Goal: Task Accomplishment & Management: Use online tool/utility

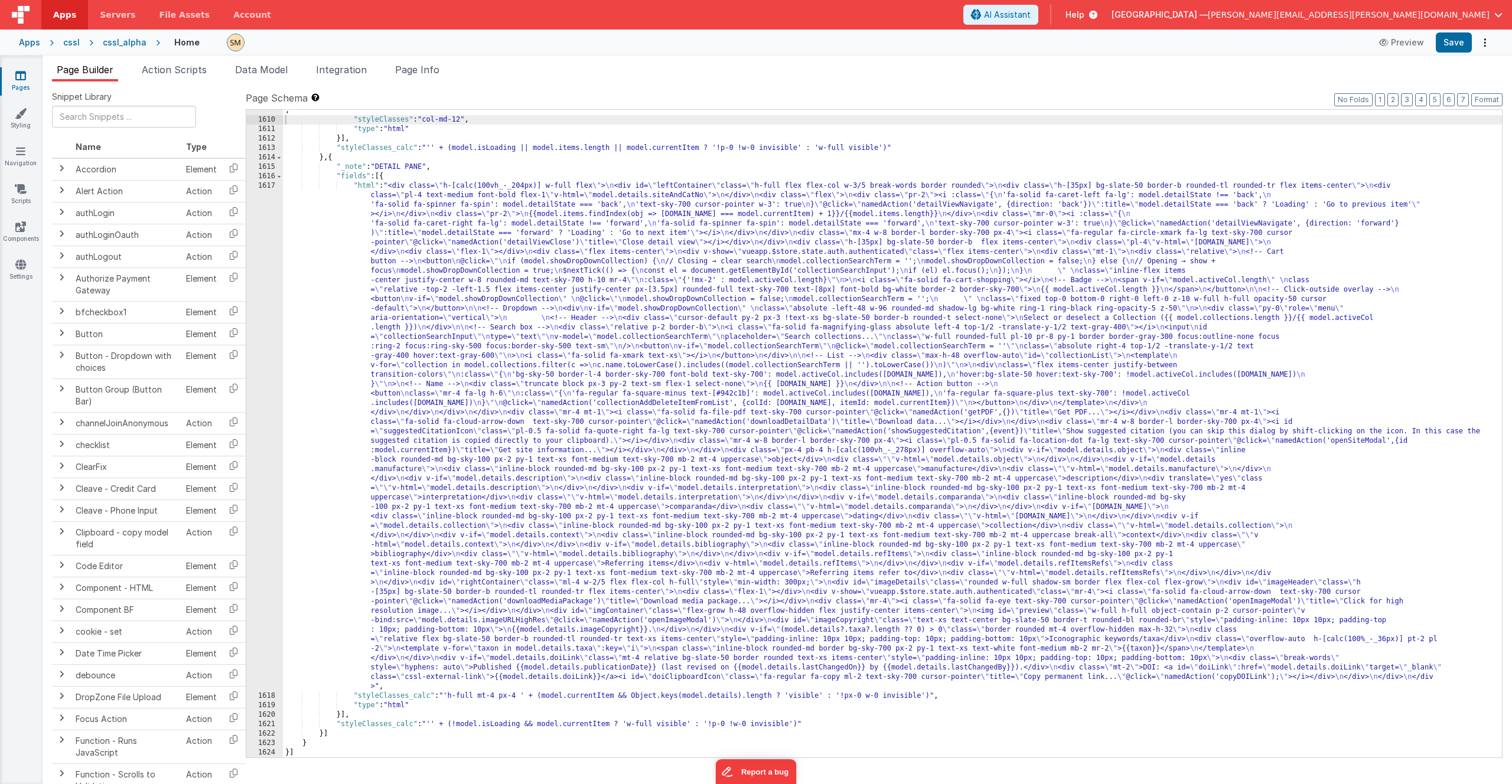
scroll to position [17714, 0]
click at [418, 71] on span "Page Info" at bounding box center [418, 69] width 45 height 12
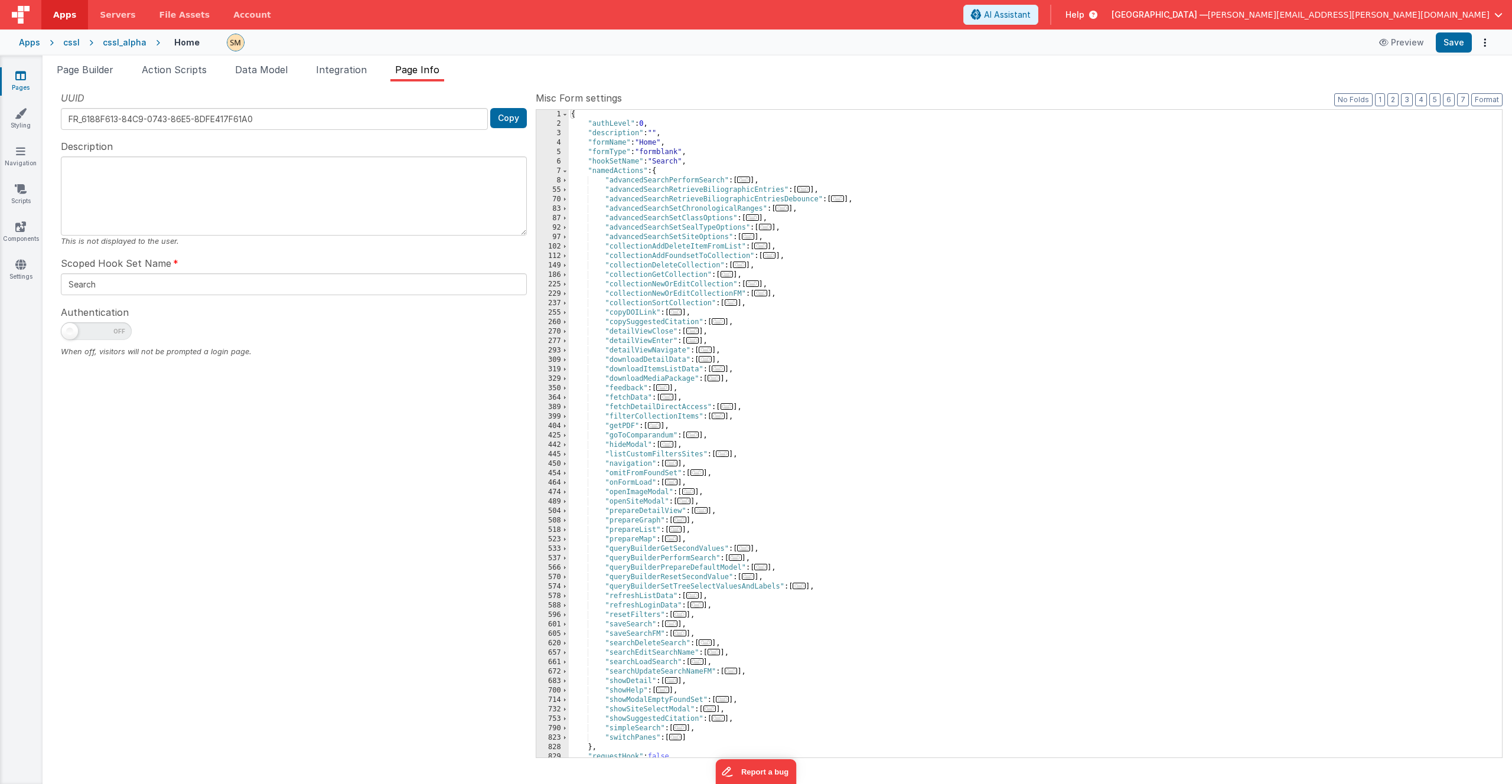
scroll to position [52, 0]
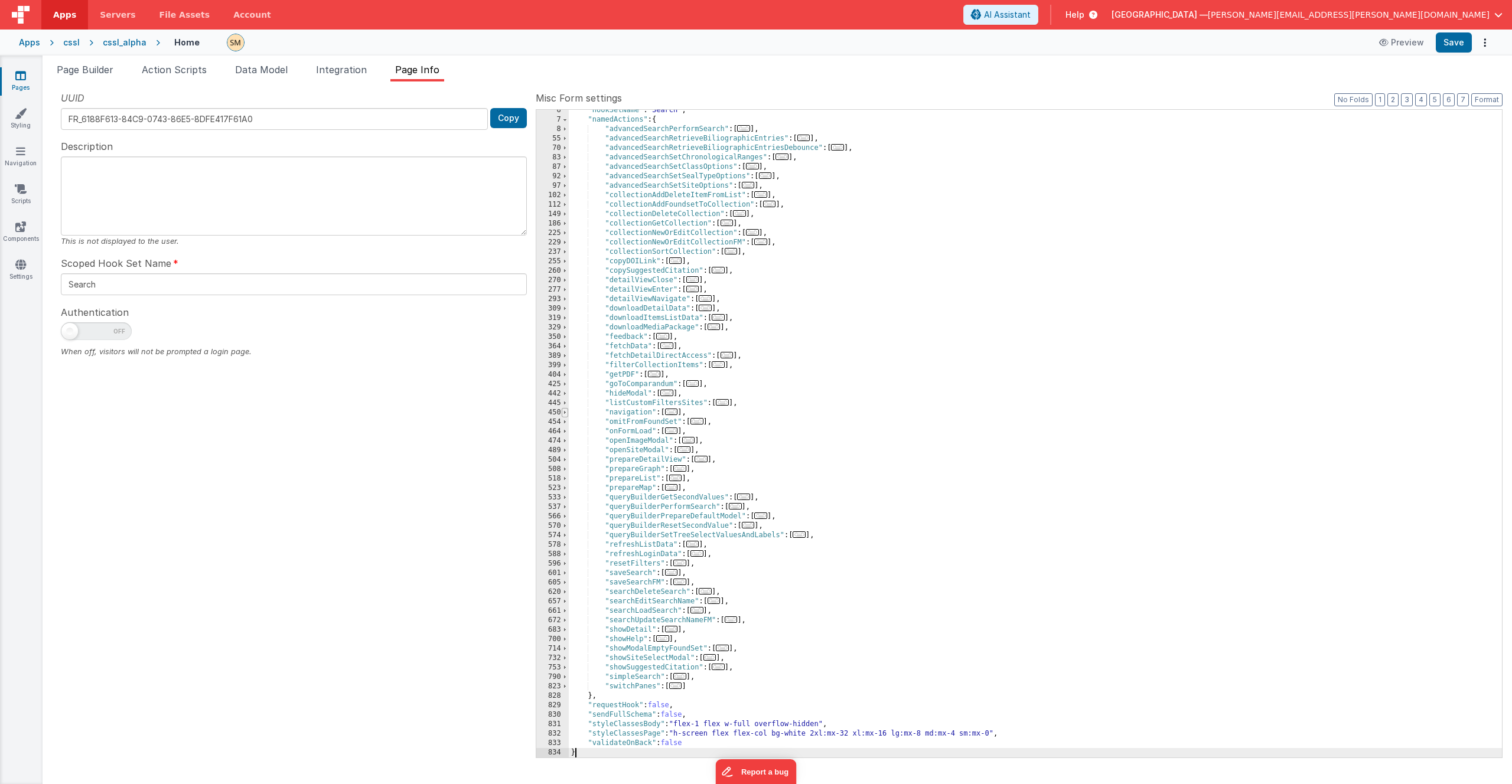
click at [565, 411] on span at bounding box center [565, 413] width 6 height 10
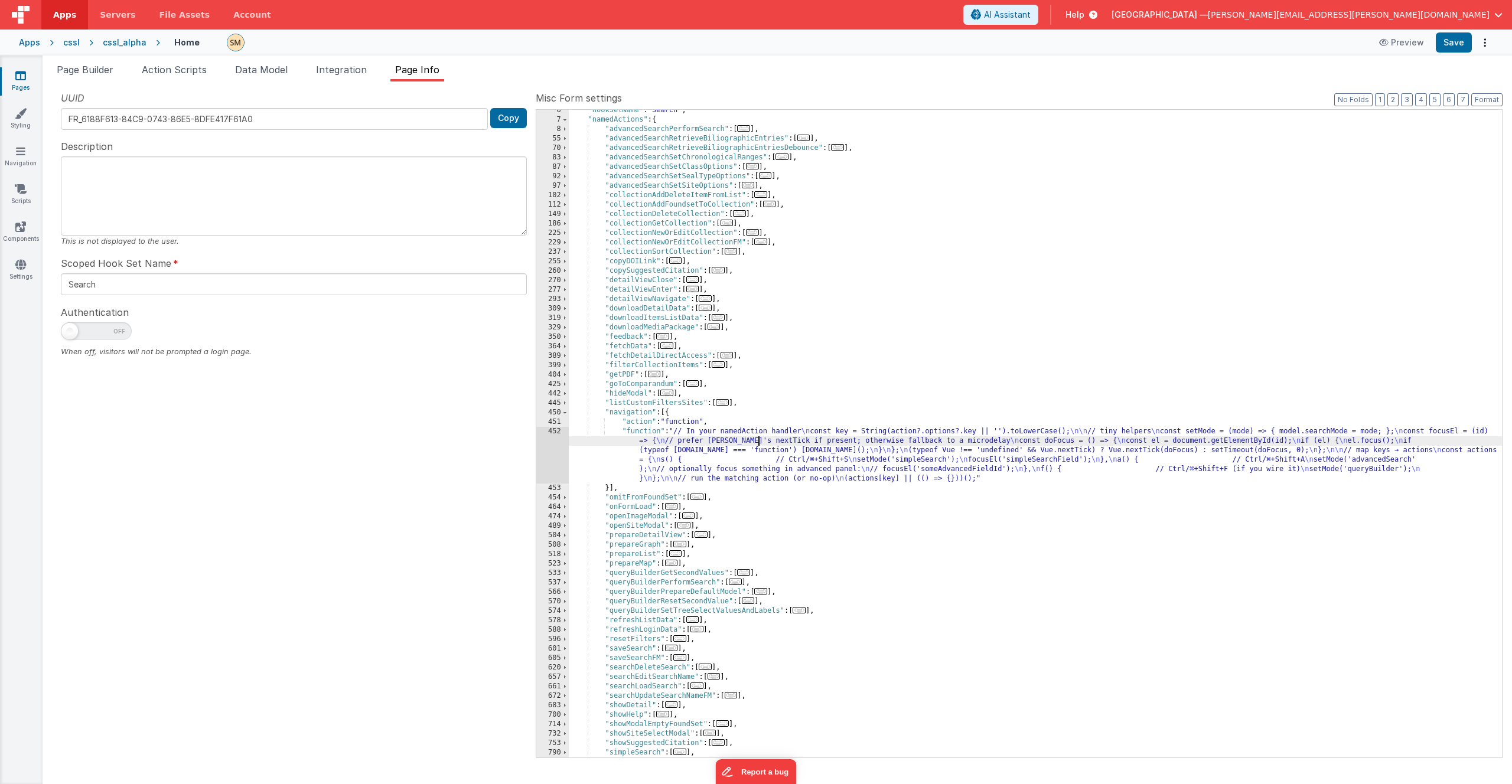
click at [758, 438] on div ""hookSetName" : "Search" , "namedActions" : { "advancedSearchPerformSearch" : […" at bounding box center [1035, 439] width 933 height 666
click at [556, 455] on div "452" at bounding box center [552, 454] width 33 height 56
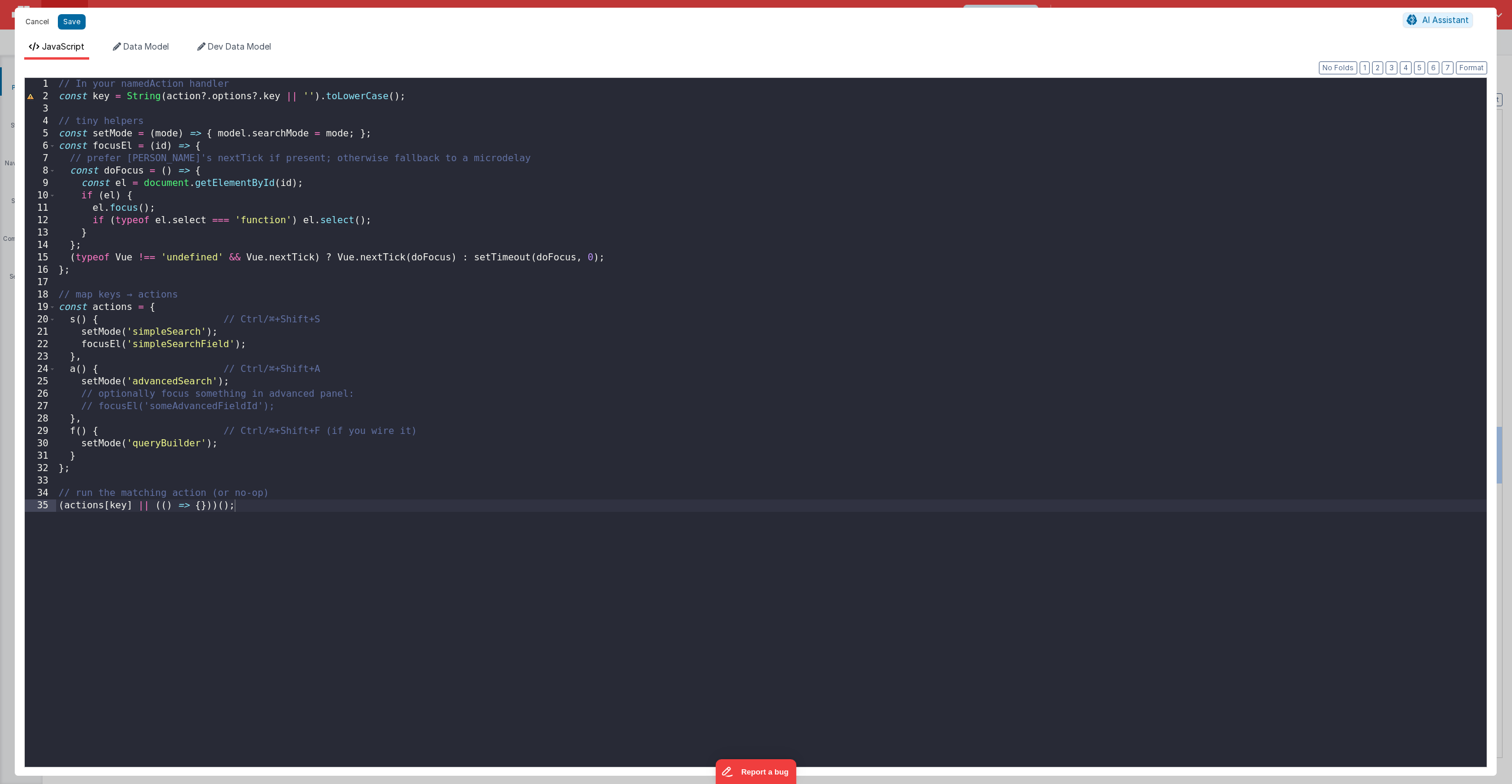
click at [41, 22] on button "Cancel" at bounding box center [37, 22] width 36 height 17
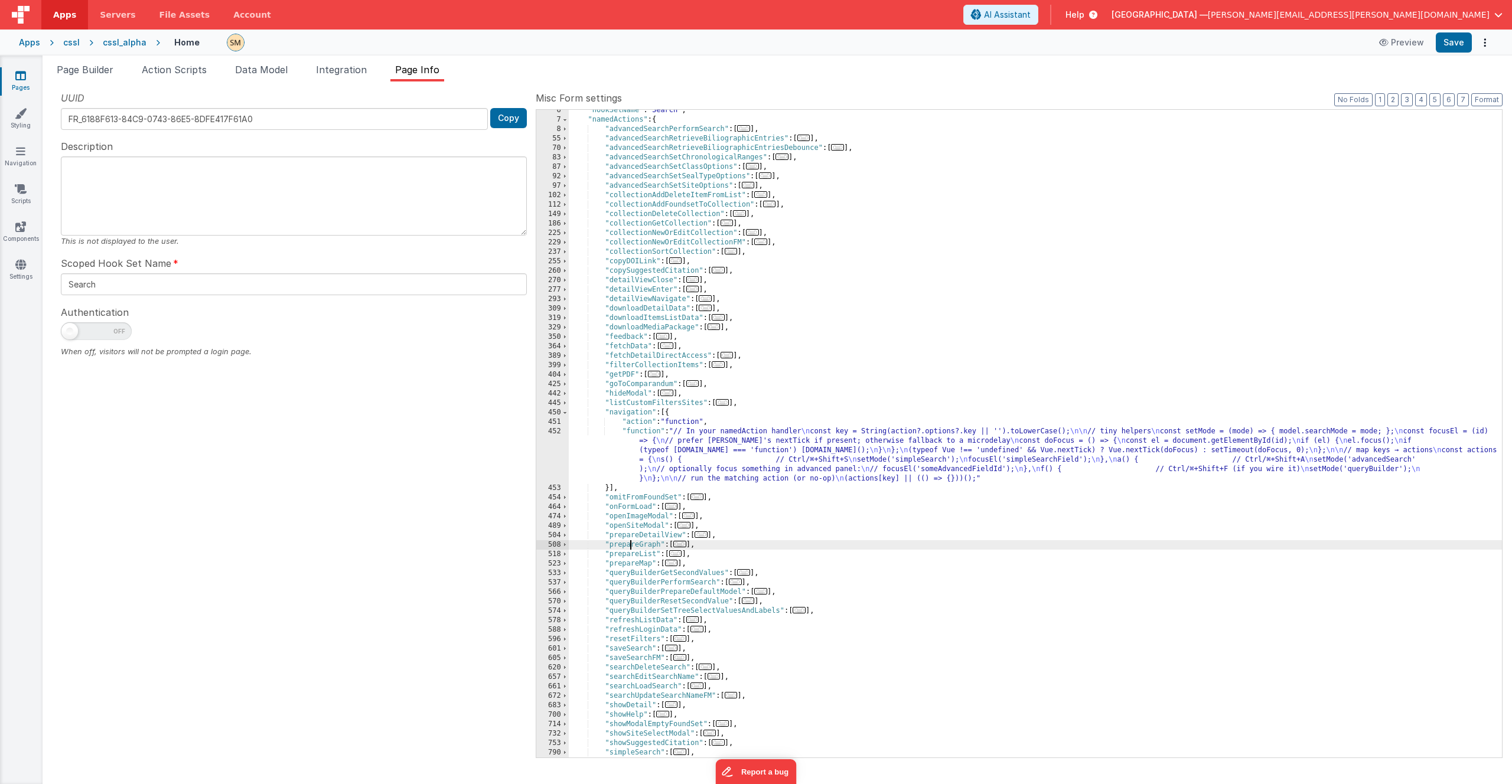
click at [629, 548] on div ""hookSetName" : "Search" , "namedActions" : { "advancedSearchPerformSearch" : […" at bounding box center [1035, 439] width 933 height 666
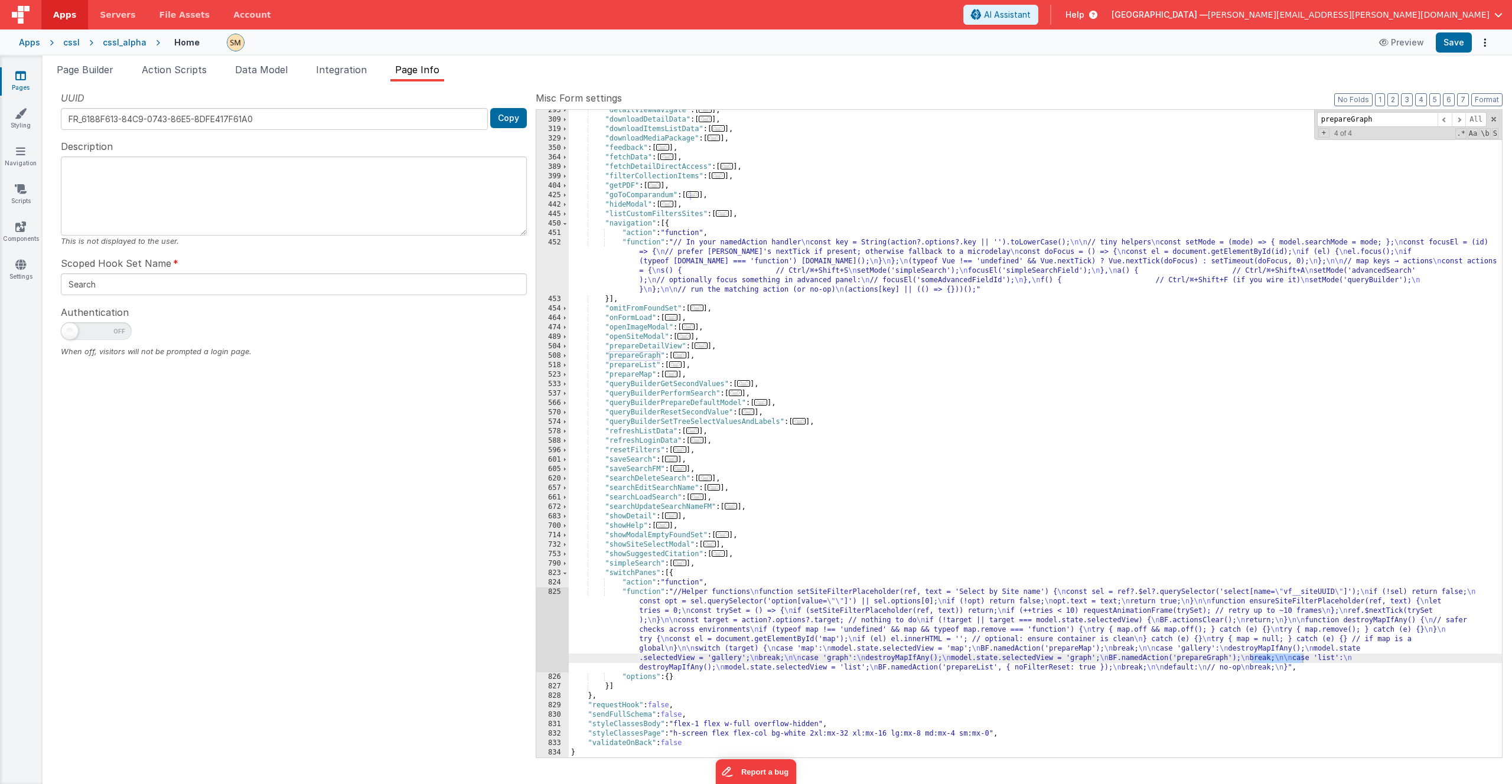
click at [778, 631] on div ""detailViewNavigate" : [ ... ] , "downloadDetailData" : [ ... ] , "downloadItem…" at bounding box center [1035, 439] width 933 height 666
click at [558, 622] on div "825" at bounding box center [552, 630] width 33 height 85
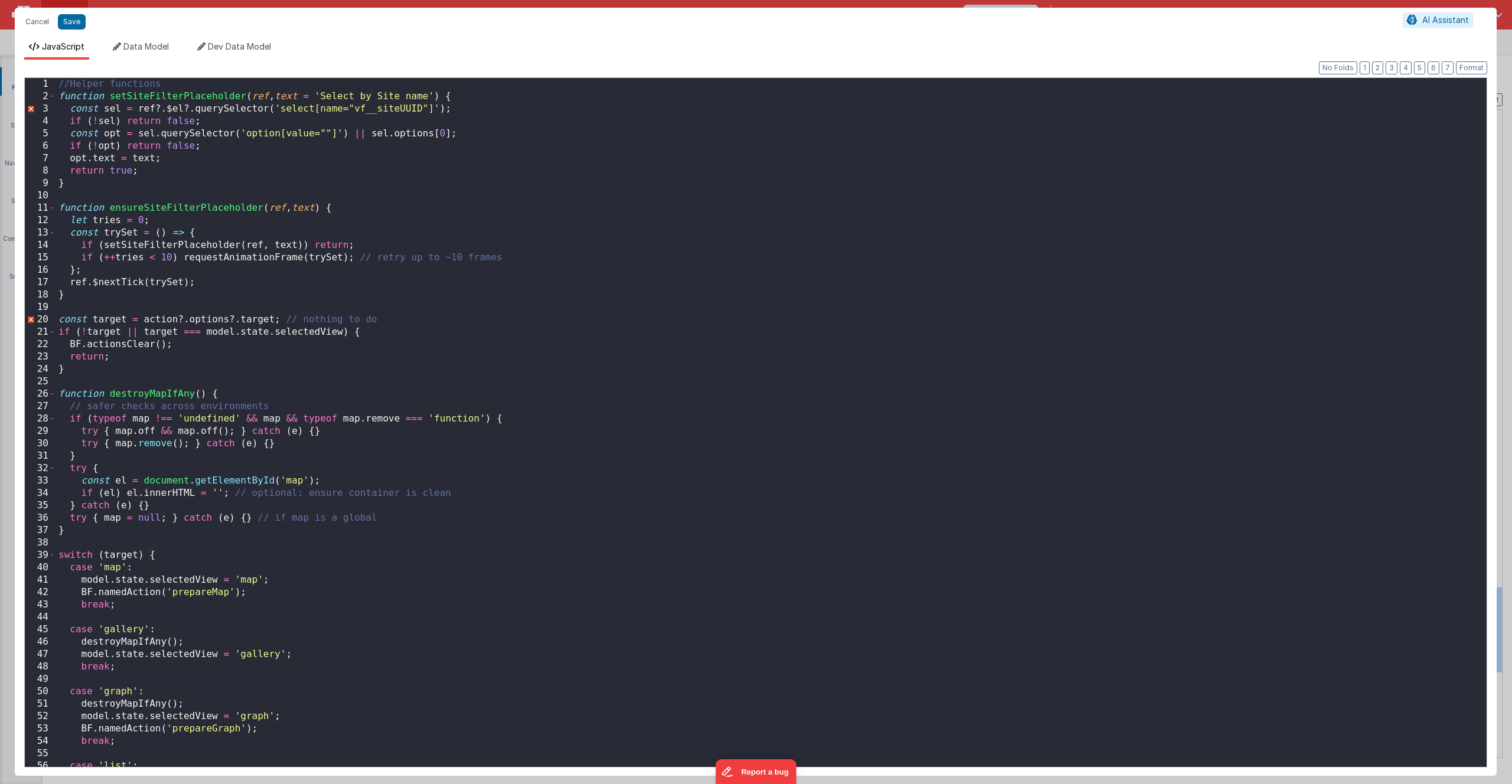
scroll to position [117, 0]
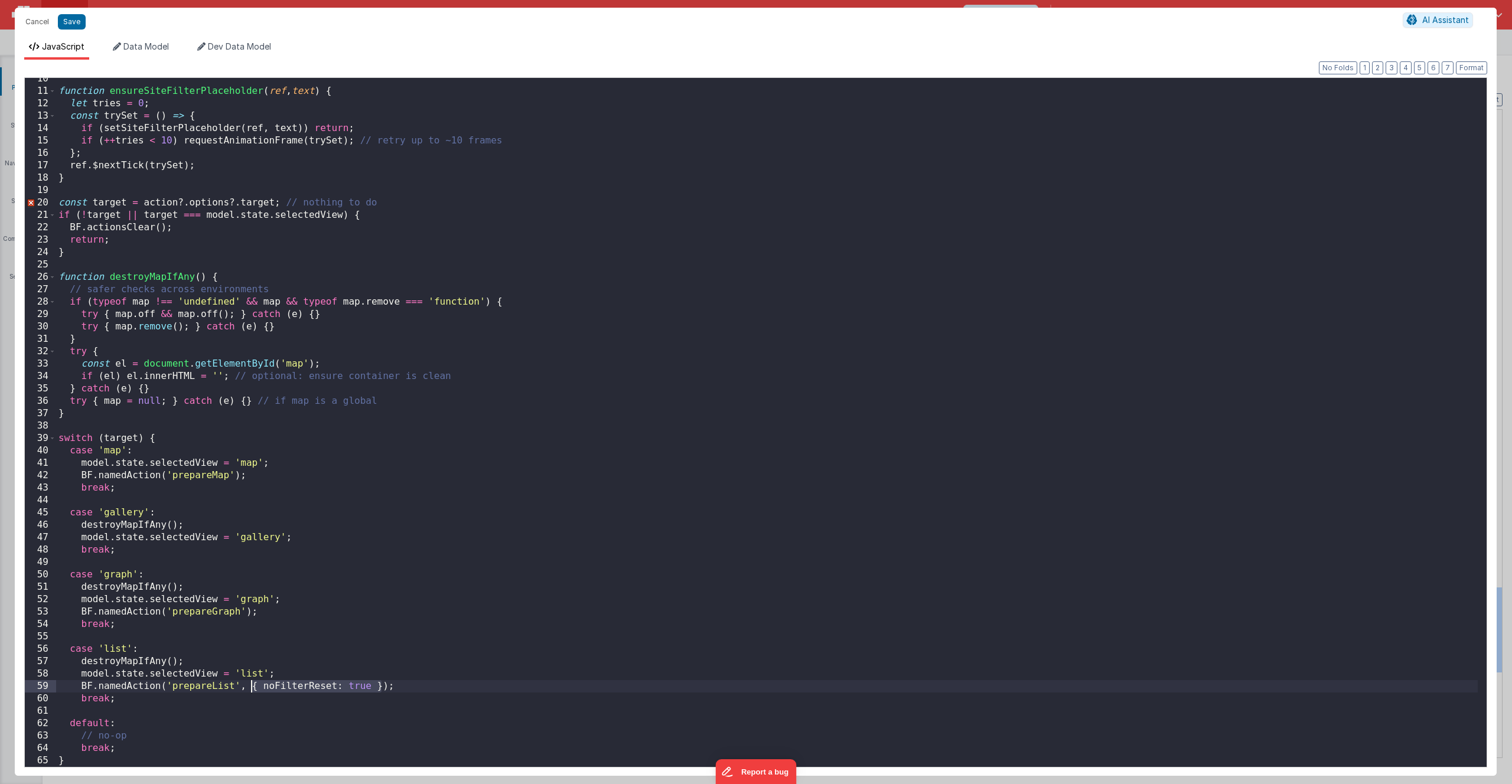
drag, startPoint x: 381, startPoint y: 688, endPoint x: 252, endPoint y: 690, distance: 129.0
click at [252, 690] on div "function ensureSiteFilterPlaceholder ( ref , text ) { let tries = 0 ; const try…" at bounding box center [766, 429] width 1421 height 714
click at [383, 686] on div "function ensureSiteFilterPlaceholder ( ref , text ) { let tries = 0 ; const try…" at bounding box center [766, 429] width 1421 height 714
drag, startPoint x: 269, startPoint y: 674, endPoint x: 234, endPoint y: 677, distance: 35.1
click at [234, 677] on div "function ensureSiteFilterPlaceholder ( ref , text ) { let tries = 0 ; const try…" at bounding box center [766, 429] width 1421 height 714
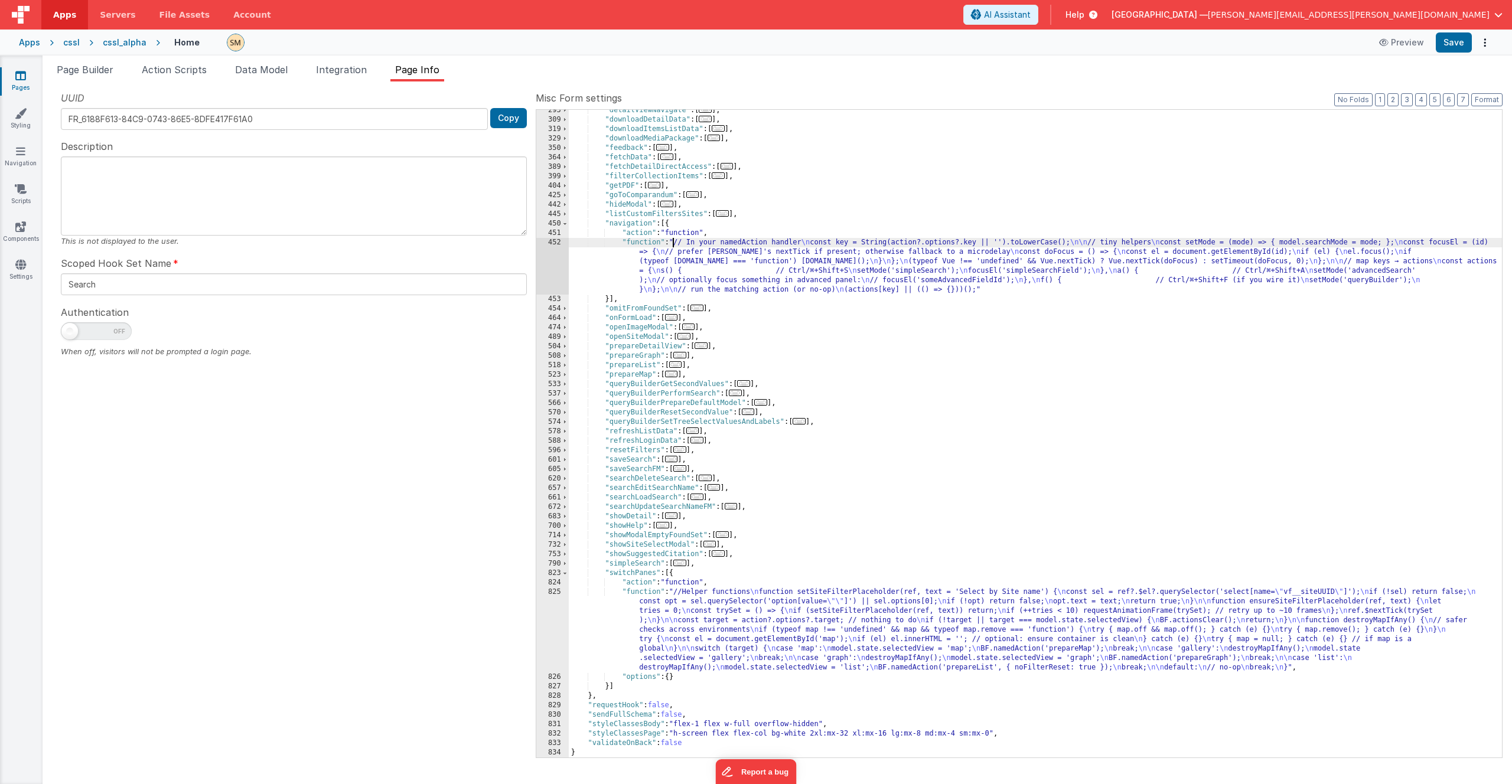
click at [671, 246] on div ""detailViewNavigate" : [ ... ] , "downloadDetailData" : [ ... ] , "downloadItem…" at bounding box center [1035, 439] width 933 height 666
click at [562, 256] on div "452" at bounding box center [552, 266] width 33 height 56
click at [557, 256] on div "452" at bounding box center [552, 266] width 33 height 56
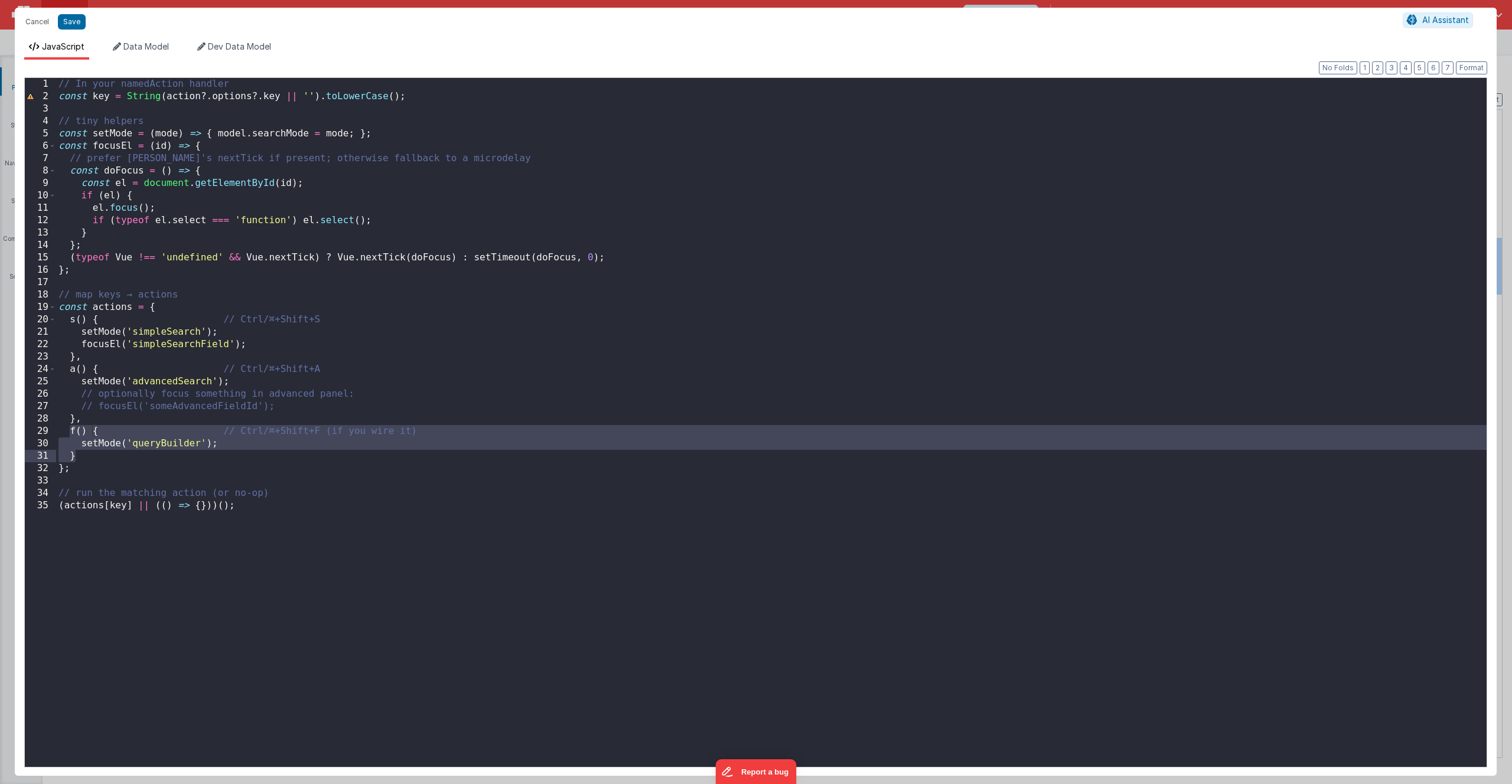
drag, startPoint x: 70, startPoint y: 430, endPoint x: 89, endPoint y: 458, distance: 33.8
click at [89, 458] on div "// In your namedAction handler const key = String ( action ?. options ?. key ||…" at bounding box center [771, 435] width 1430 height 714
drag, startPoint x: 70, startPoint y: 432, endPoint x: 90, endPoint y: 460, distance: 34.4
click at [90, 460] on div "// In your namedAction handler const key = String ( action ?. options ?. key ||…" at bounding box center [771, 435] width 1430 height 714
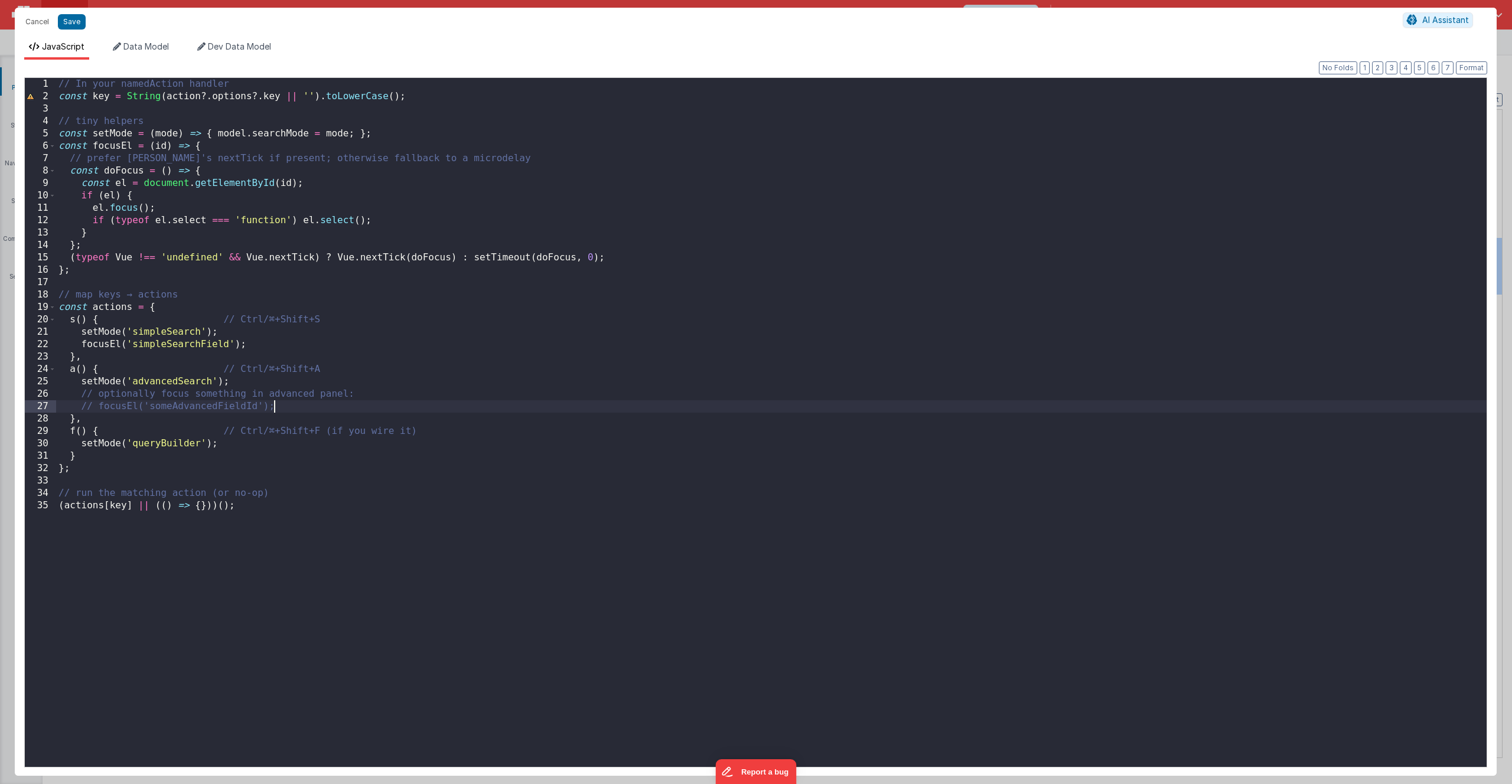
click at [293, 410] on div "// In your namedAction handler const key = String ( action ?. options ?. key ||…" at bounding box center [771, 435] width 1430 height 714
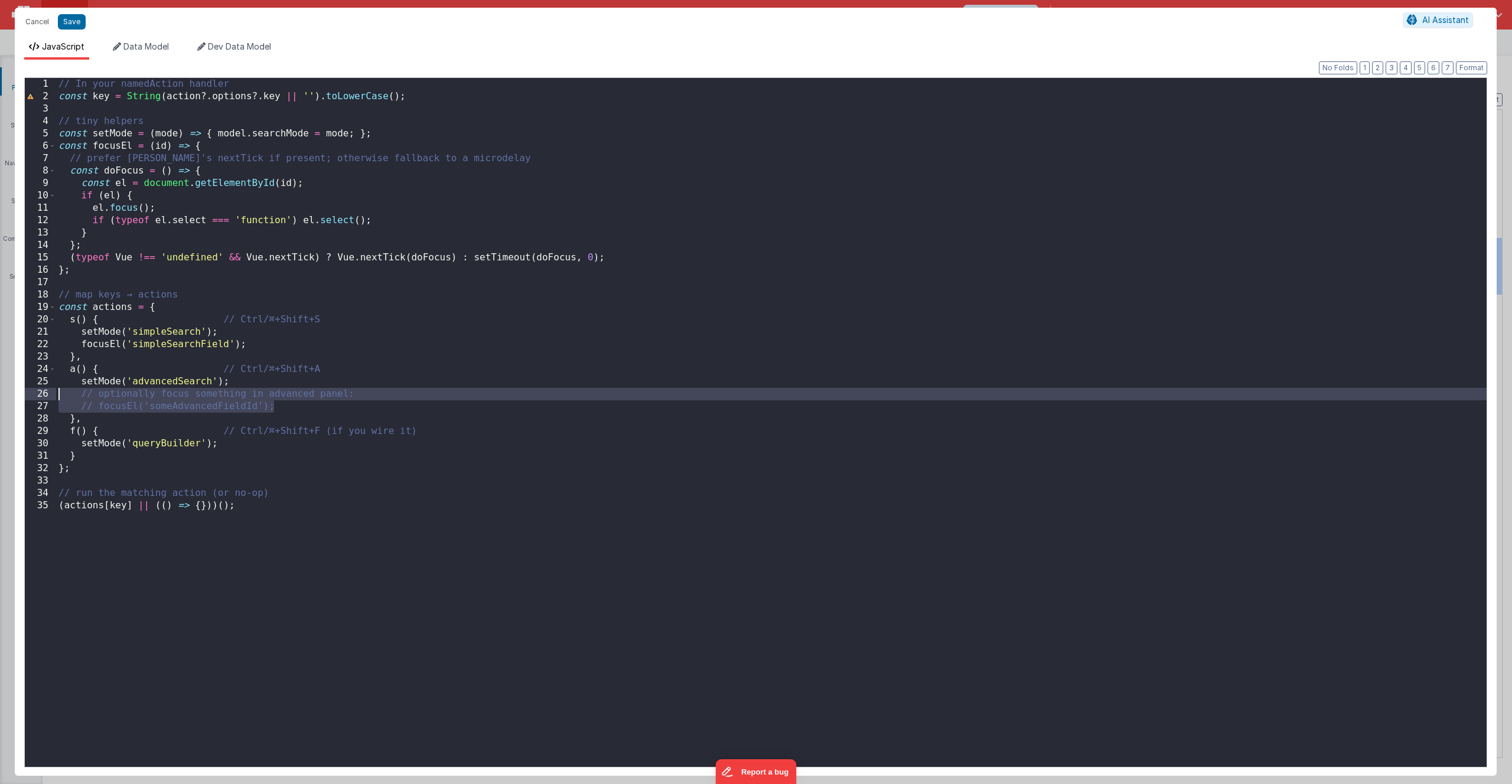
drag, startPoint x: 293, startPoint y: 407, endPoint x: 3, endPoint y: 390, distance: 290.5
click at [3, 390] on div "Cancel Save AI Assistant JavaScript Data Model Dev Data Model Format 7 6 5 4 3 …" at bounding box center [756, 392] width 1512 height 784
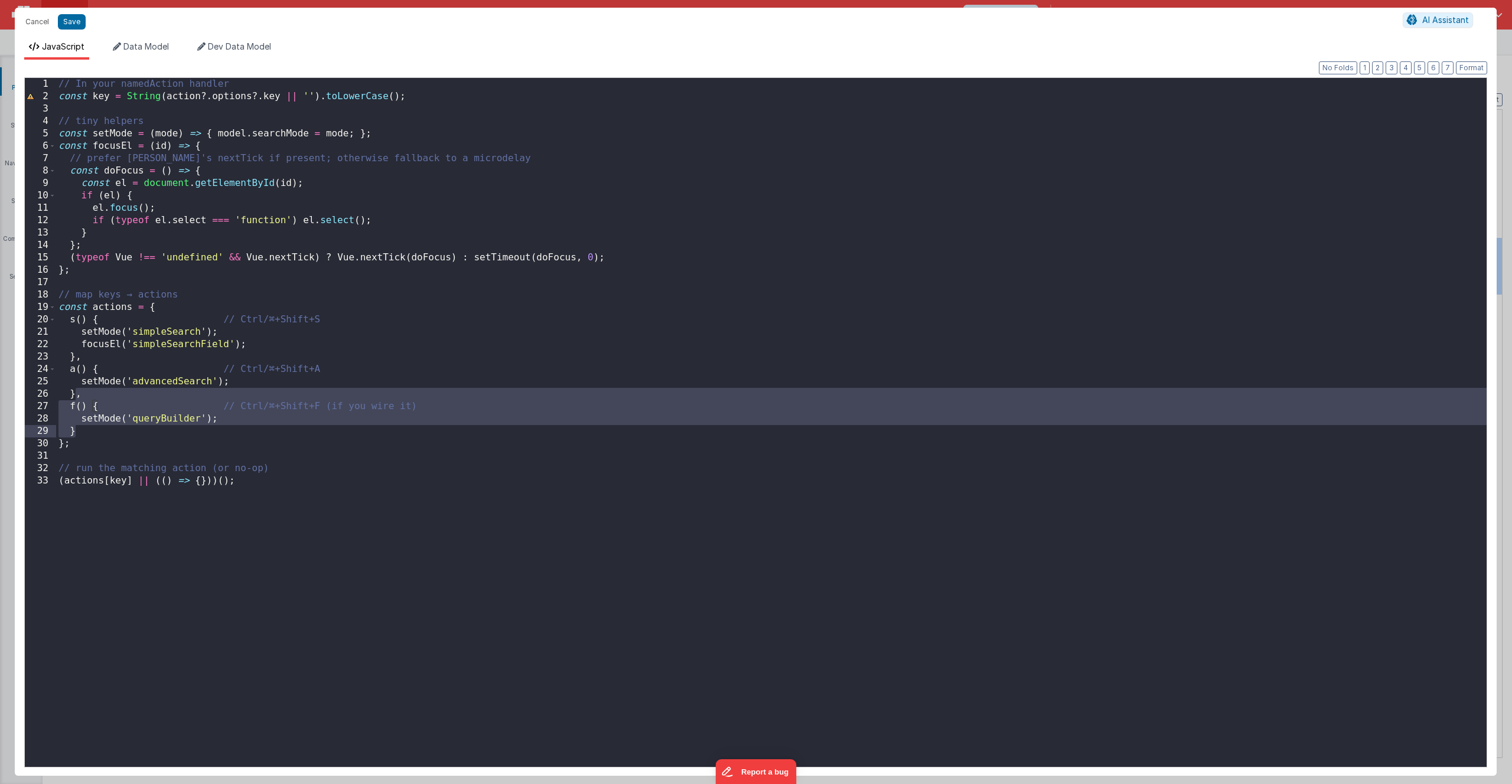
drag, startPoint x: 75, startPoint y: 399, endPoint x: 81, endPoint y: 434, distance: 35.5
click at [81, 434] on div "// In your namedAction handler const key = String ( action ?. options ?. key ||…" at bounding box center [771, 435] width 1430 height 714
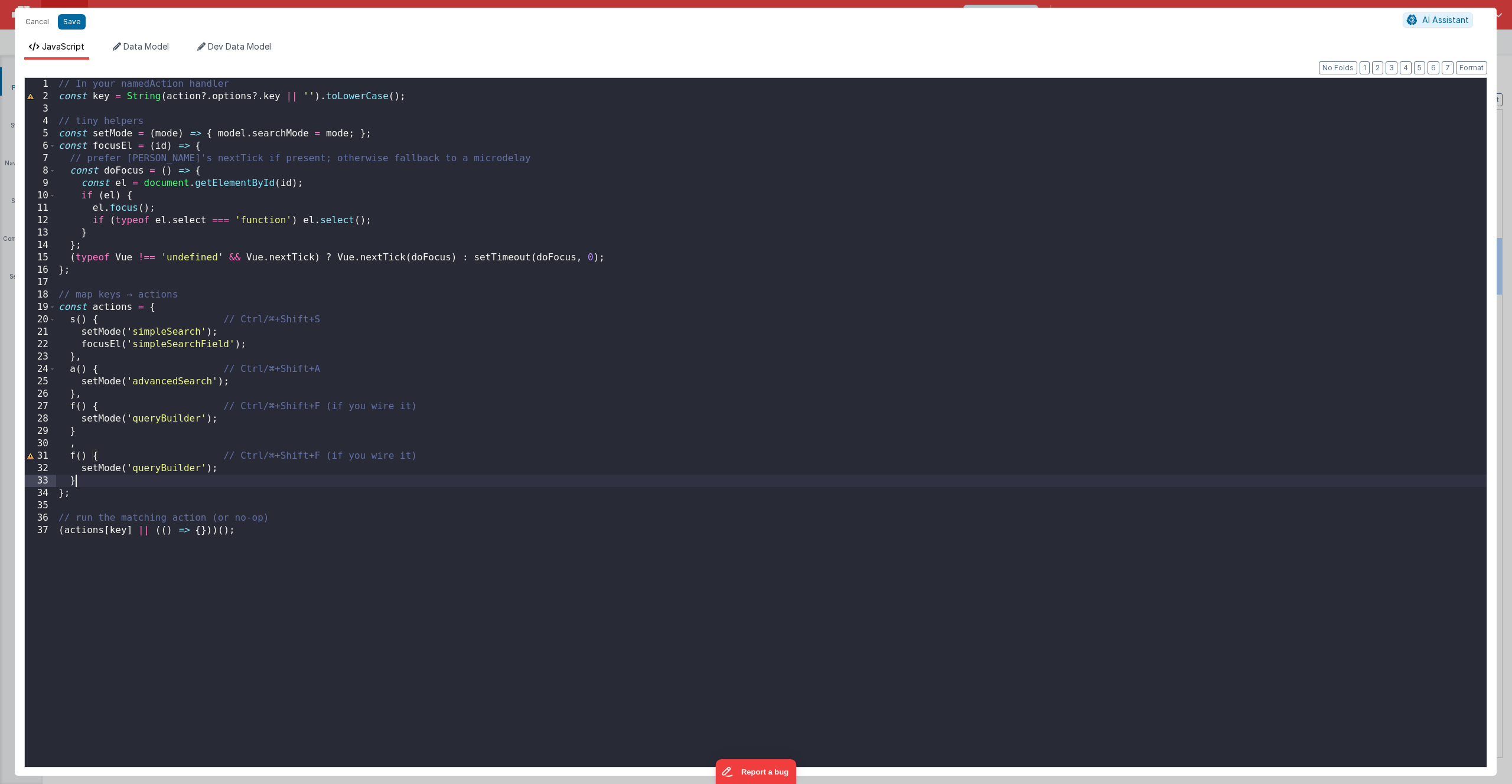
click at [67, 447] on div "// In your namedAction handler const key = String ( action ?. options ?. key ||…" at bounding box center [771, 435] width 1430 height 714
click at [98, 458] on div "// In your namedAction handler const key = String ( action ?. options ?. key ||…" at bounding box center [771, 435] width 1430 height 714
click at [222, 456] on div "// In your namedAction handler const key = String ( action ?. options ?. key ||…" at bounding box center [771, 435] width 1430 height 714
click at [73, 443] on div "// In your namedAction handler const key = String ( action ?. options ?. key ||…" at bounding box center [771, 435] width 1430 height 714
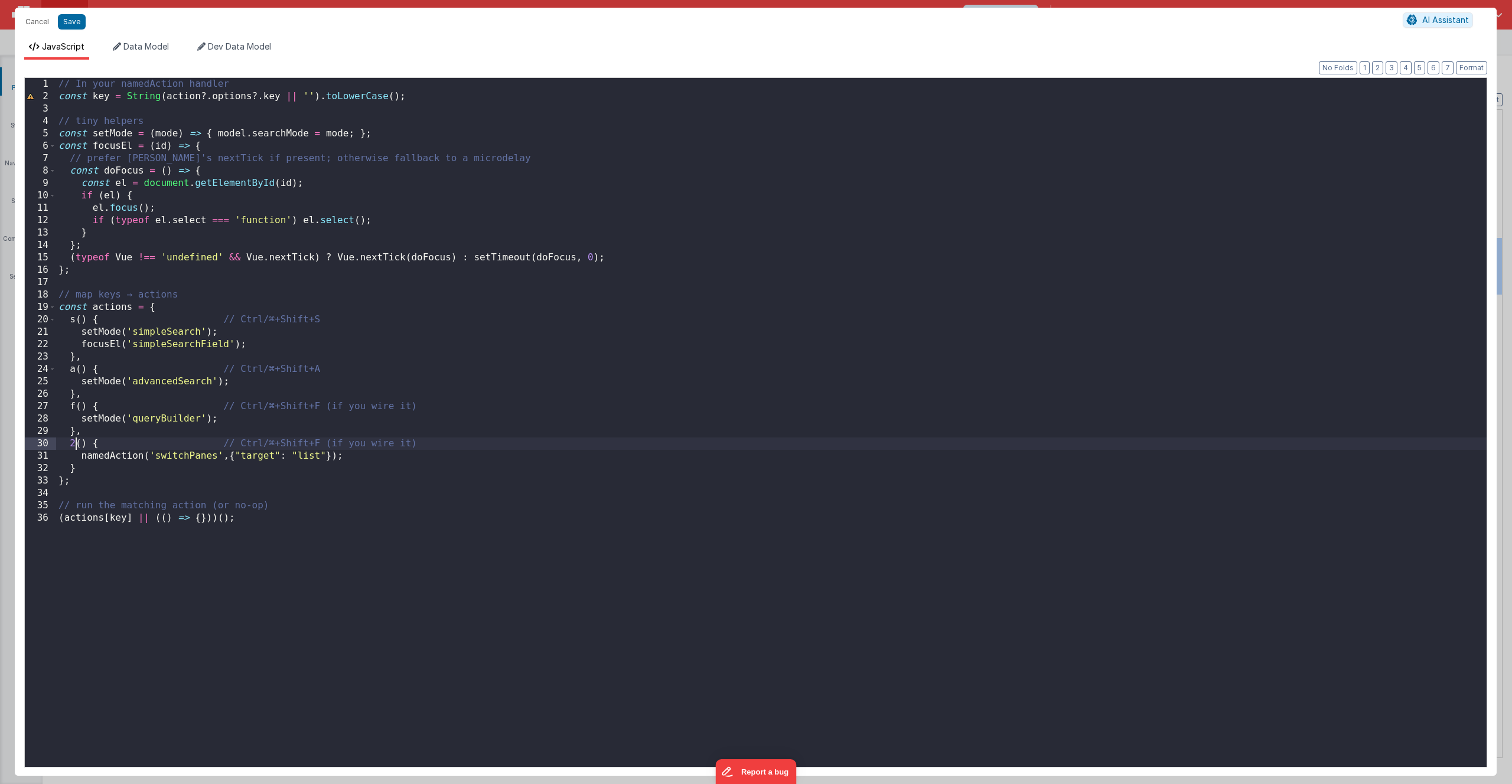
type textarea "^"
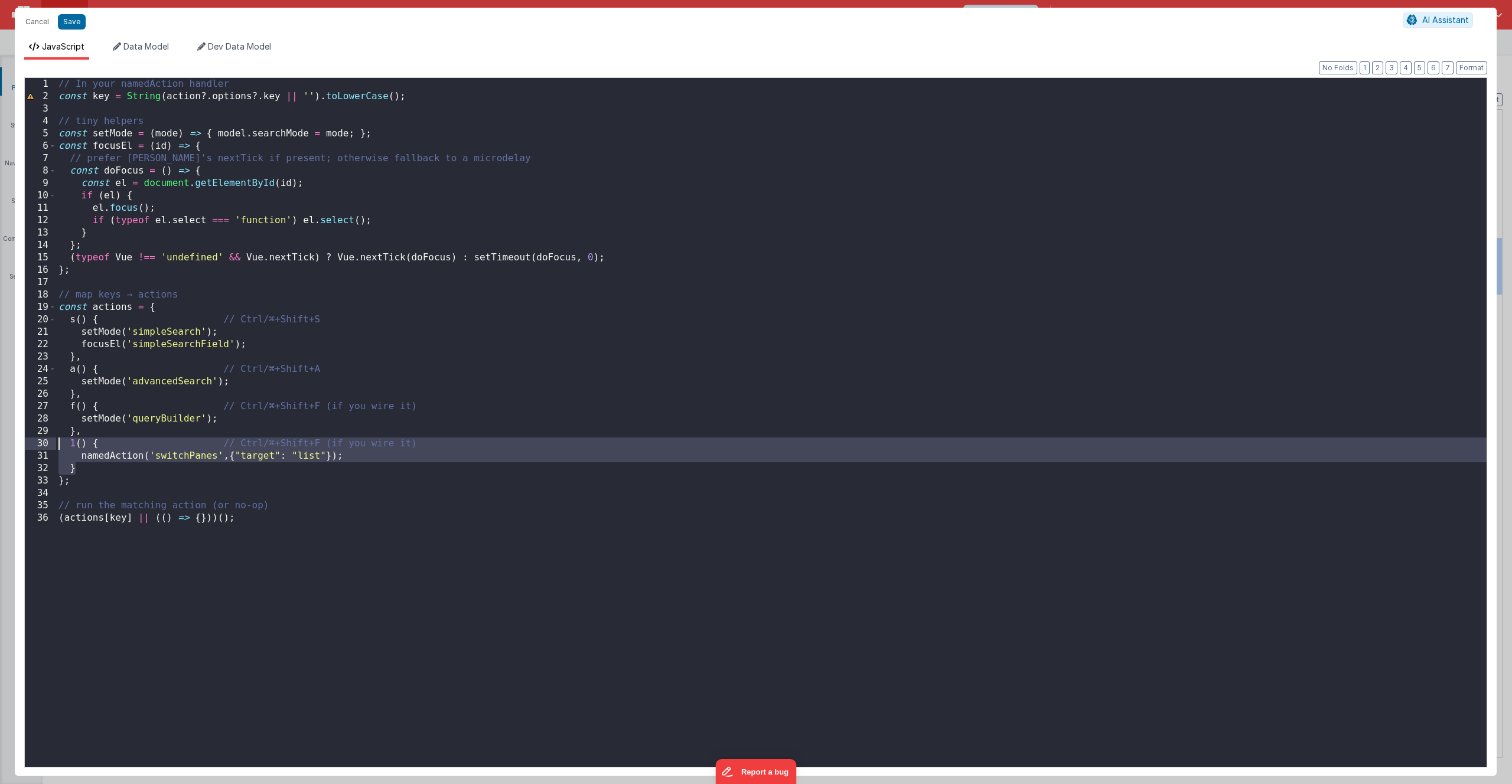
drag, startPoint x: 75, startPoint y: 472, endPoint x: 45, endPoint y: 442, distance: 42.4
click at [45, 442] on div "1 2 3 4 5 6 7 8 9 10 11 12 13 14 15 16 17 18 19 20 21 22 23 24 25 26 27 28 29 3…" at bounding box center [756, 422] width 1463 height 690
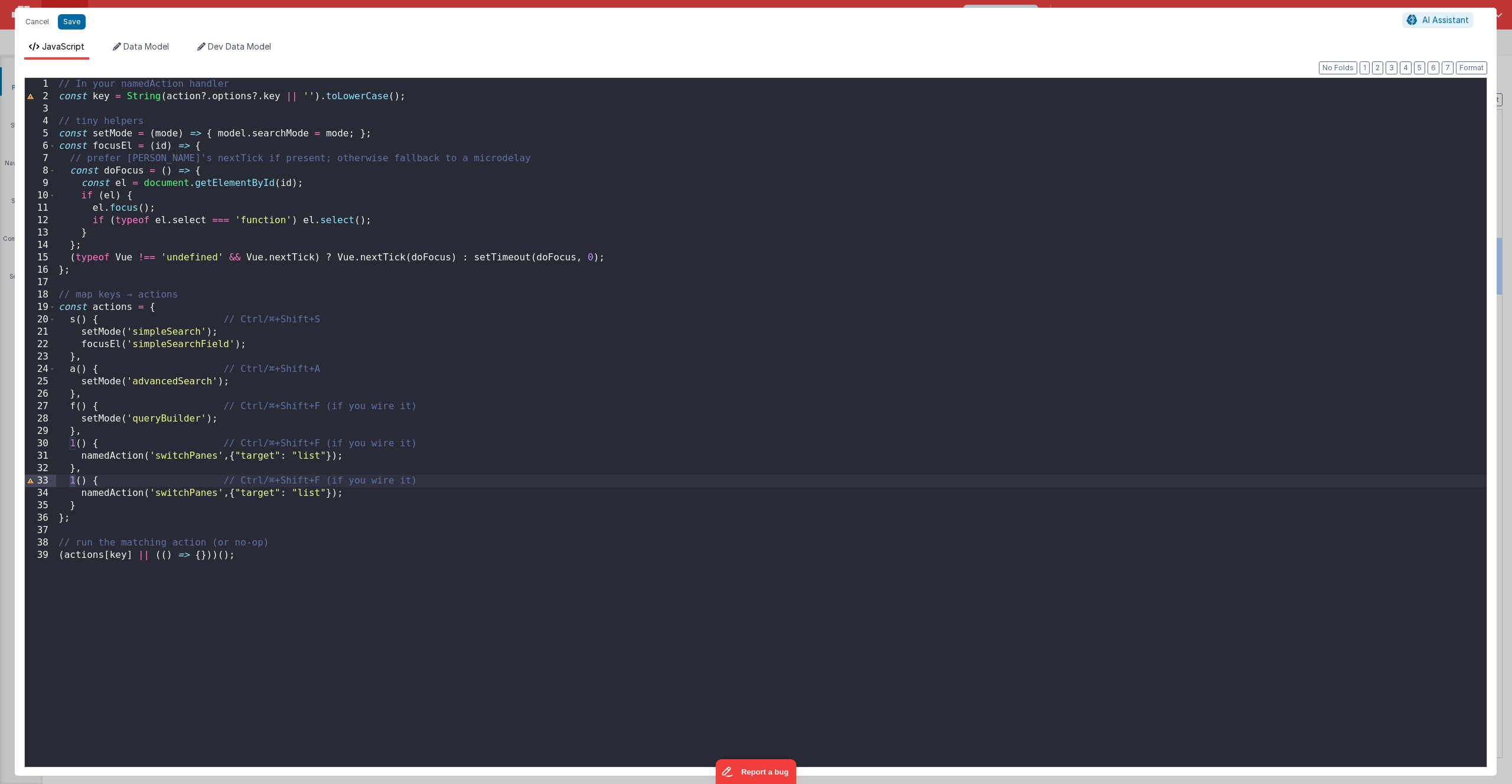
click at [75, 480] on div "// In your namedAction handler const key = String ( action ?. options ?. key ||…" at bounding box center [771, 435] width 1430 height 714
click at [303, 494] on div "// In your namedAction handler const key = String ( action ?. options ?. key ||…" at bounding box center [771, 435] width 1430 height 714
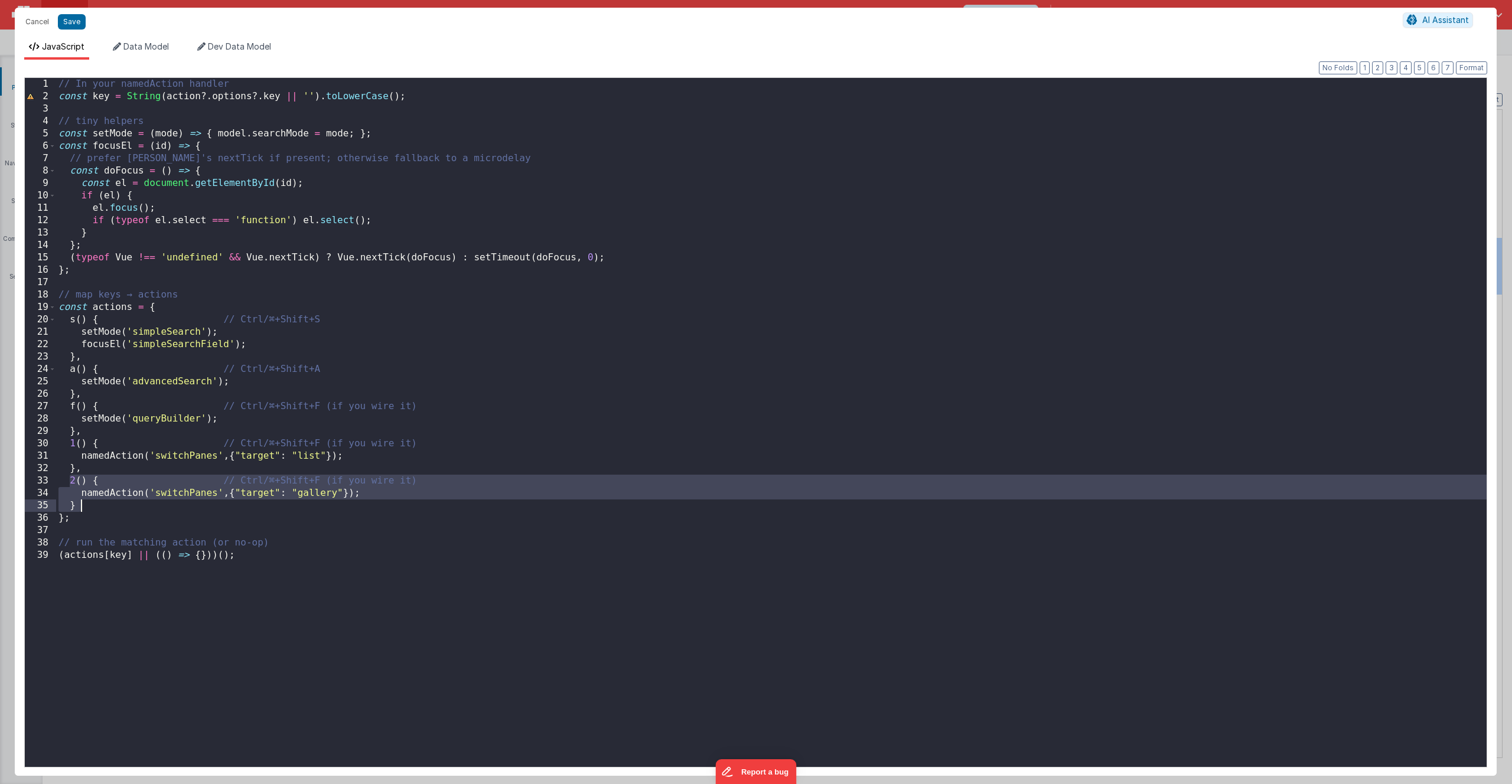
drag, startPoint x: 70, startPoint y: 477, endPoint x: 82, endPoint y: 505, distance: 30.5
click at [82, 505] on div "// In your namedAction handler const key = String ( action ?. options ?. key ||…" at bounding box center [771, 435] width 1430 height 714
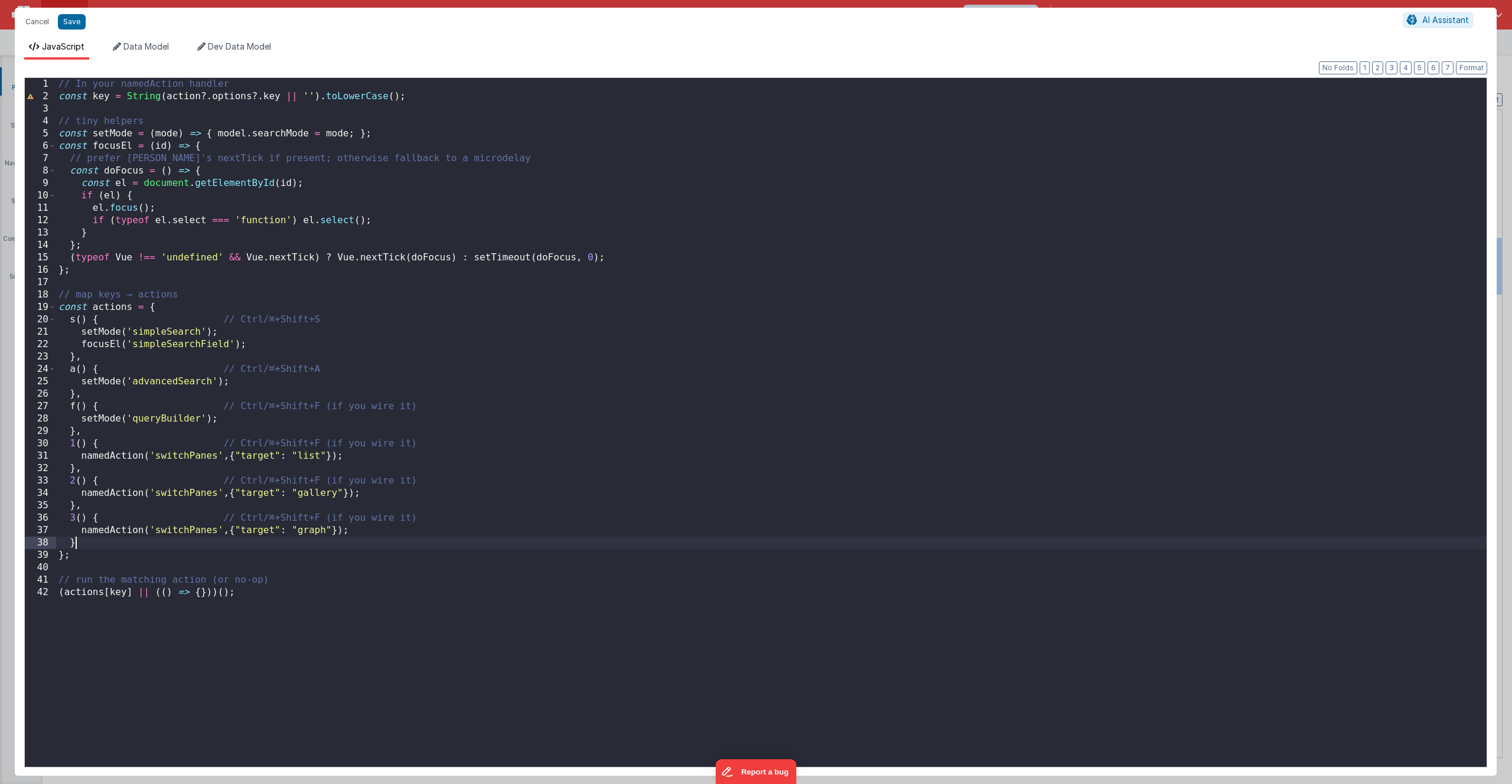
click at [88, 547] on div "// In your namedAction handler const key = String ( action ?. options ?. key ||…" at bounding box center [771, 435] width 1430 height 714
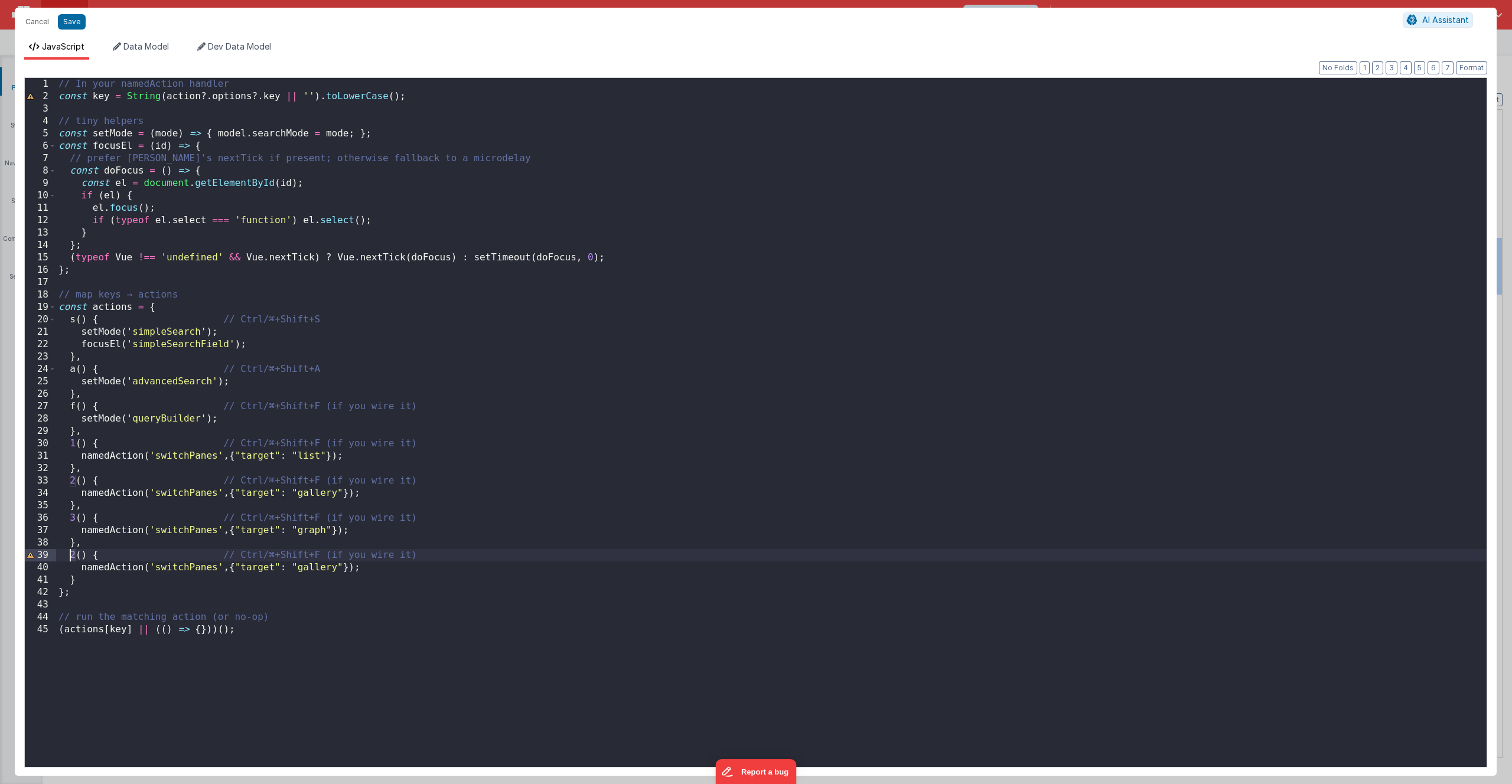
click at [71, 557] on div "// In your namedAction handler const key = String ( action ?. options ?. key ||…" at bounding box center [771, 435] width 1430 height 714
click at [319, 569] on div "// In your namedAction handler const key = String ( action ?. options ?. key ||…" at bounding box center [771, 435] width 1430 height 714
click at [323, 583] on div "// In your namedAction handler const key = String ( action ?. options ?. key ||…" at bounding box center [771, 435] width 1430 height 714
click at [68, 21] on button "Save" at bounding box center [72, 22] width 28 height 15
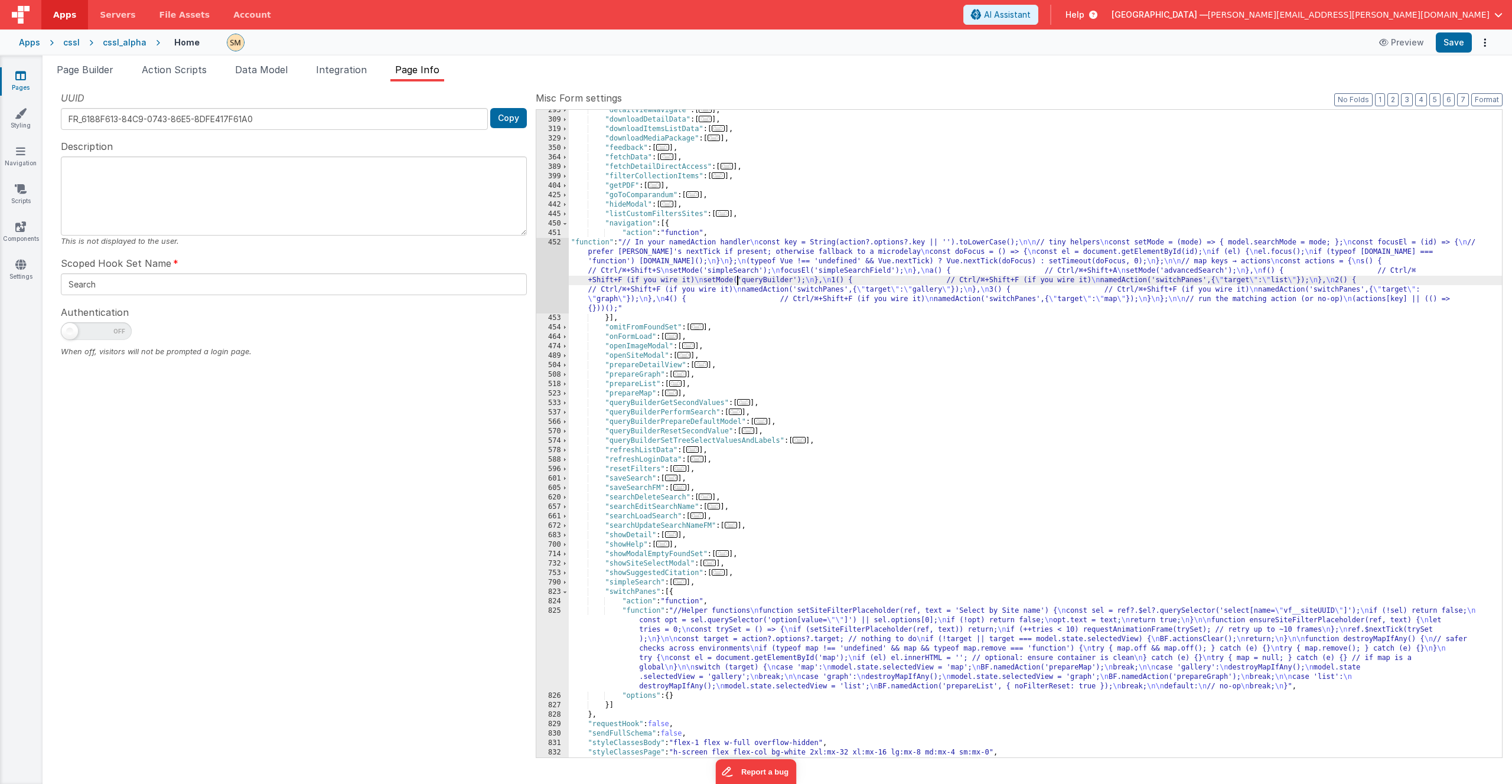
click at [735, 277] on div ""detailViewNavigate" : [ ... ] , "downloadDetailData" : [ ... ] , "downloadItem…" at bounding box center [1035, 439] width 933 height 666
click at [684, 275] on div ""detailViewNavigate" : [ ... ] , "downloadDetailData" : [ ... ] , "downloadItem…" at bounding box center [1035, 439] width 933 height 666
click at [549, 276] on div "452" at bounding box center [552, 275] width 33 height 75
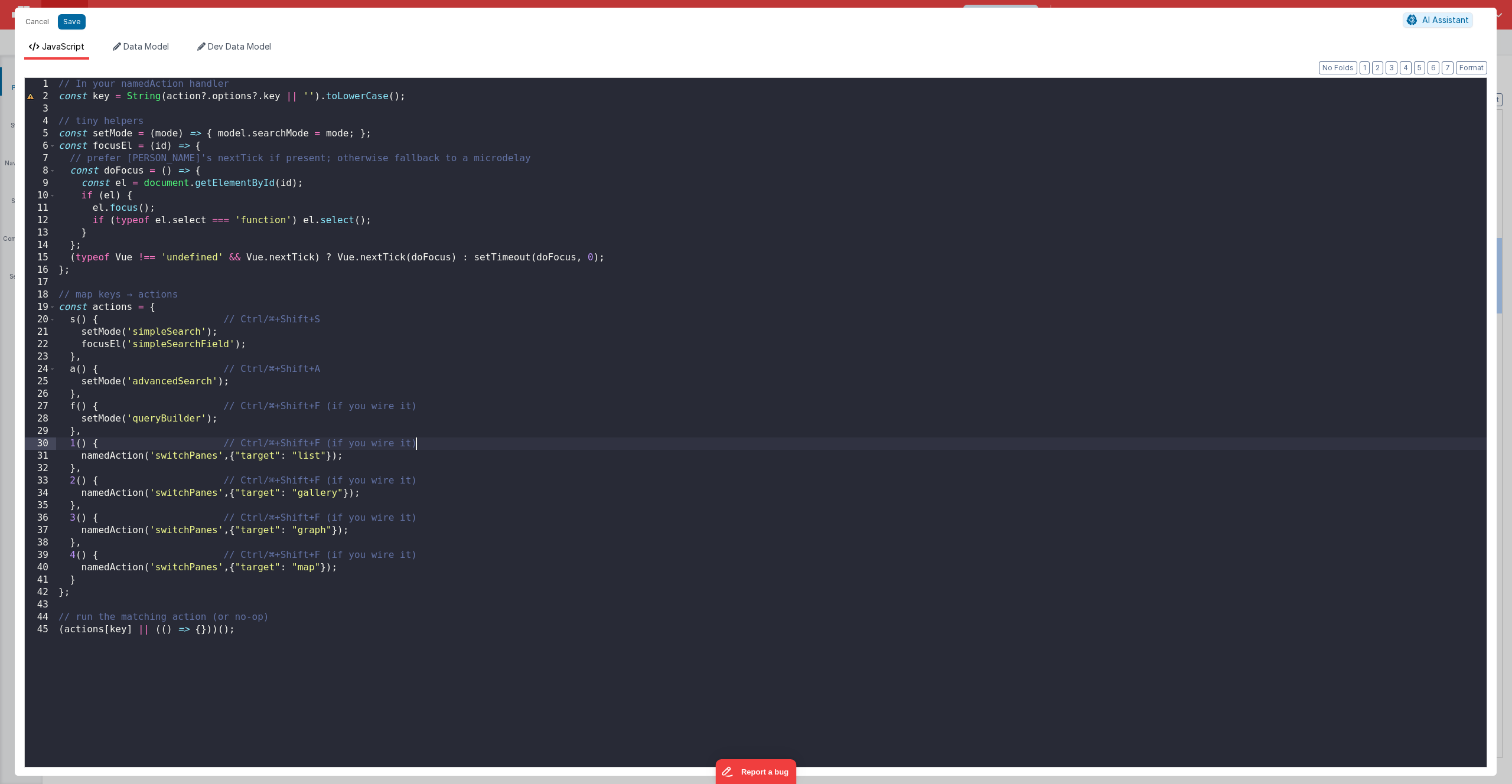
click at [432, 444] on div "// In your namedAction handler const key = String ( action ?. options ?. key ||…" at bounding box center [771, 435] width 1430 height 714
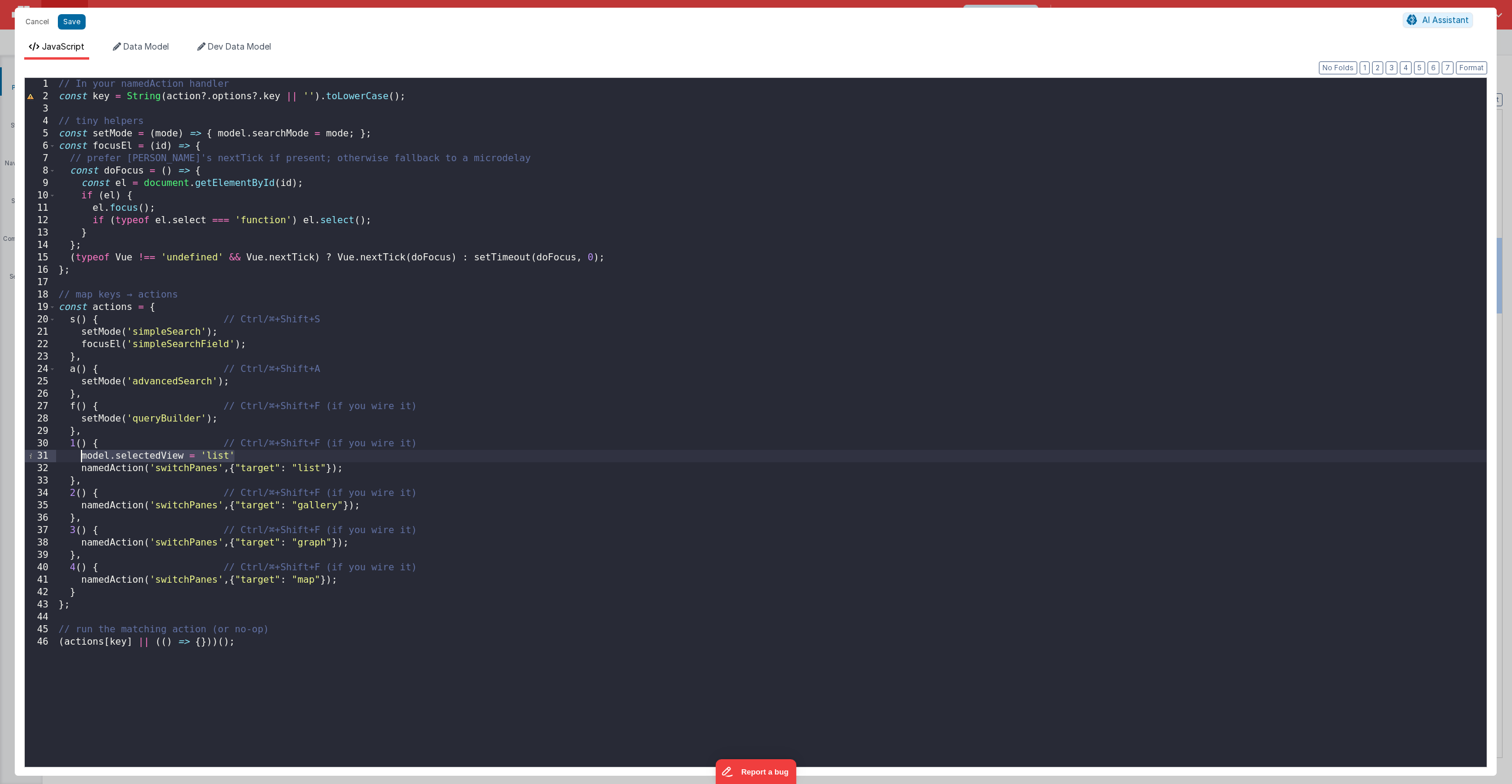
click at [104, 495] on div "// In your namedAction handler const key = String ( action ?. options ?. key ||…" at bounding box center [771, 435] width 1430 height 714
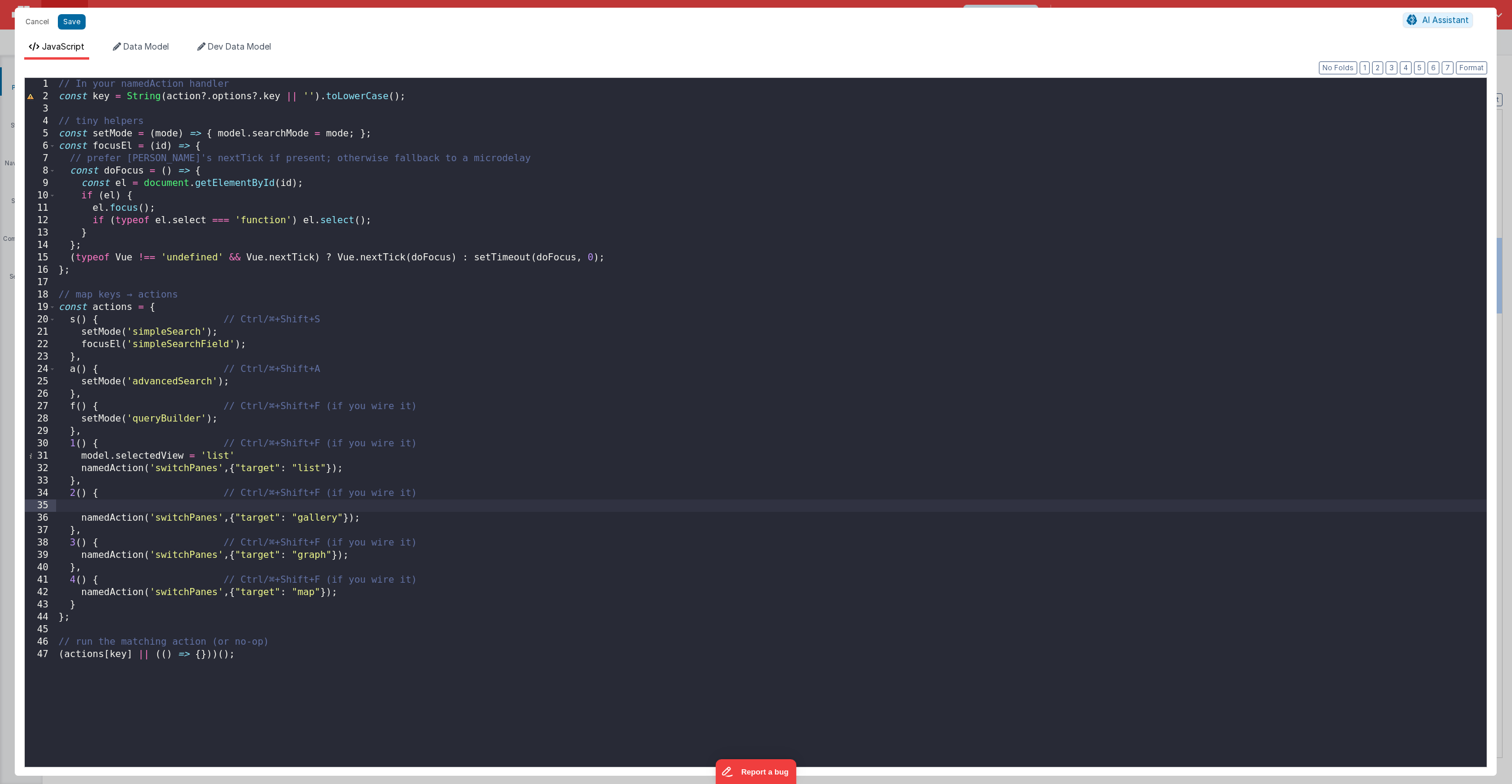
paste textarea
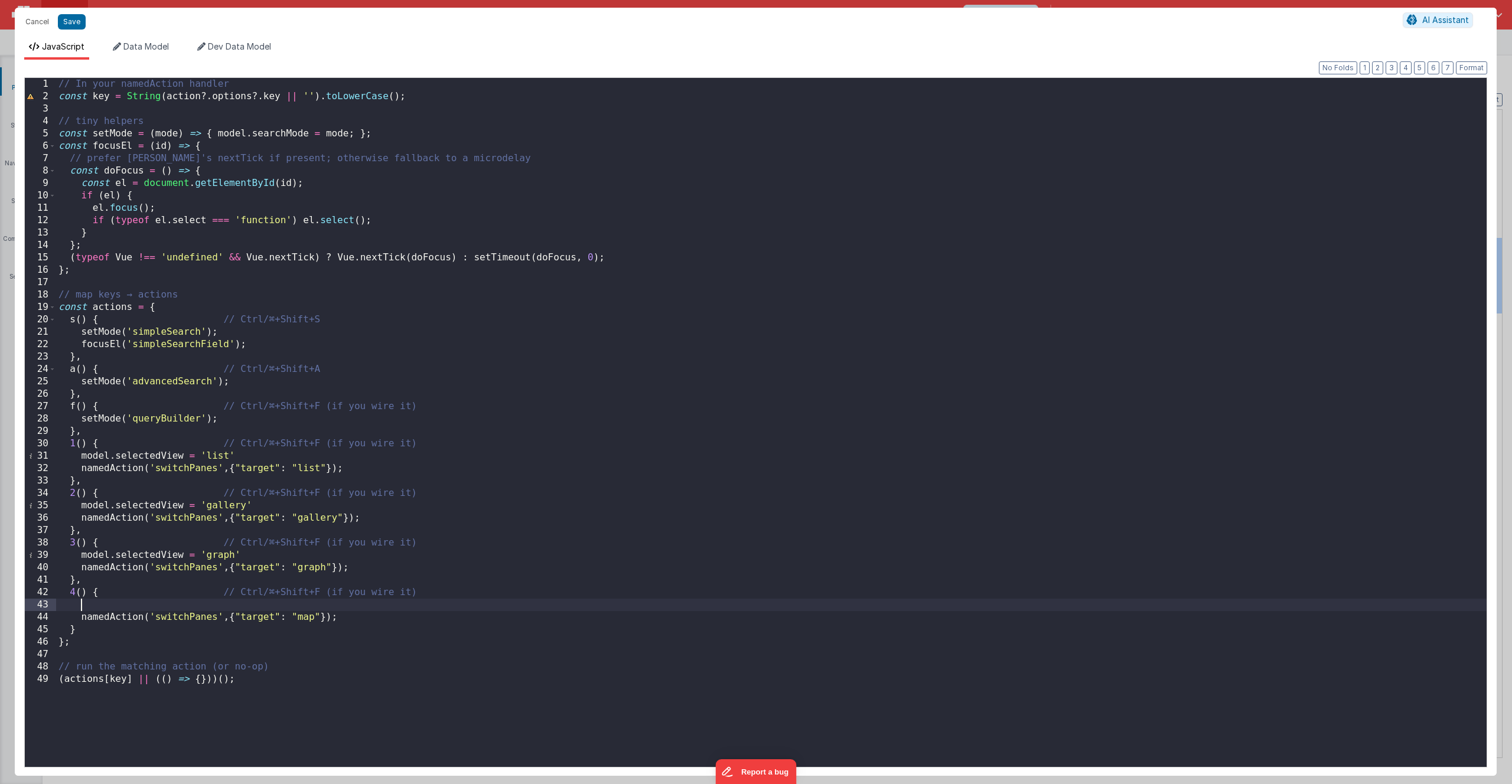
paste textarea
click at [70, 24] on button "Save" at bounding box center [72, 22] width 28 height 15
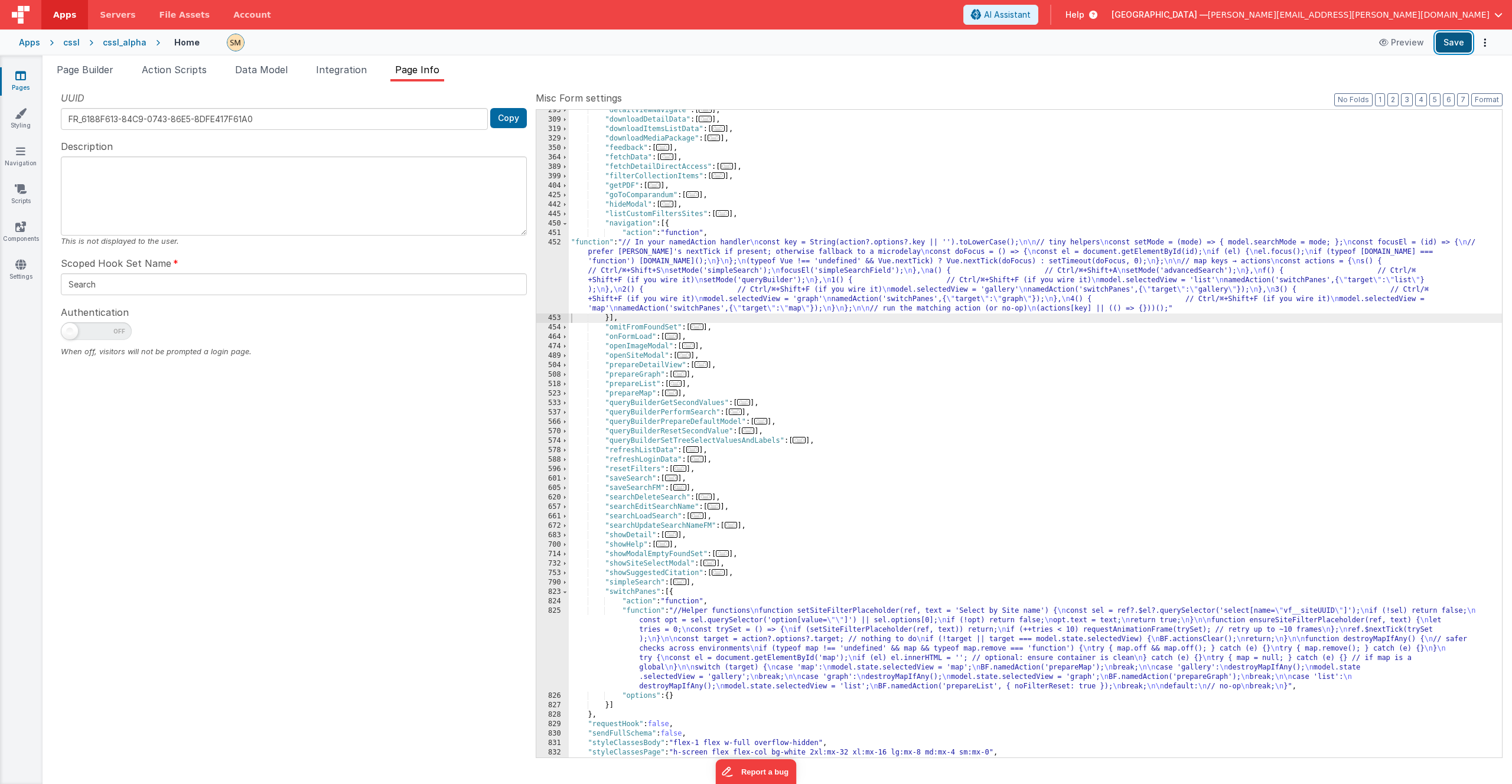
click at [1452, 45] on button "Save" at bounding box center [1453, 43] width 36 height 20
click at [895, 279] on div ""detailViewNavigate" : [ ... ] , "downloadDetailData" : [ ... ] , "downloadItem…" at bounding box center [1035, 439] width 933 height 666
click at [562, 275] on div "452" at bounding box center [552, 275] width 33 height 75
click at [558, 275] on div "452" at bounding box center [552, 275] width 33 height 75
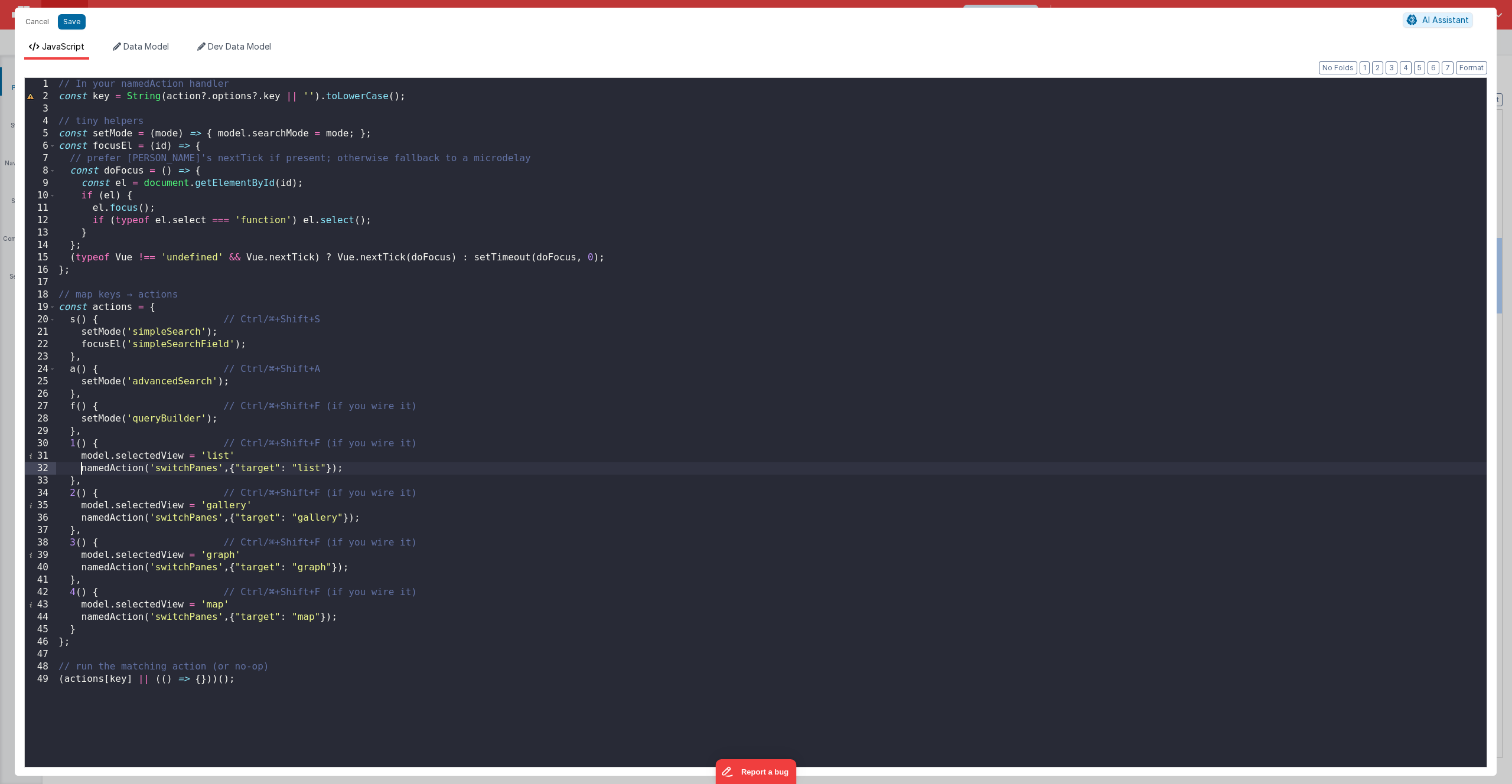
click at [82, 468] on div "// In your namedAction handler const key = String ( action ?. options ?. key ||…" at bounding box center [771, 435] width 1430 height 714
click at [82, 468] on div "// In your namedAction handler const key = String ( action ?. options ?. key ||…" at bounding box center [771, 435] width 1430 height 714
click at [82, 518] on div "// In your namedAction handler const key = String ( action ?. options ?. key ||…" at bounding box center [771, 435] width 1430 height 714
click at [80, 569] on div "// In your namedAction handler const key = String ( action ?. options ?. key ||…" at bounding box center [771, 435] width 1430 height 714
click at [80, 619] on div "// In your namedAction handler const key = String ( action ?. options ?. key ||…" at bounding box center [771, 435] width 1430 height 714
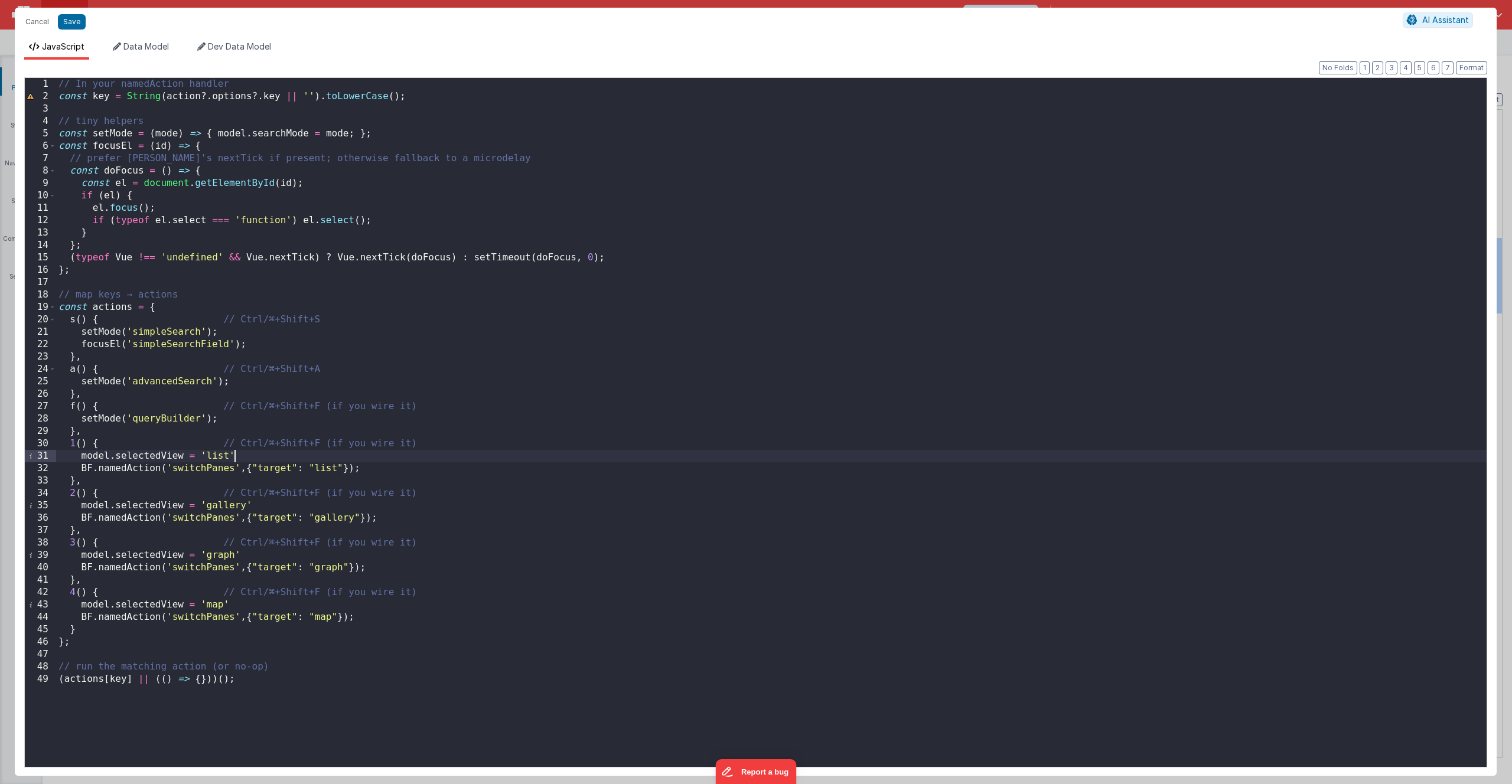
click at [254, 454] on div "// In your namedAction handler const key = String ( action ?. options ?. key ||…" at bounding box center [771, 435] width 1430 height 714
click at [273, 504] on div "// In your namedAction handler const key = String ( action ?. options ?. key ||…" at bounding box center [771, 435] width 1430 height 714
click at [263, 558] on div "// In your namedAction handler const key = String ( action ?. options ?. key ||…" at bounding box center [771, 435] width 1430 height 714
click at [236, 609] on div "// In your namedAction handler const key = String ( action ?. options ?. key ||…" at bounding box center [771, 435] width 1430 height 714
click at [73, 21] on button "Save" at bounding box center [72, 22] width 28 height 15
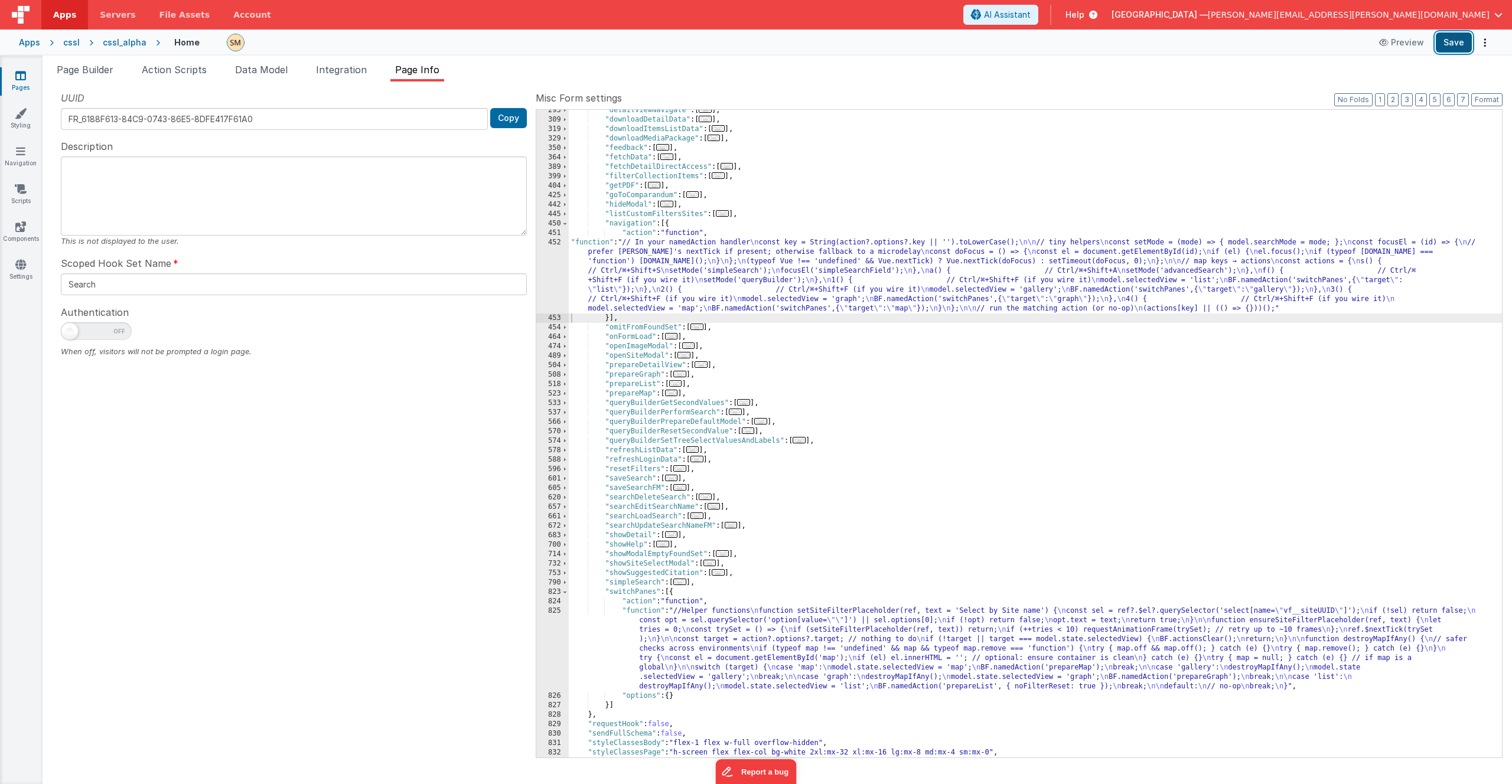
drag, startPoint x: 1466, startPoint y: 46, endPoint x: 1459, endPoint y: 45, distance: 7.1
click at [1465, 46] on button "Save" at bounding box center [1453, 43] width 36 height 20
click at [656, 277] on div ""detailViewNavigate" : [ ... ] , "downloadDetailData" : [ ... ] , "downloadItem…" at bounding box center [1035, 439] width 933 height 666
click at [558, 272] on div "452" at bounding box center [552, 275] width 33 height 75
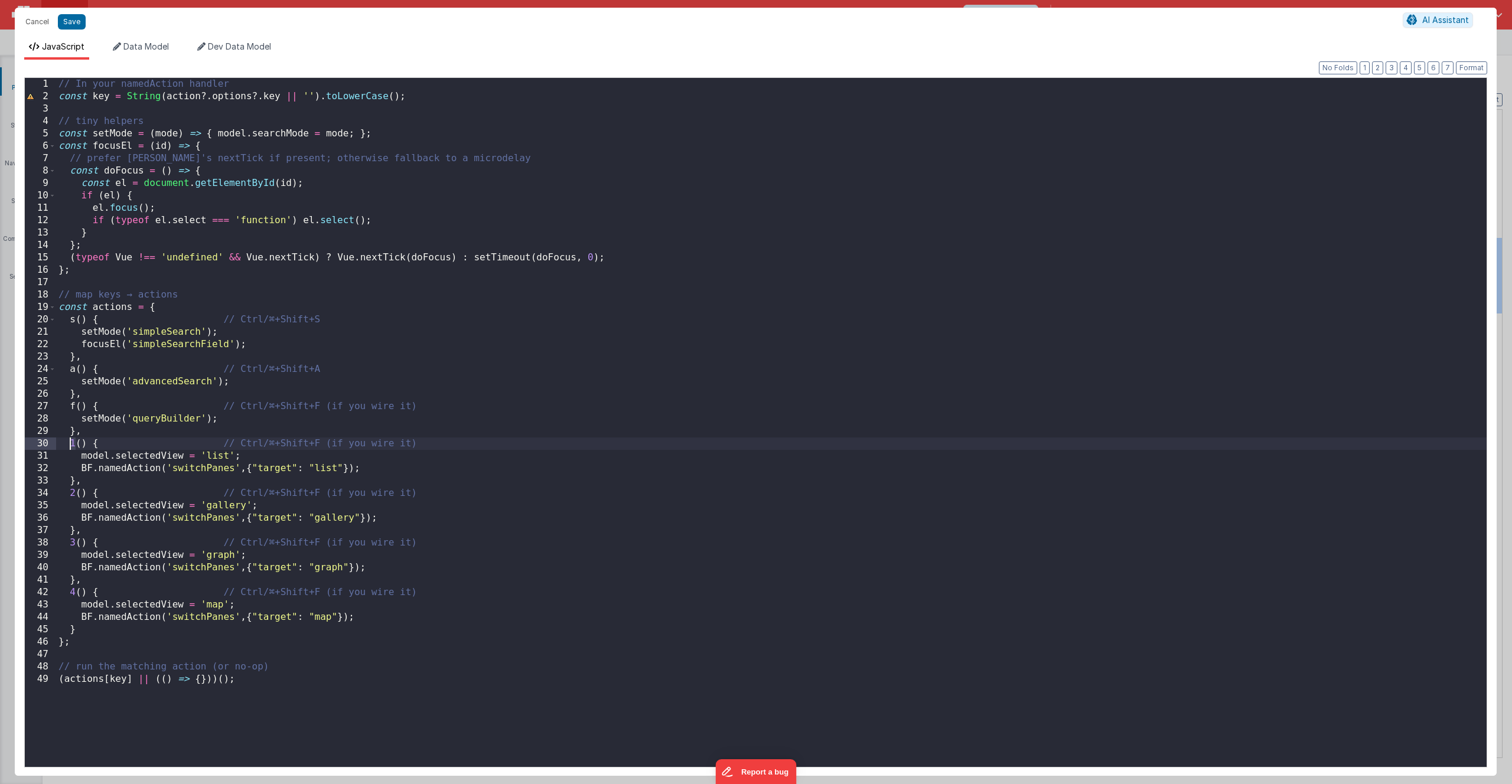
click at [71, 443] on div "// In your namedAction handler const key = String ( action ?. options ?. key ||…" at bounding box center [771, 435] width 1430 height 714
click at [71, 493] on div "// In your namedAction handler const key = String ( action ?. options ?. key ||…" at bounding box center [771, 435] width 1430 height 714
click at [71, 542] on div "// In your namedAction handler const key = String ( action ?. options ?. key ||…" at bounding box center [771, 435] width 1430 height 714
click at [70, 593] on div "// In your namedAction handler const key = String ( action ?. options ?. key ||…" at bounding box center [771, 435] width 1430 height 714
click at [71, 23] on button "Save" at bounding box center [72, 22] width 28 height 15
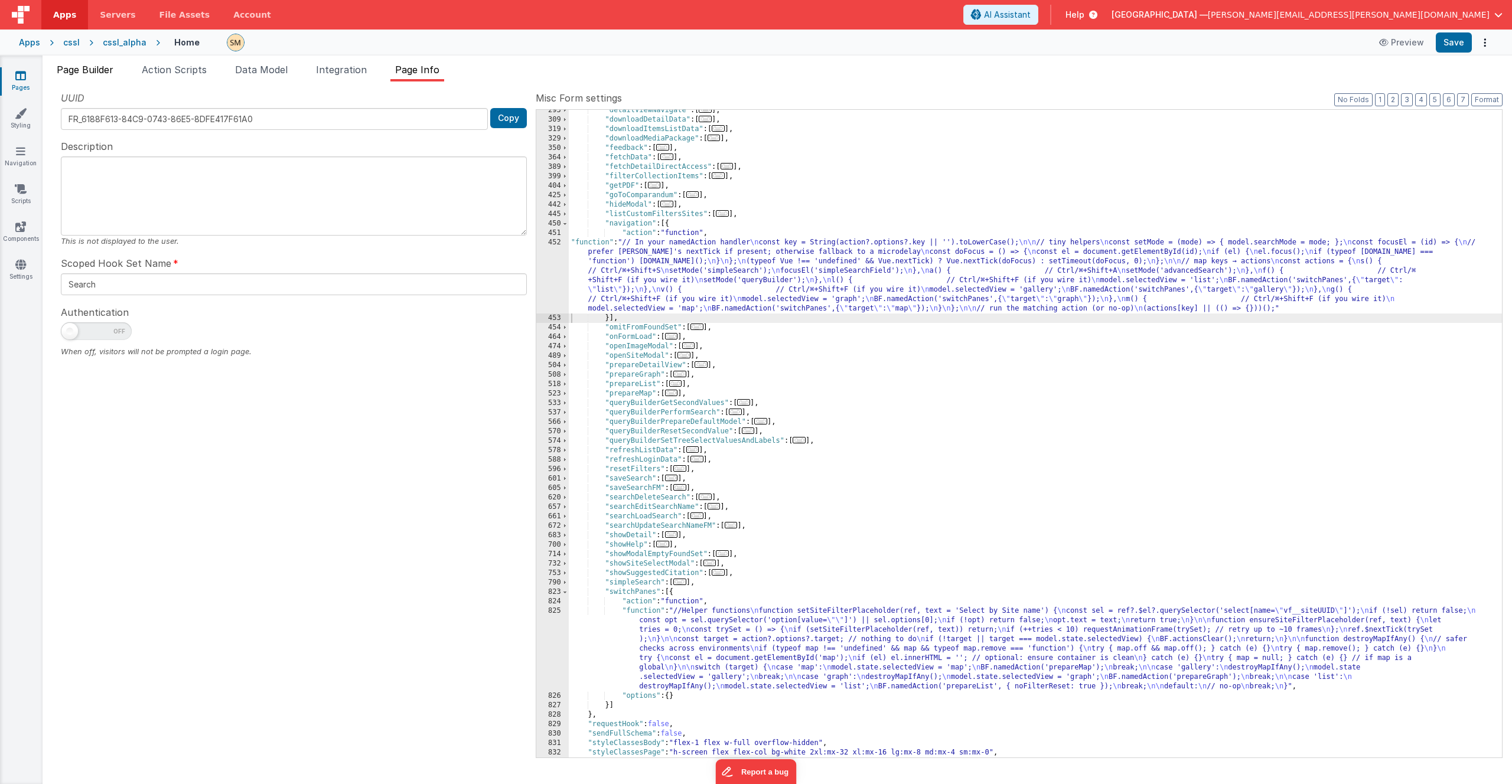
click at [102, 71] on span "Page Builder" at bounding box center [84, 69] width 56 height 12
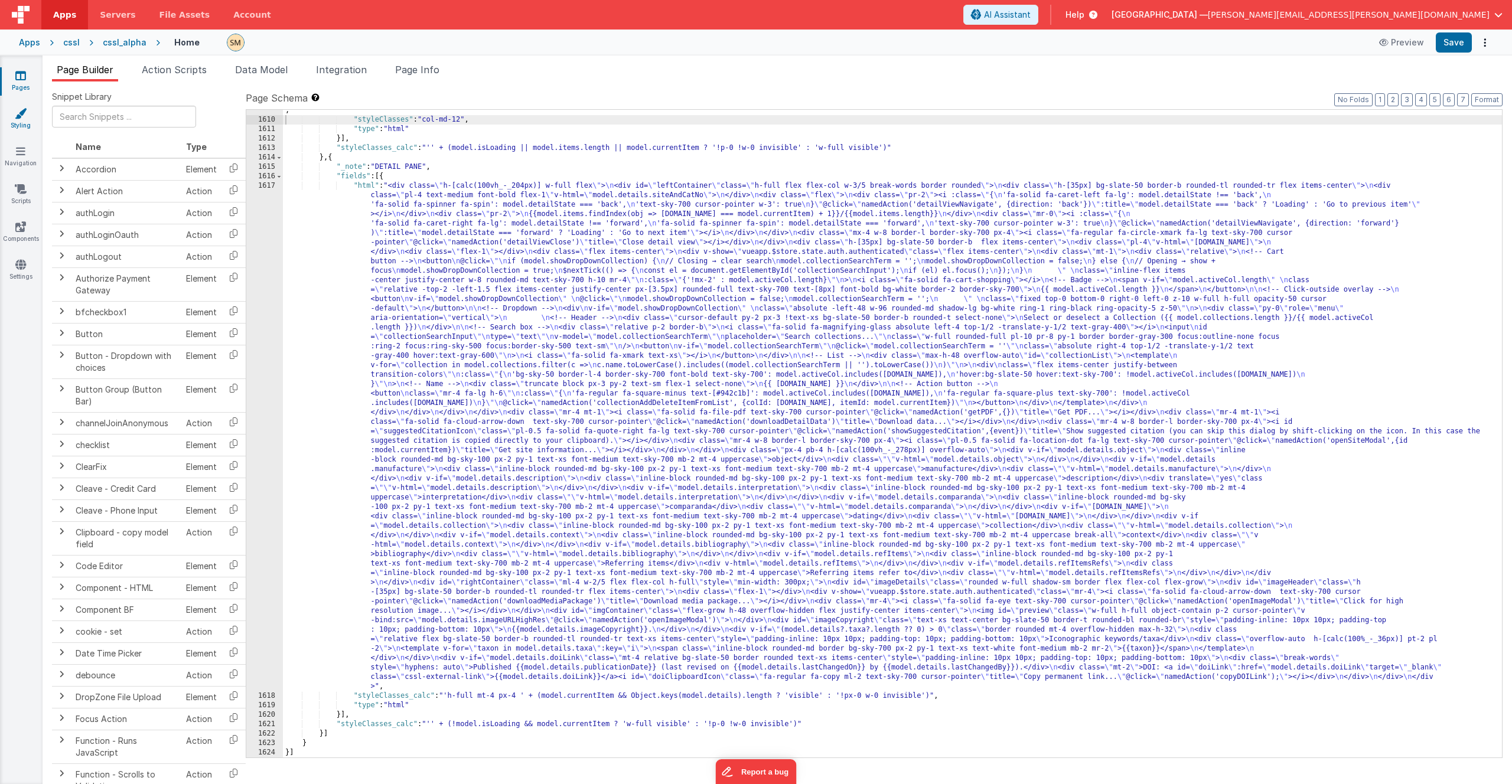
click at [22, 118] on icon at bounding box center [20, 113] width 12 height 12
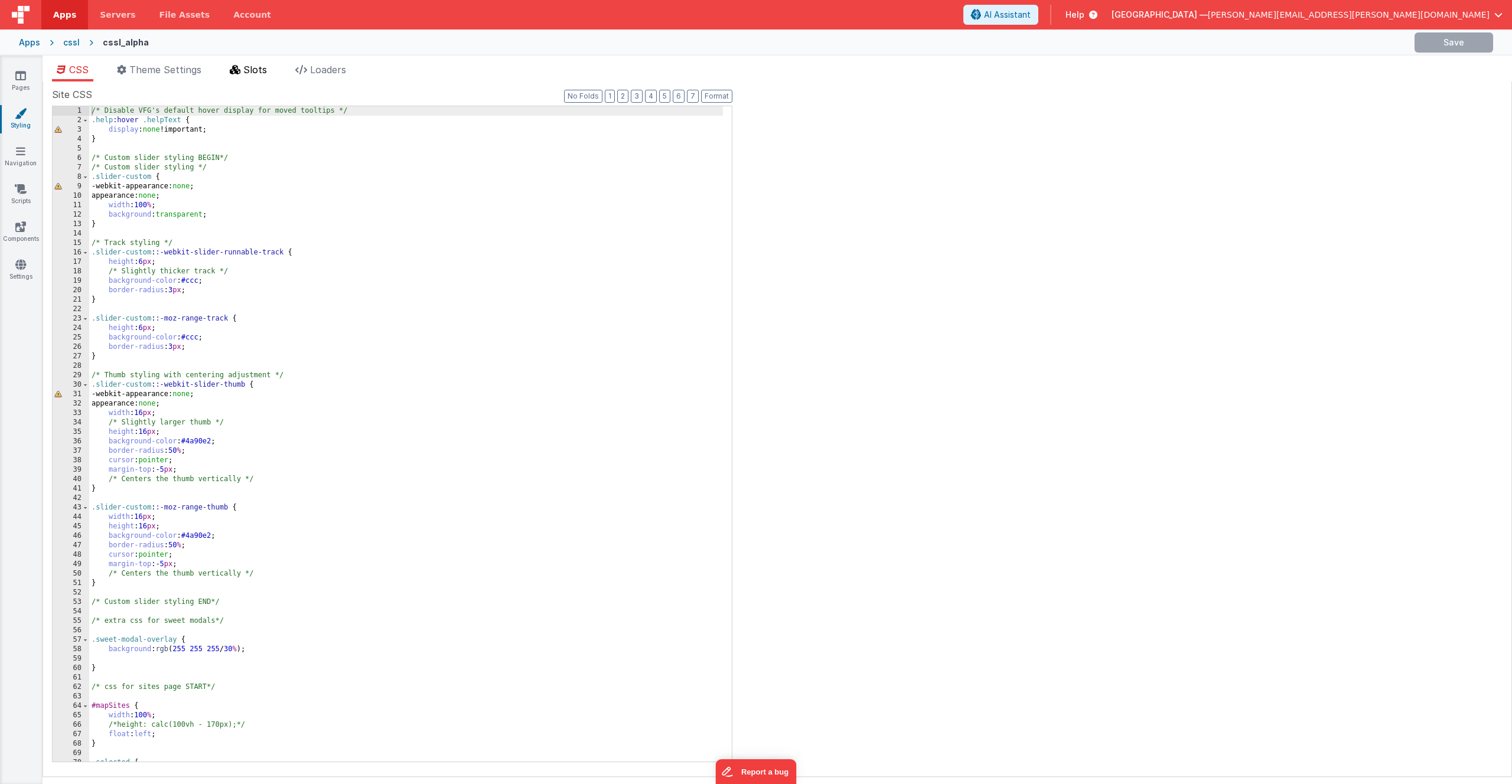
click at [264, 75] on span "Slots" at bounding box center [255, 69] width 24 height 12
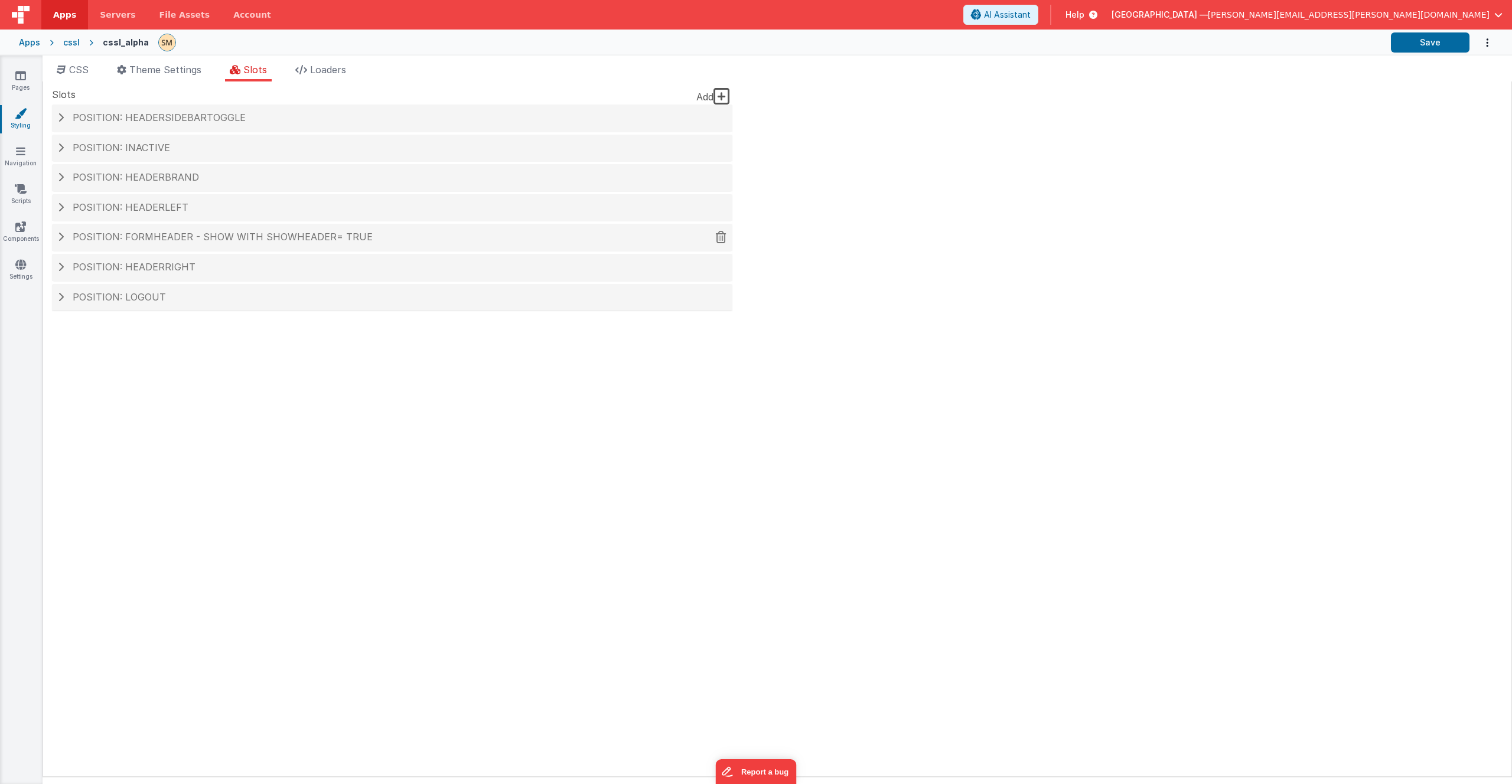
click at [61, 236] on span at bounding box center [61, 237] width 6 height 10
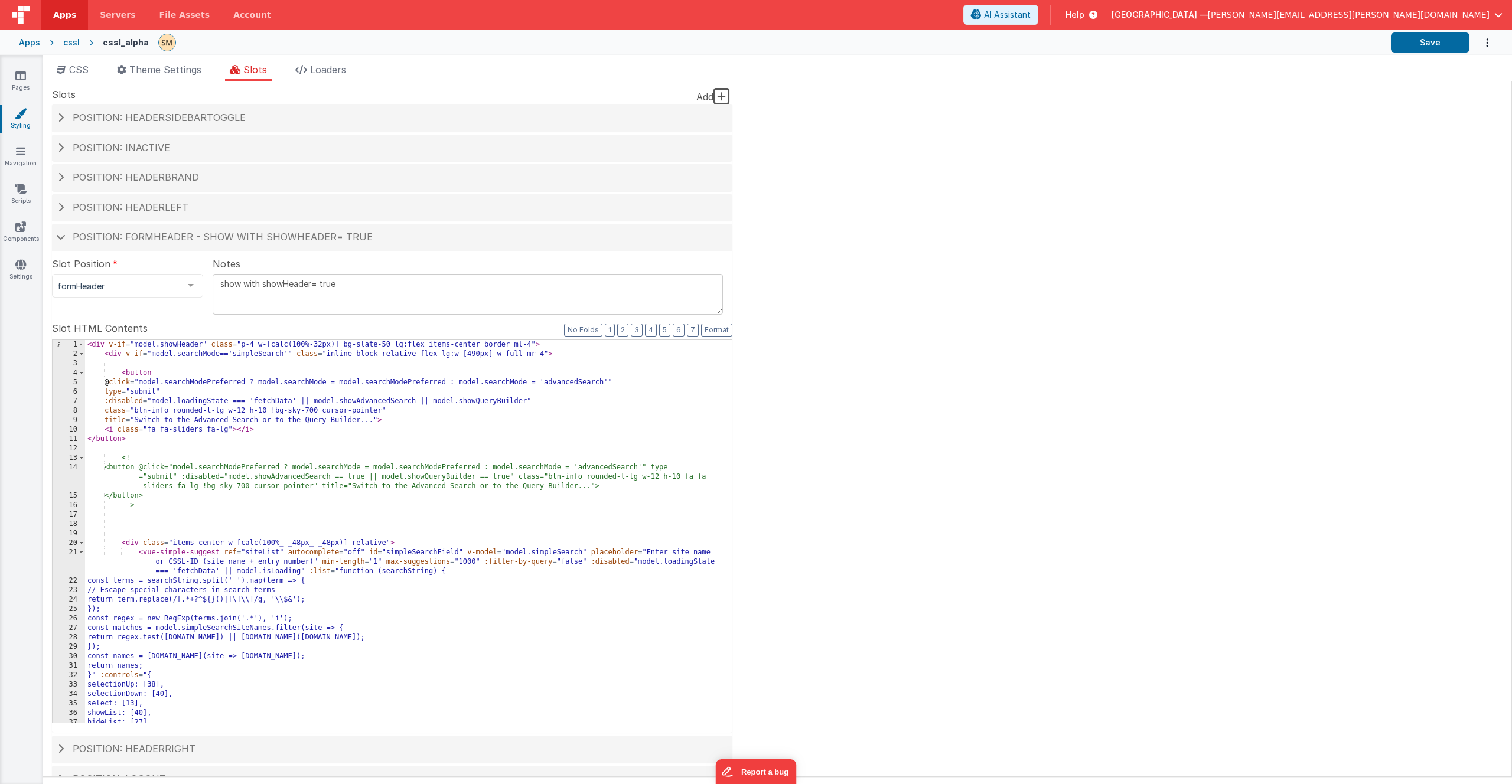
click at [180, 357] on div "< div v-if = "model.showHeader" class = "p-4 w-[calc(100%-32px)] bg-slate-50 lg…" at bounding box center [404, 541] width 638 height 401
click at [174, 369] on div "< div v-if = "model.showHeader" class = "p-4 w-[calc(100%-32px)] bg-slate-50 lg…" at bounding box center [404, 541] width 638 height 401
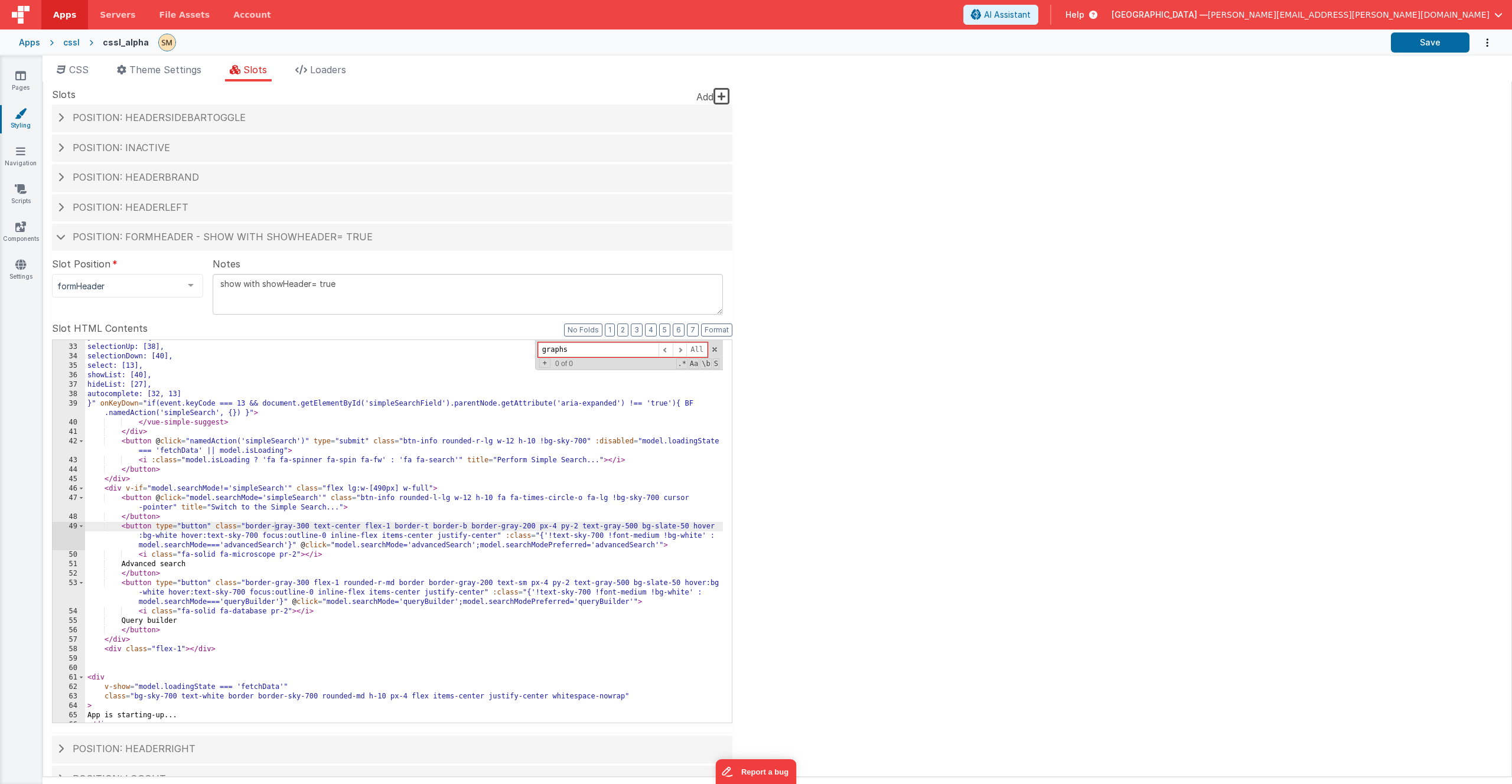
type input "graphs"
click at [23, 74] on icon at bounding box center [20, 75] width 10 height 12
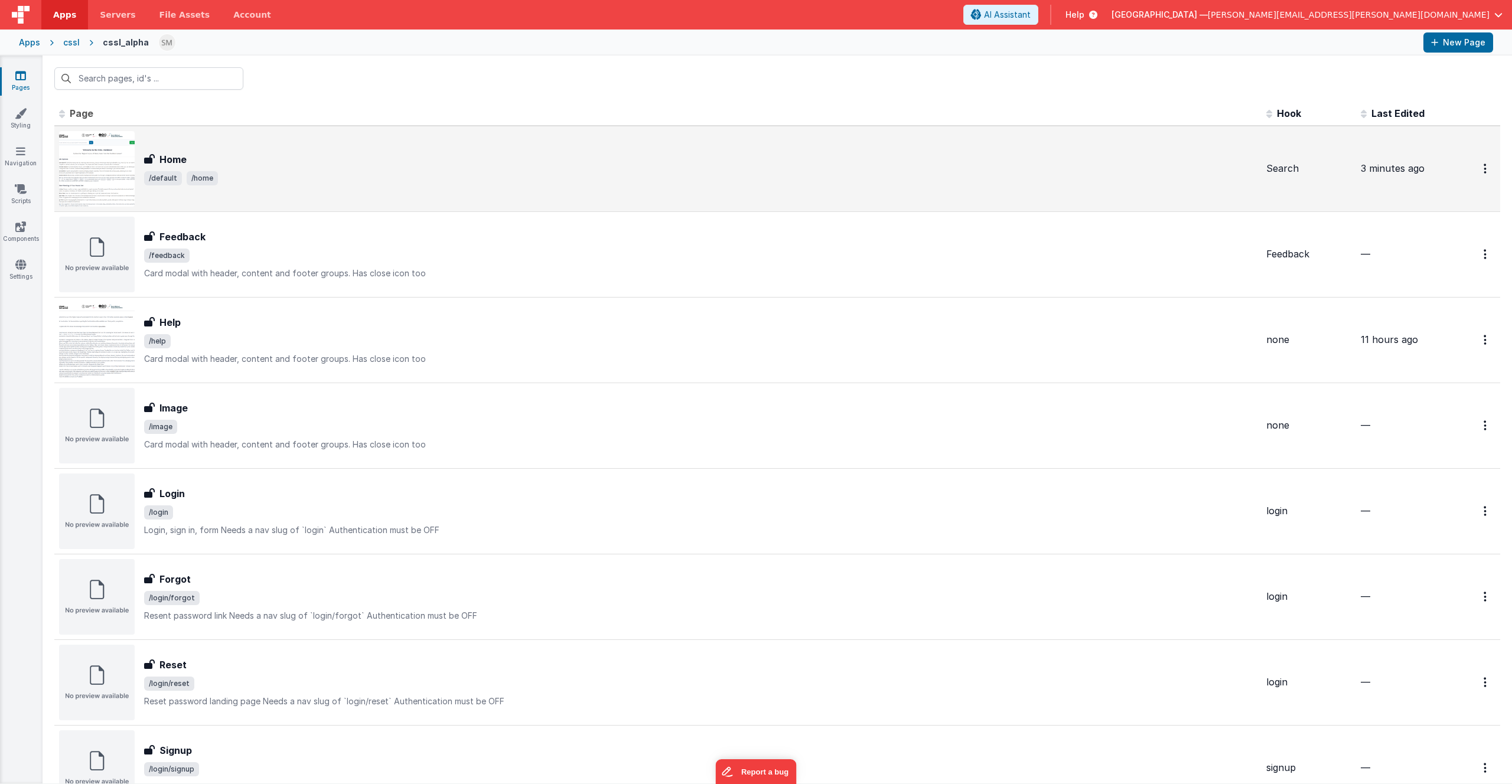
click at [275, 183] on span "/default /home" at bounding box center [701, 178] width 1113 height 14
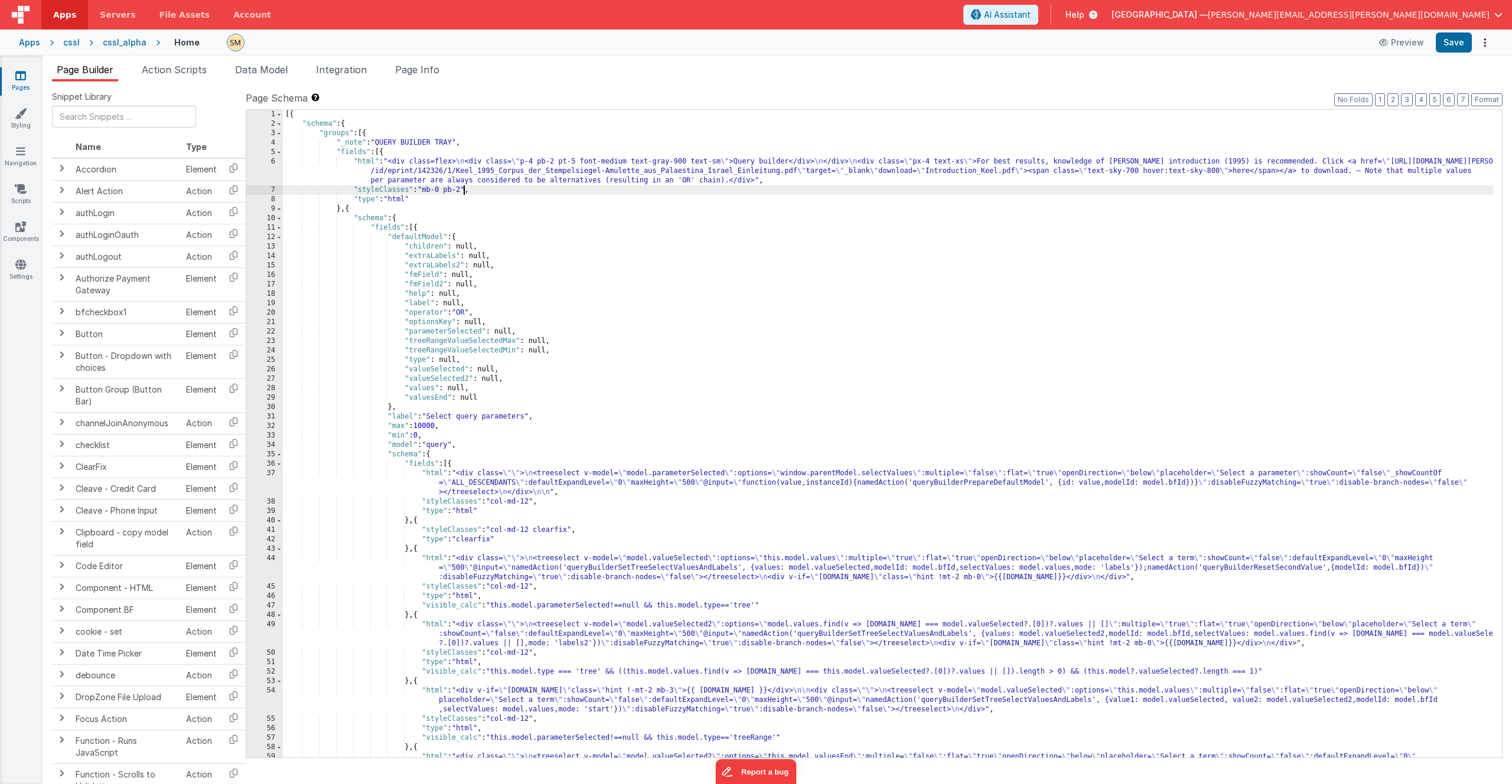
click at [466, 190] on div "[{ "schema" : { "groups" : [{ "_note" : "QUERY BUILDER TRAY" , "fields" : [{ "h…" at bounding box center [888, 452] width 1210 height 685
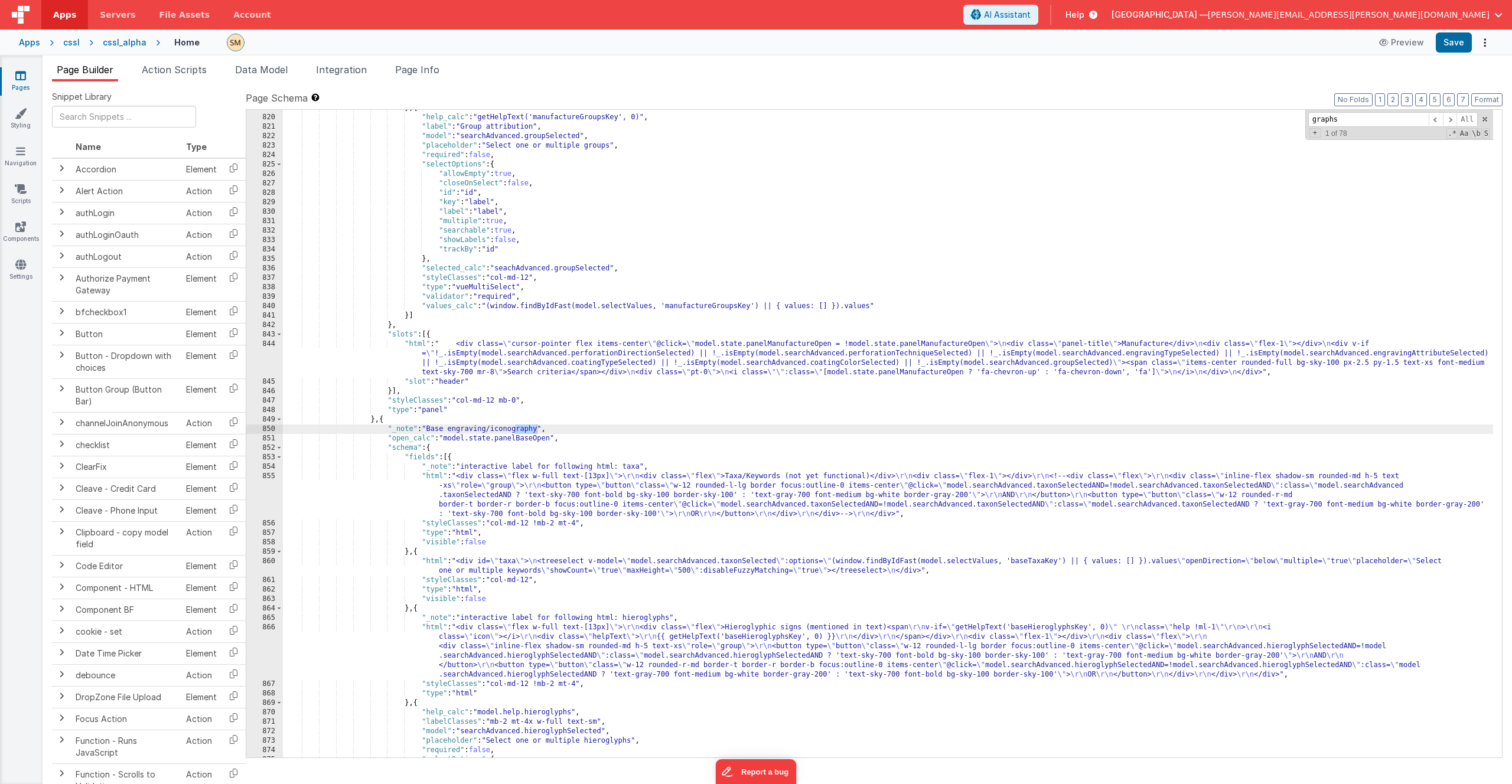
scroll to position [15186, 0]
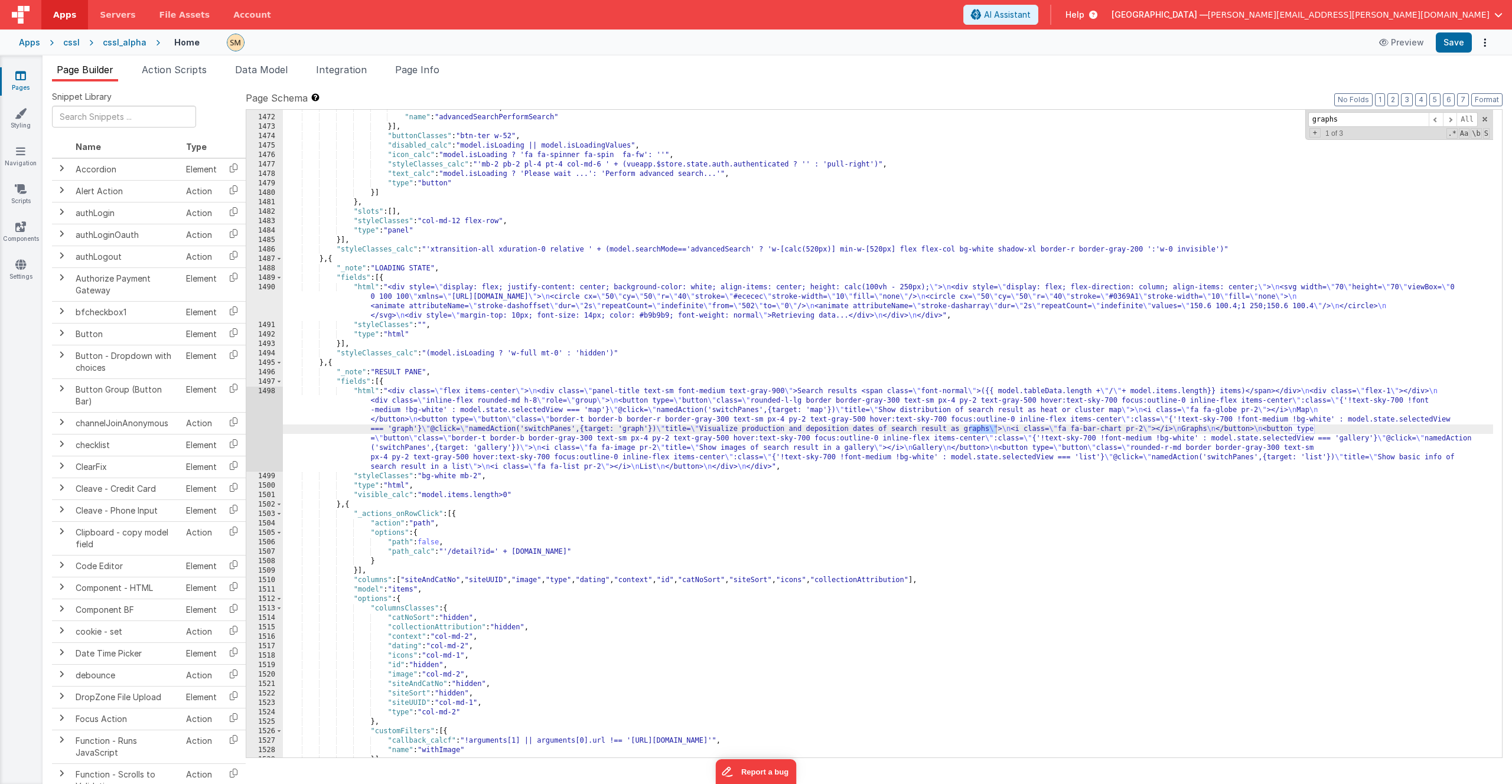
type input "graphs"
click at [580, 428] on div ""action" : "namedAction" , "name" : "advancedSearchPerformSearch" }] , "buttonC…" at bounding box center [888, 436] width 1210 height 666
click at [410, 428] on div ""action" : "namedAction" , "name" : "advancedSearchPerformSearch" }] , "buttonC…" at bounding box center [888, 436] width 1210 height 666
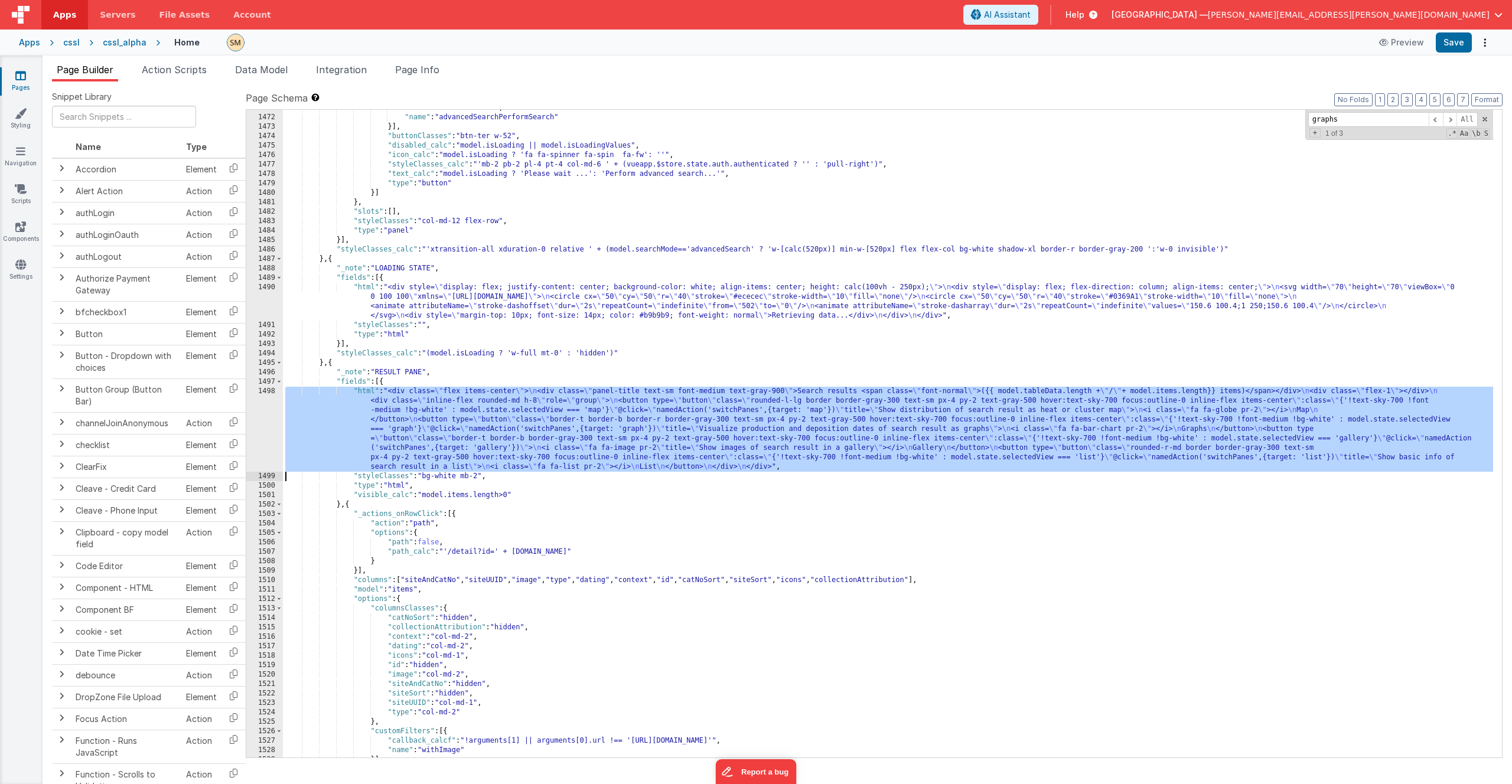
click at [264, 420] on div "1498" at bounding box center [264, 429] width 37 height 85
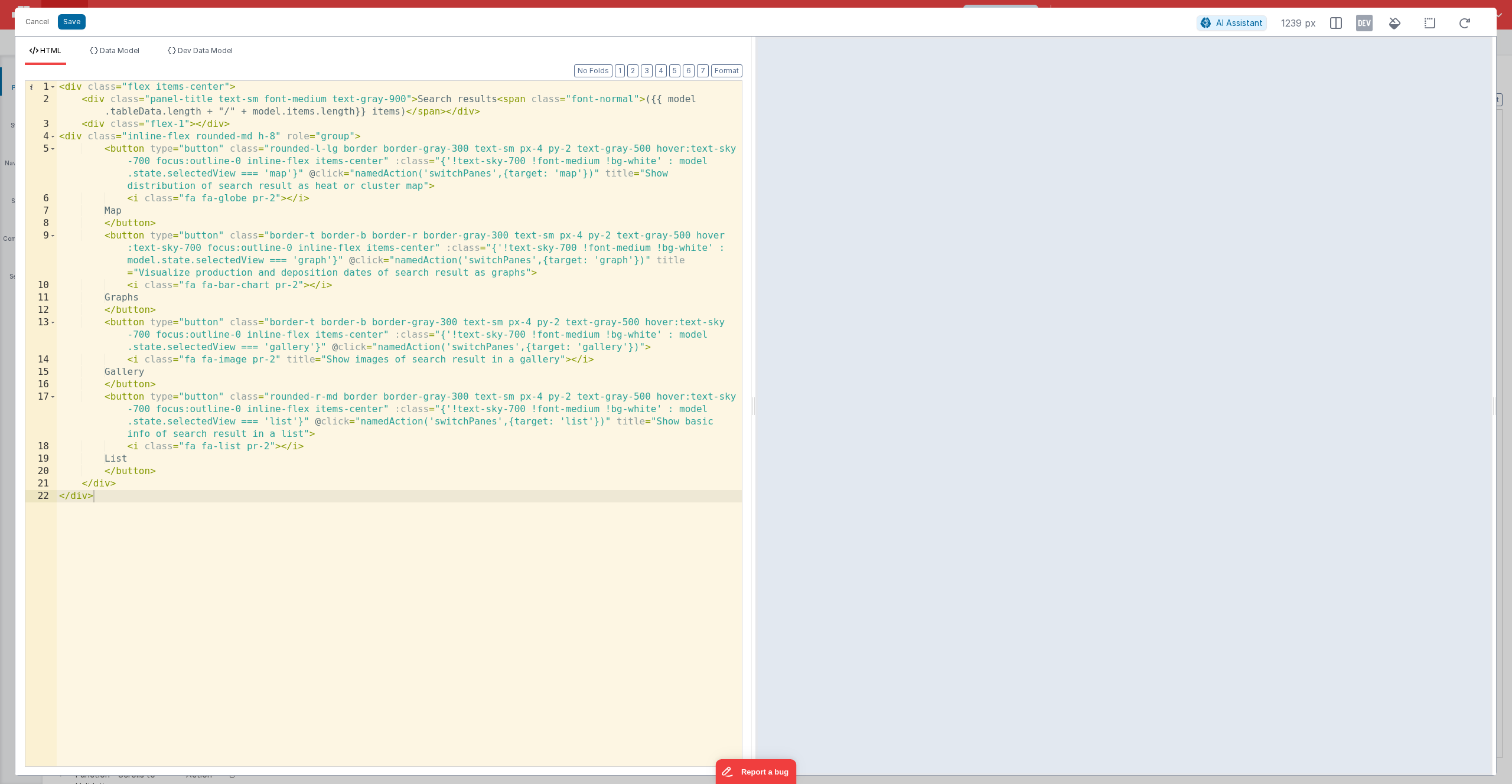
click at [426, 178] on div "< div class = "flex items-center" > < div class = "panel-title text-sm font-med…" at bounding box center [399, 436] width 685 height 710
click at [332, 272] on div "< div class = "flex items-center" > < div class = "panel-title text-sm font-med…" at bounding box center [399, 436] width 685 height 710
click at [524, 275] on div "< div class = "flex items-center" > < div class = "panel-title text-sm font-med…" at bounding box center [399, 436] width 685 height 710
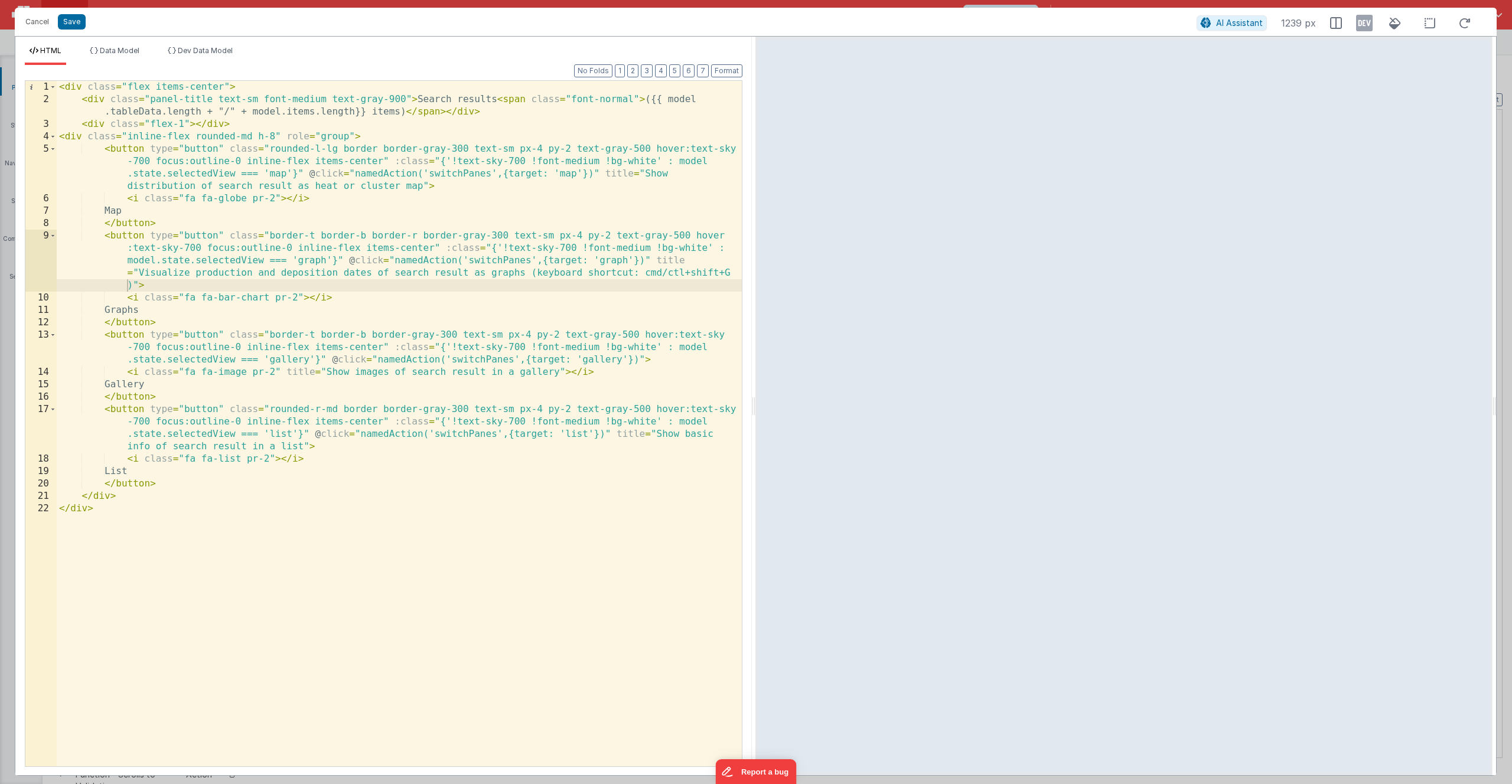
click at [530, 272] on div "< div class = "flex items-center" > < div class = "panel-title text-sm font-med…" at bounding box center [399, 436] width 685 height 710
click at [139, 286] on div "< div class = "flex items-center" > < div class = "panel-title text-sm font-med…" at bounding box center [399, 436] width 685 height 710
click at [385, 374] on div "< div class = "flex items-center" > < div class = "panel-title text-sm font-med…" at bounding box center [399, 436] width 685 height 710
drag, startPoint x: 563, startPoint y: 373, endPoint x: 284, endPoint y: 371, distance: 279.0
click at [284, 371] on div "< div class = "flex items-center" > < div class = "panel-title text-sm font-med…" at bounding box center [399, 436] width 685 height 710
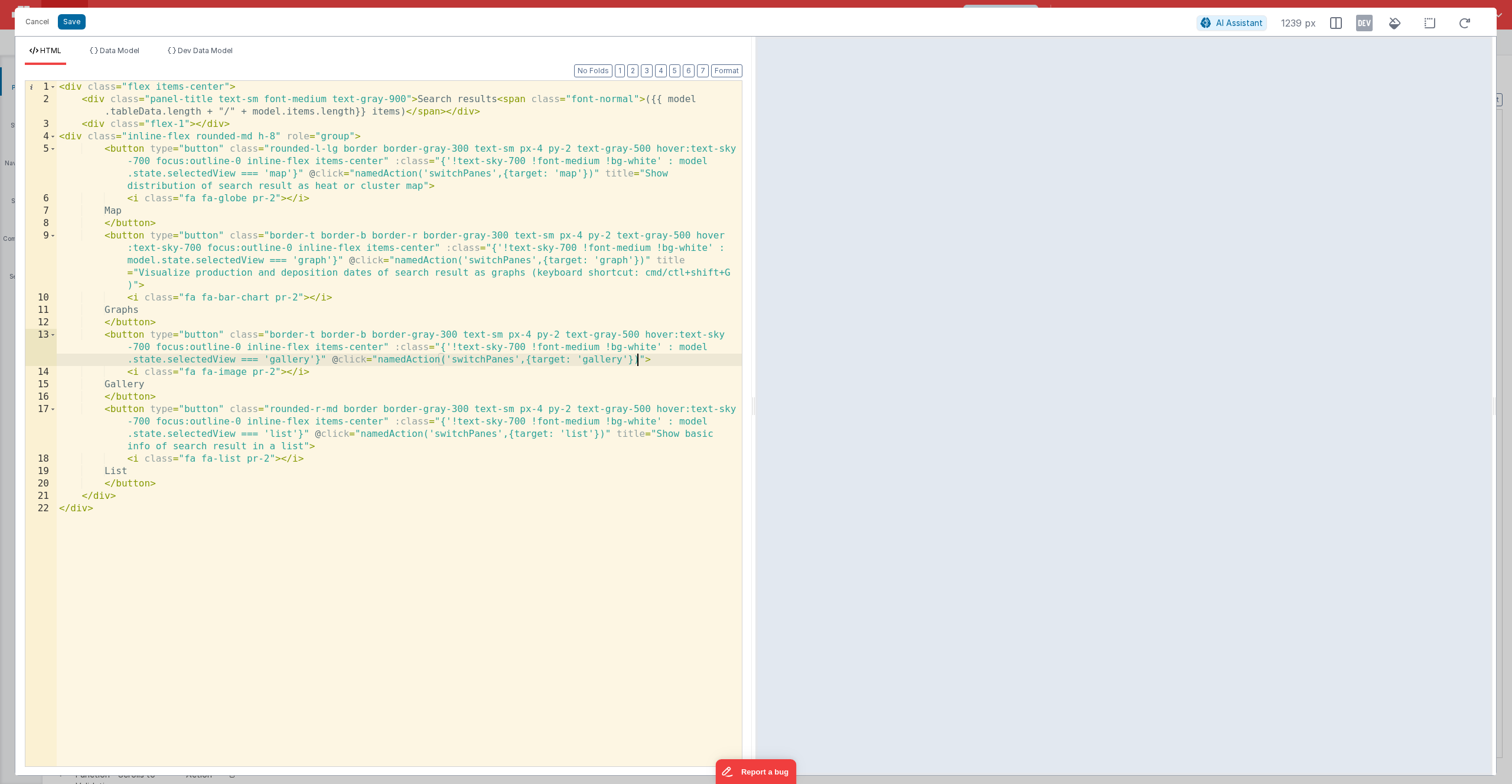
click at [640, 360] on div "< div class = "flex items-center" > < div class = "panel-title text-sm font-med…" at bounding box center [399, 436] width 685 height 710
click at [646, 359] on div "< div class = "flex items-center" > < div class = "panel-title text-sm font-med…" at bounding box center [399, 436] width 685 height 710
click at [644, 360] on div "< div class = "flex items-center" > < div class = "panel-title text-sm font-med…" at bounding box center [399, 436] width 685 height 710
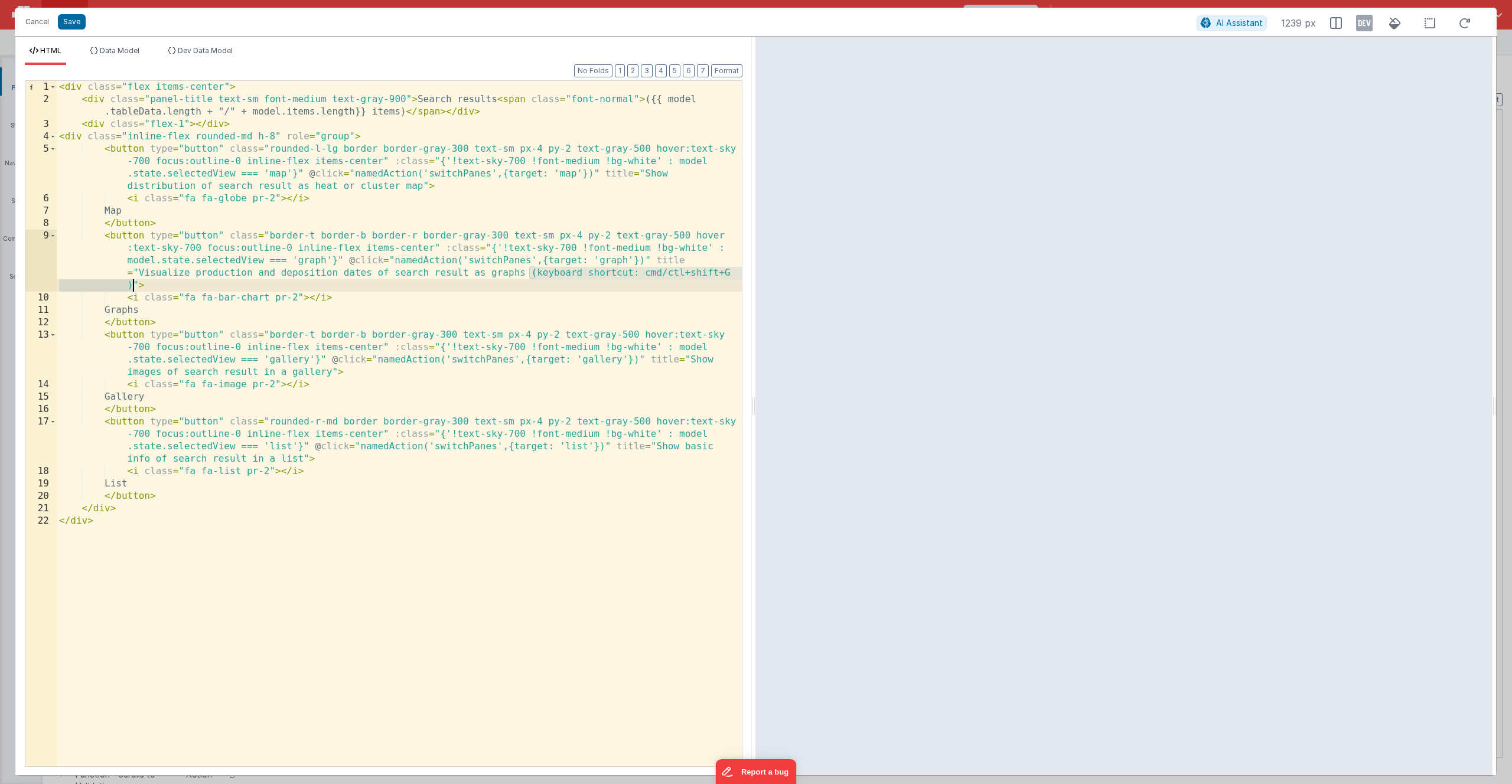
drag, startPoint x: 527, startPoint y: 273, endPoint x: 133, endPoint y: 291, distance: 394.4
click at [133, 291] on div "< div class = "flex items-center" > < div class = "panel-title text-sm font-med…" at bounding box center [399, 436] width 685 height 710
click at [330, 373] on div "< div class = "flex items-center" > < div class = "panel-title text-sm font-med…" at bounding box center [399, 436] width 685 height 710
click at [530, 371] on div "< div class = "flex items-center" > < div class = "panel-title text-sm font-med…" at bounding box center [399, 436] width 685 height 710
click at [299, 459] on div "< div class = "flex items-center" > < div class = "panel-title text-sm font-med…" at bounding box center [399, 436] width 685 height 710
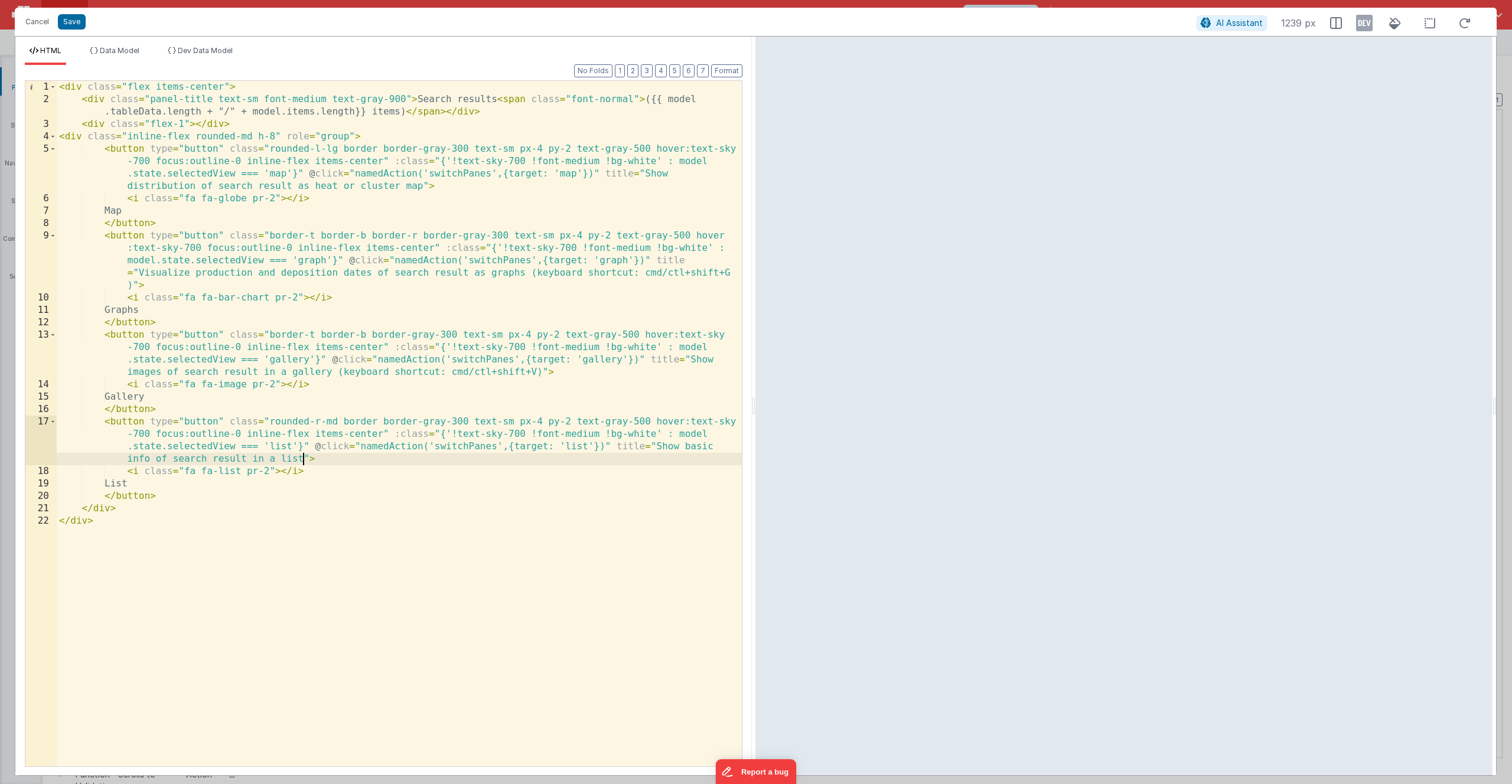
click at [303, 458] on div "< div class = "flex items-center" > < div class = "panel-title text-sm font-med…" at bounding box center [399, 436] width 685 height 710
click at [308, 460] on div "< div class = "flex items-center" > < div class = "panel-title text-sm font-med…" at bounding box center [399, 436] width 685 height 710
click at [302, 459] on div "< div class = "flex items-center" > < div class = "panel-title text-sm font-med…" at bounding box center [399, 436] width 685 height 710
drag, startPoint x: 510, startPoint y: 461, endPoint x: 503, endPoint y: 461, distance: 7.0
click at [503, 461] on div "< div class = "flex items-center" > < div class = "panel-title text-sm font-med…" at bounding box center [399, 436] width 685 height 710
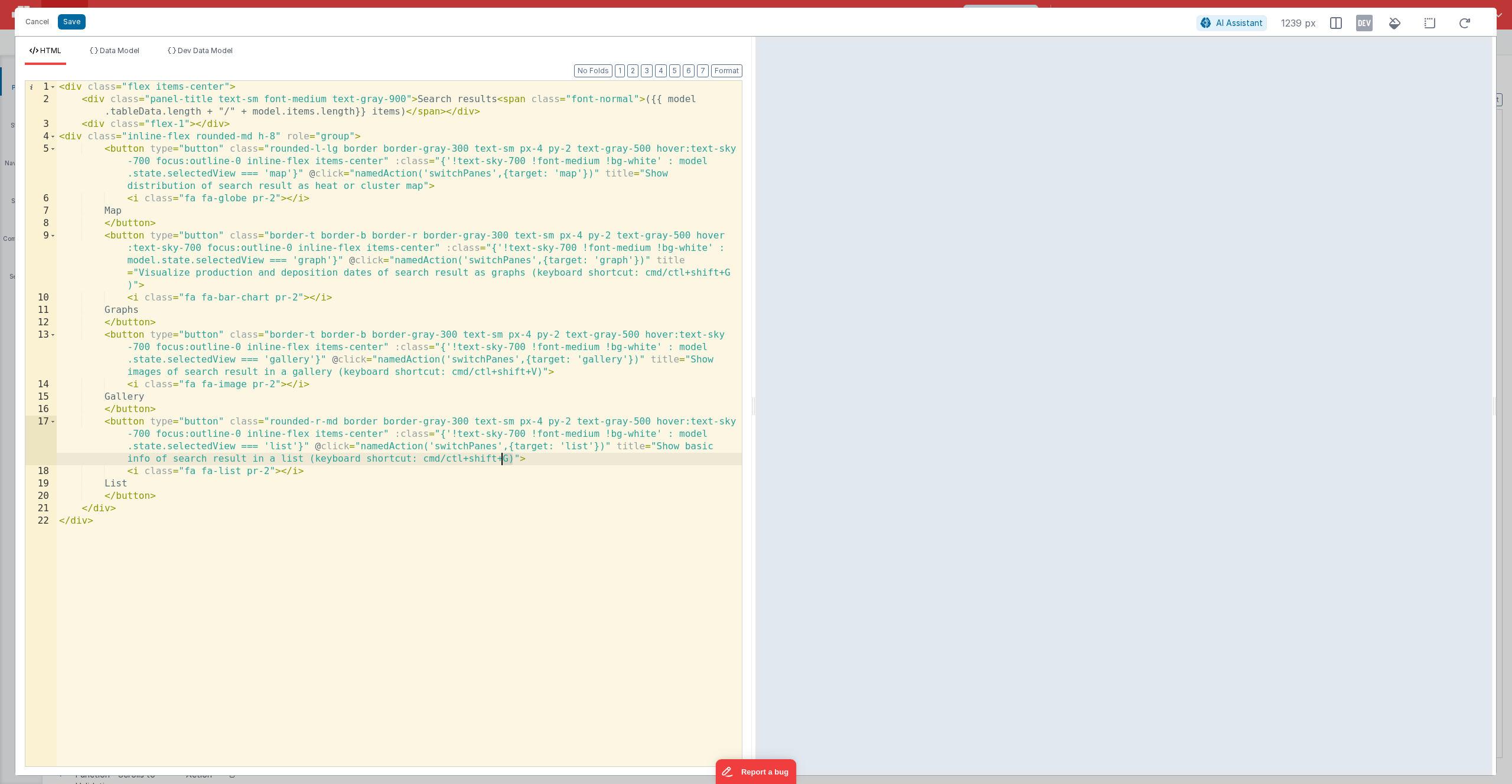
click at [503, 461] on div "< div class = "flex items-center" > < div class = "panel-title text-sm font-med…" at bounding box center [399, 436] width 685 height 710
click at [502, 461] on div "< div class = "flex items-center" > < div class = "panel-title text-sm font-med…" at bounding box center [399, 436] width 685 height 710
click at [422, 188] on div "< div class = "flex items-center" > < div class = "panel-title text-sm font-med…" at bounding box center [399, 436] width 685 height 710
click at [622, 187] on div "< div class = "flex items-center" > < div class = "panel-title text-sm font-med…" at bounding box center [399, 436] width 685 height 710
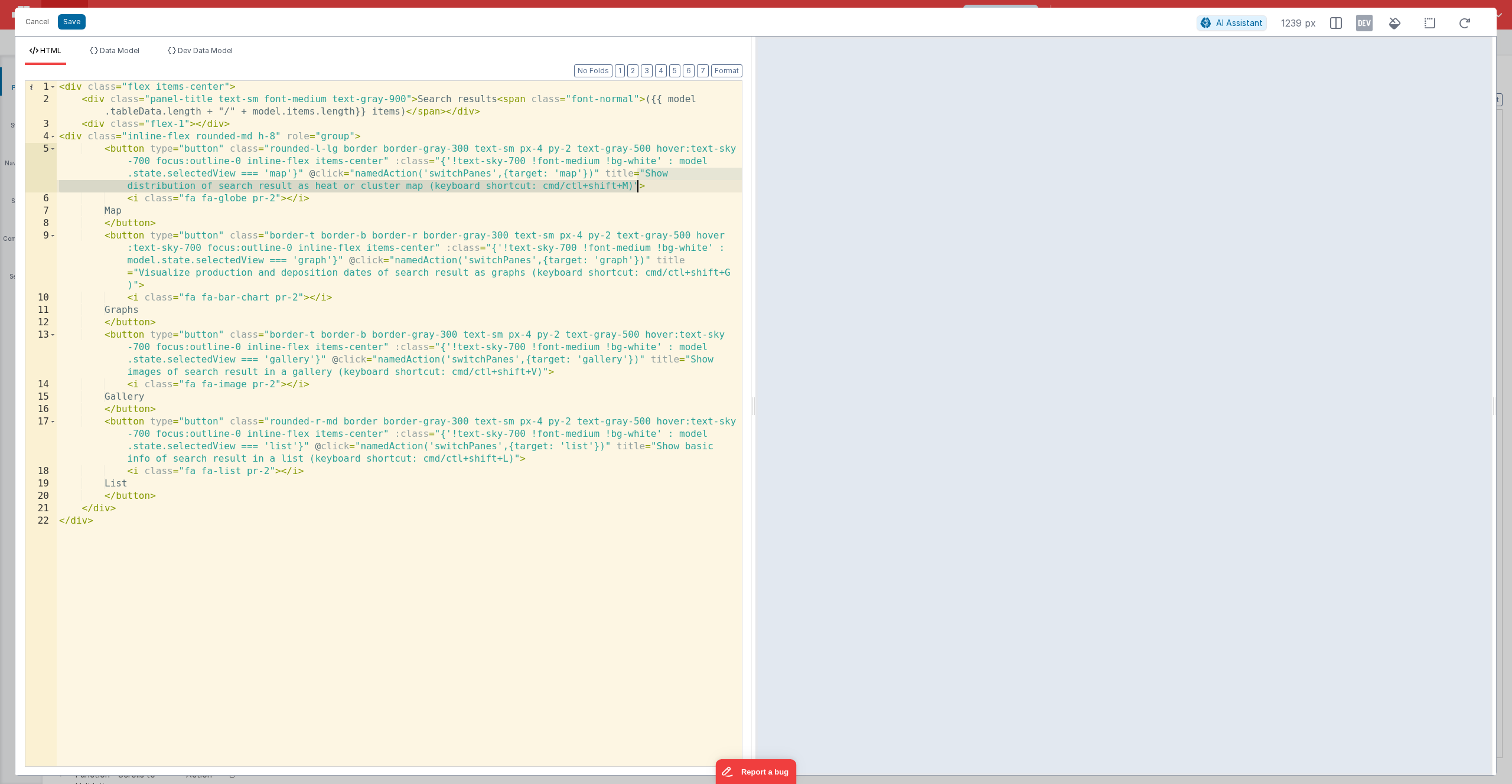
drag, startPoint x: 639, startPoint y: 173, endPoint x: 635, endPoint y: 187, distance: 14.6
click at [635, 187] on div "< div class = "flex items-center" > < div class = "panel-title text-sm font-med…" at bounding box center [399, 436] width 685 height 710
click at [587, 185] on div "< div class = "flex items-center" > < div class = "panel-title text-sm font-med…" at bounding box center [399, 436] width 685 height 710
click at [649, 172] on div "< div class = "flex items-center" > < div class = "panel-title text-sm font-med…" at bounding box center [399, 436] width 685 height 710
drag, startPoint x: 644, startPoint y: 173, endPoint x: 629, endPoint y: 187, distance: 20.5
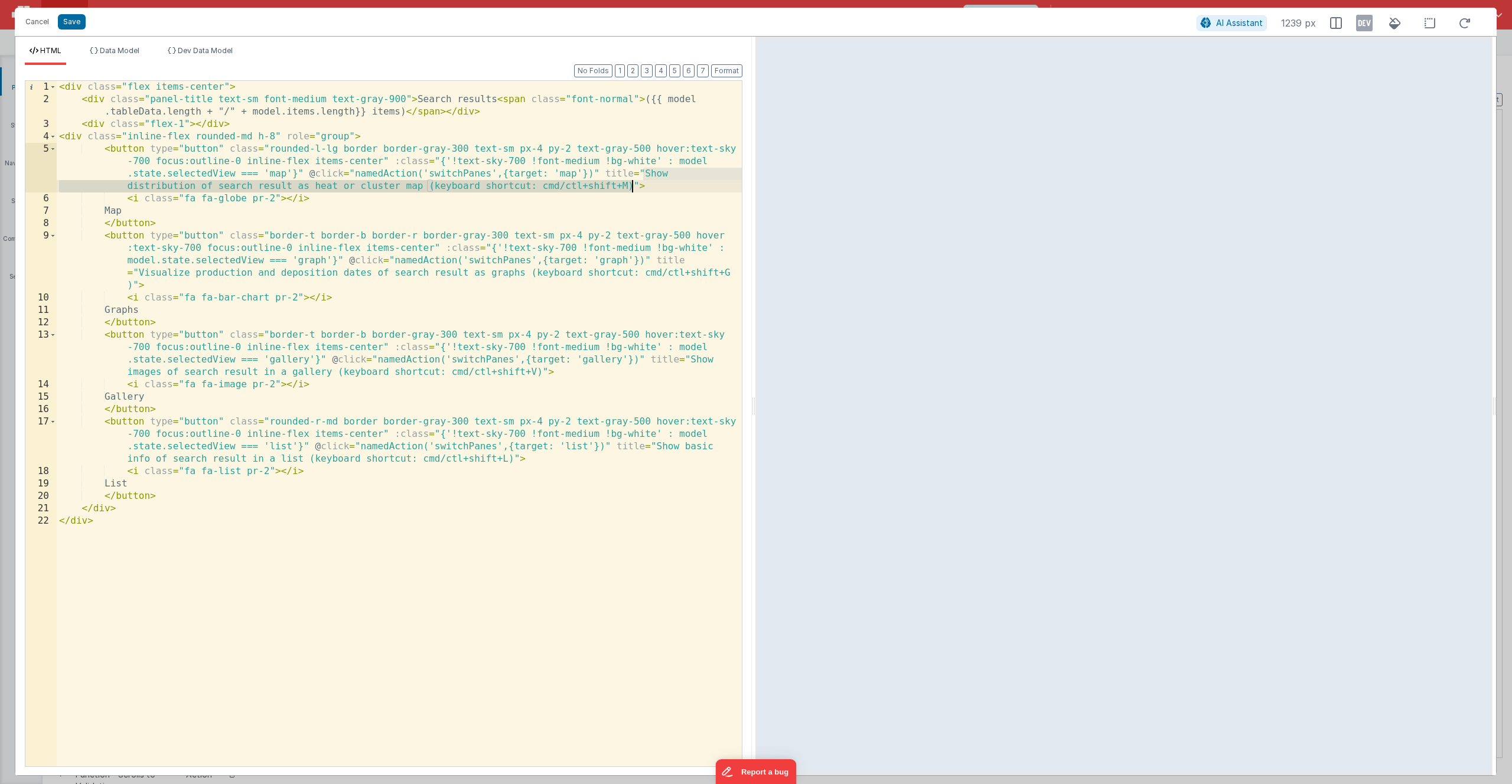
click at [629, 187] on div "< div class = "flex items-center" > < div class = "panel-title text-sm font-med…" at bounding box center [399, 436] width 685 height 710
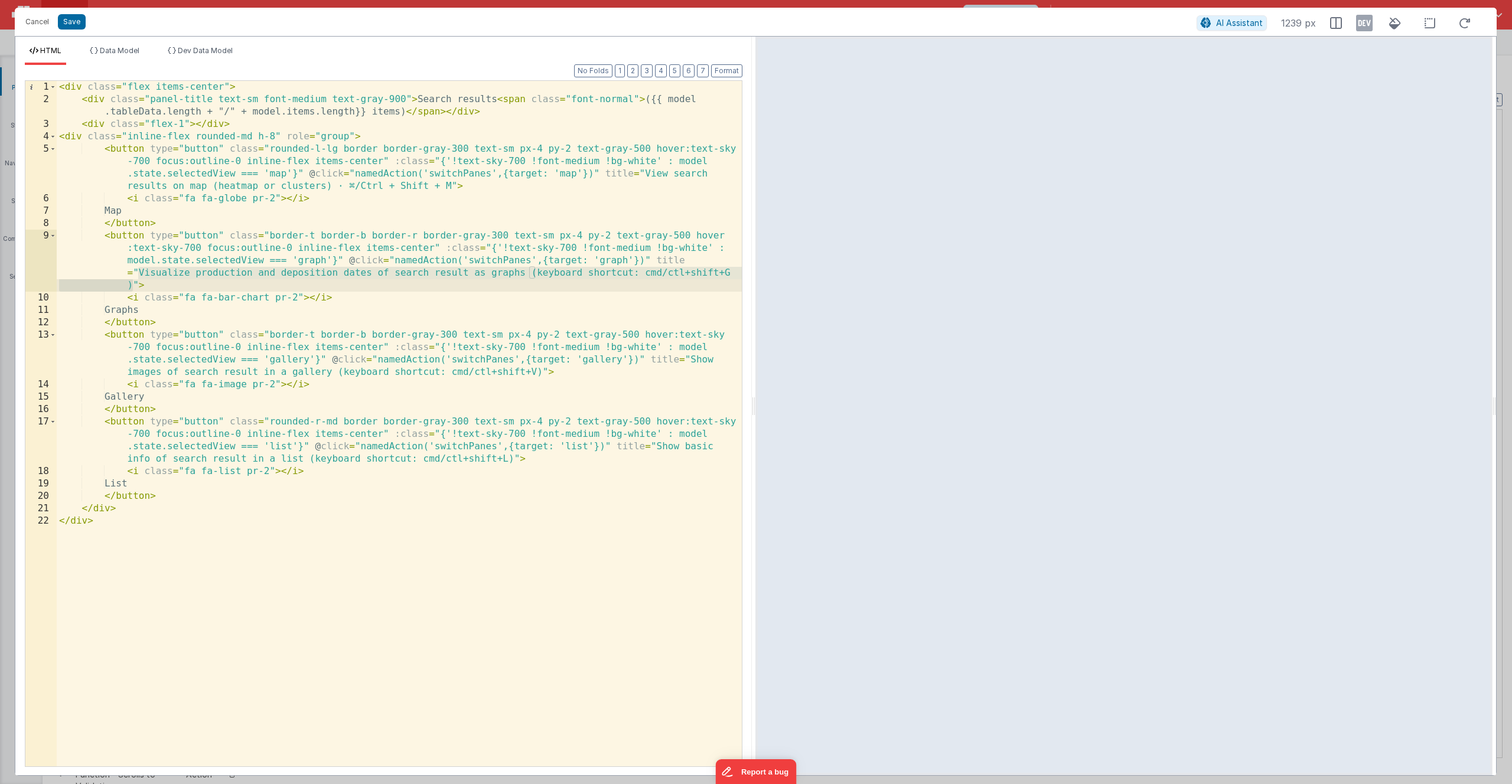
drag, startPoint x: 137, startPoint y: 272, endPoint x: 133, endPoint y: 286, distance: 14.6
click at [133, 286] on div "< div class = "flex items-center" > < div class = "panel-title text-sm font-med…" at bounding box center [399, 436] width 685 height 710
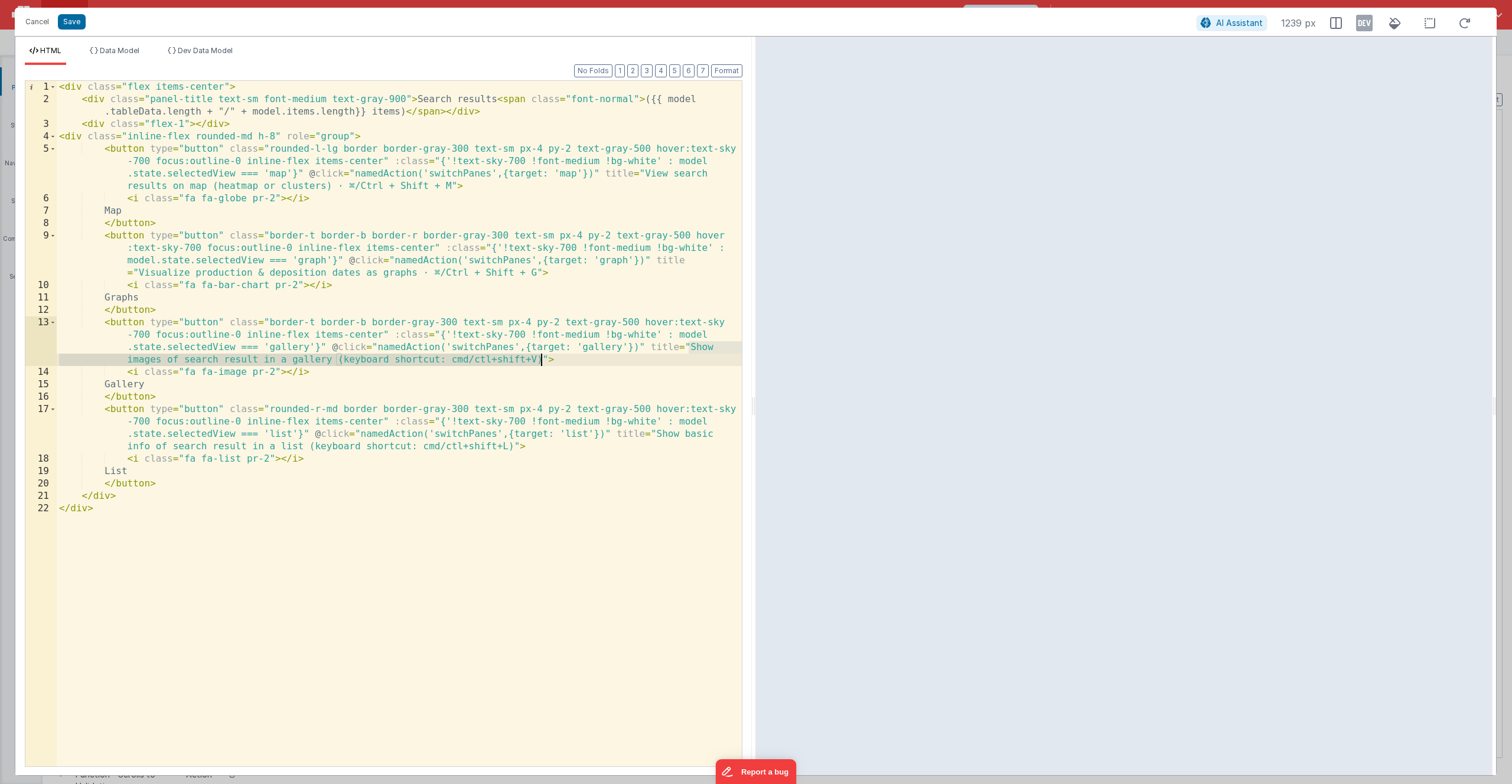
drag, startPoint x: 689, startPoint y: 347, endPoint x: 539, endPoint y: 361, distance: 150.7
click at [539, 361] on div "< div class = "flex items-center" > < div class = "panel-title text-sm font-med…" at bounding box center [399, 436] width 685 height 710
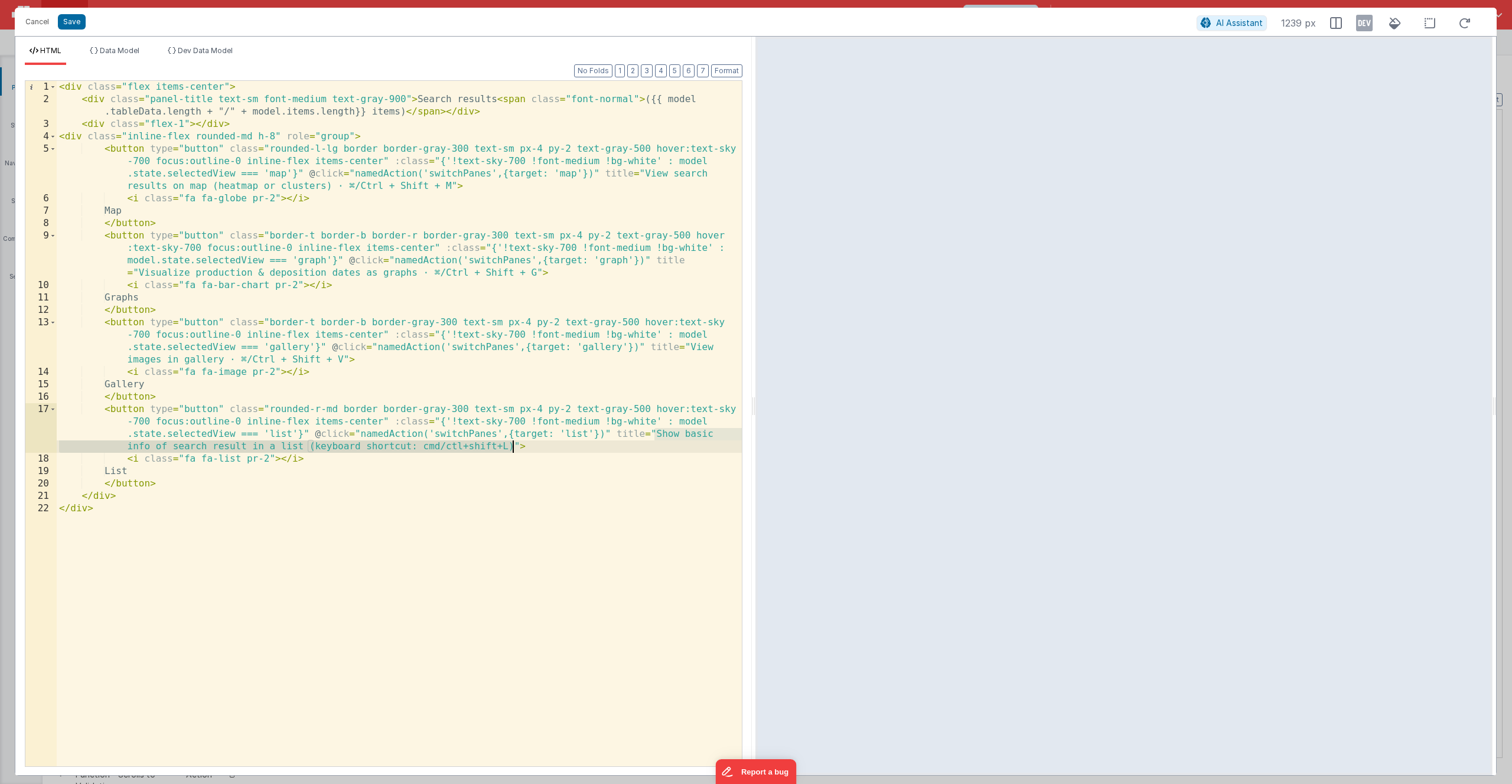
drag, startPoint x: 655, startPoint y: 434, endPoint x: 512, endPoint y: 449, distance: 143.8
click at [512, 449] on div "< div class = "flex items-center" > < div class = "panel-title text-sm font-med…" at bounding box center [399, 436] width 685 height 710
click at [658, 433] on div "< div class = "flex items-center" > < div class = "panel-title text-sm font-med…" at bounding box center [399, 436] width 685 height 710
drag, startPoint x: 654, startPoint y: 434, endPoint x: 514, endPoint y: 446, distance: 140.5
click at [514, 446] on div "< div class = "flex items-center" > < div class = "panel-title text-sm font-med…" at bounding box center [399, 436] width 685 height 710
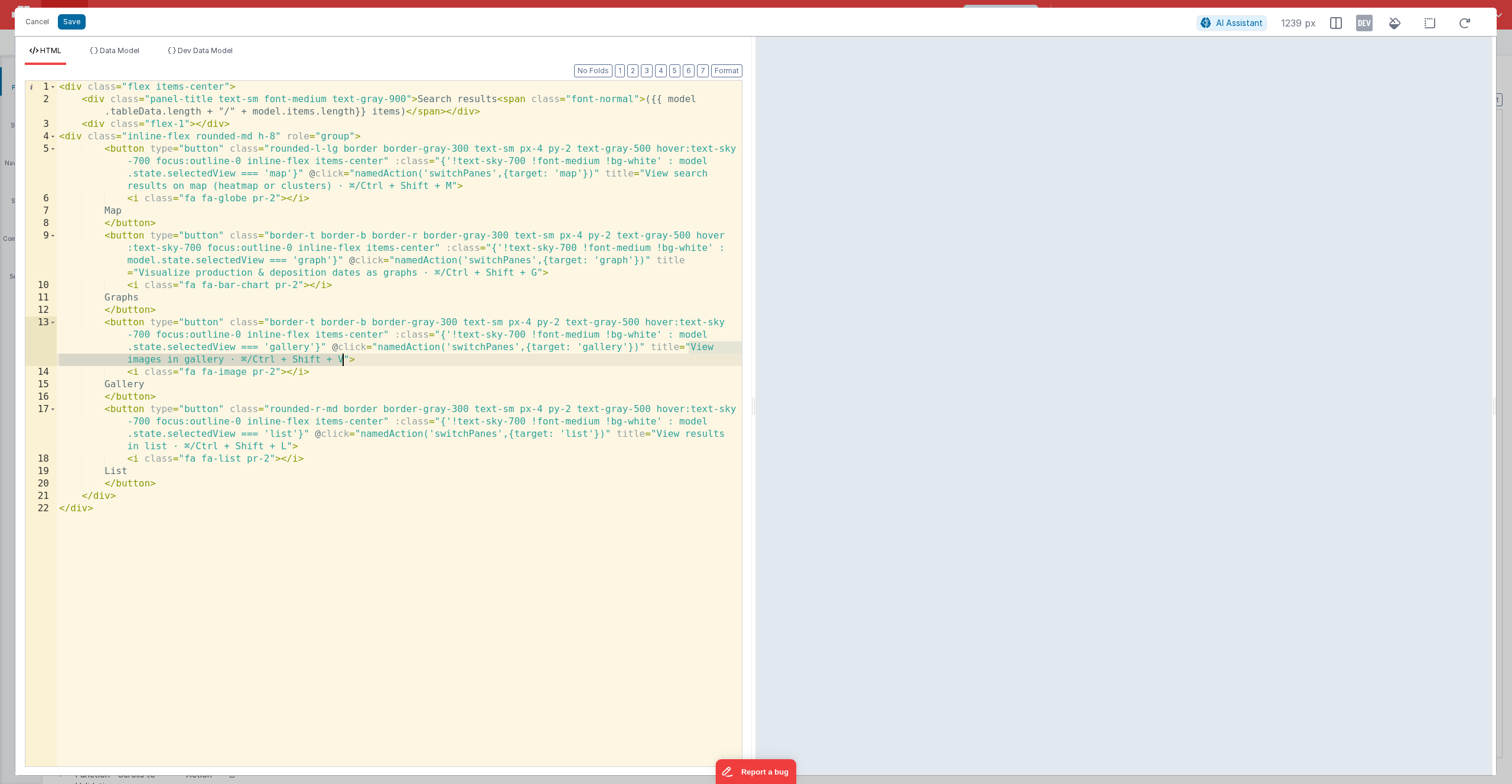
drag, startPoint x: 689, startPoint y: 347, endPoint x: 343, endPoint y: 359, distance: 346.2
click at [343, 359] on div "< div class = "flex items-center" > < div class = "panel-title text-sm font-med…" at bounding box center [399, 436] width 685 height 710
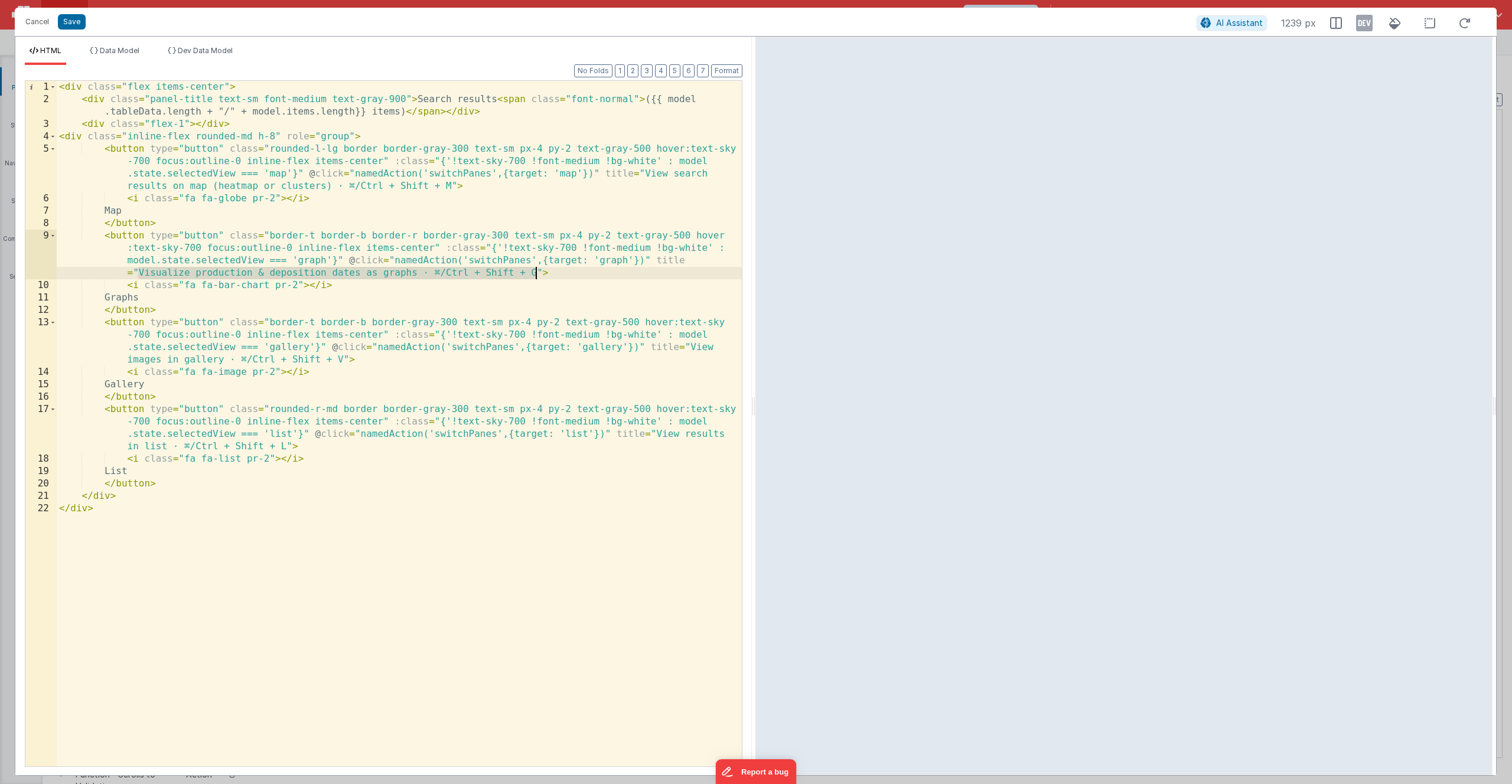
drag, startPoint x: 137, startPoint y: 272, endPoint x: 535, endPoint y: 276, distance: 398.0
click at [535, 276] on div "< div class = "flex items-center" > < div class = "panel-title text-sm font-med…" at bounding box center [399, 436] width 685 height 710
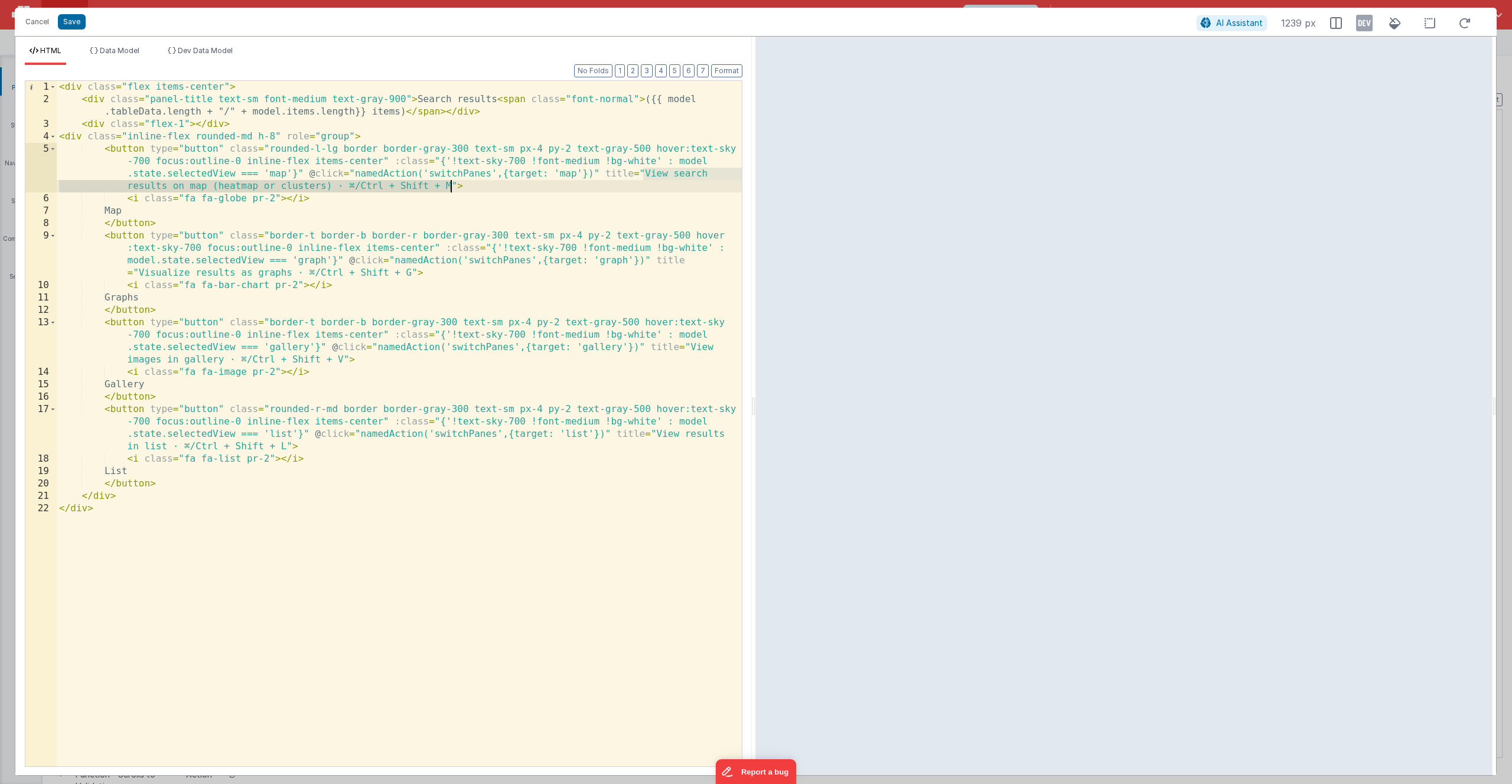
drag, startPoint x: 644, startPoint y: 174, endPoint x: 452, endPoint y: 188, distance: 192.5
click at [452, 188] on div "< div class = "flex items-center" > < div class = "panel-title text-sm font-med…" at bounding box center [399, 436] width 685 height 710
click at [68, 21] on button "Save" at bounding box center [72, 22] width 28 height 15
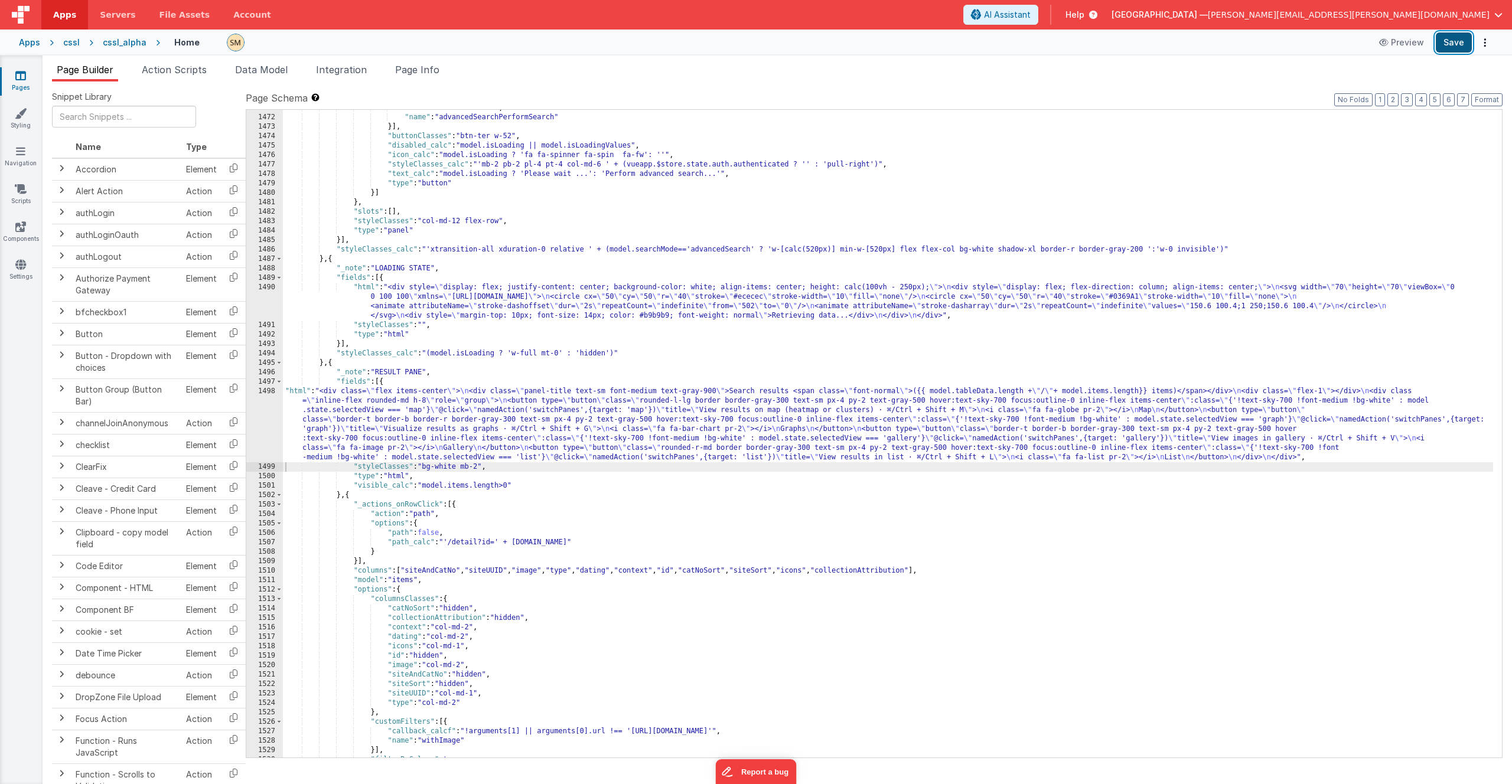
click at [1454, 43] on button "Save" at bounding box center [1453, 43] width 36 height 20
click at [1421, 99] on button "4" at bounding box center [1421, 100] width 12 height 13
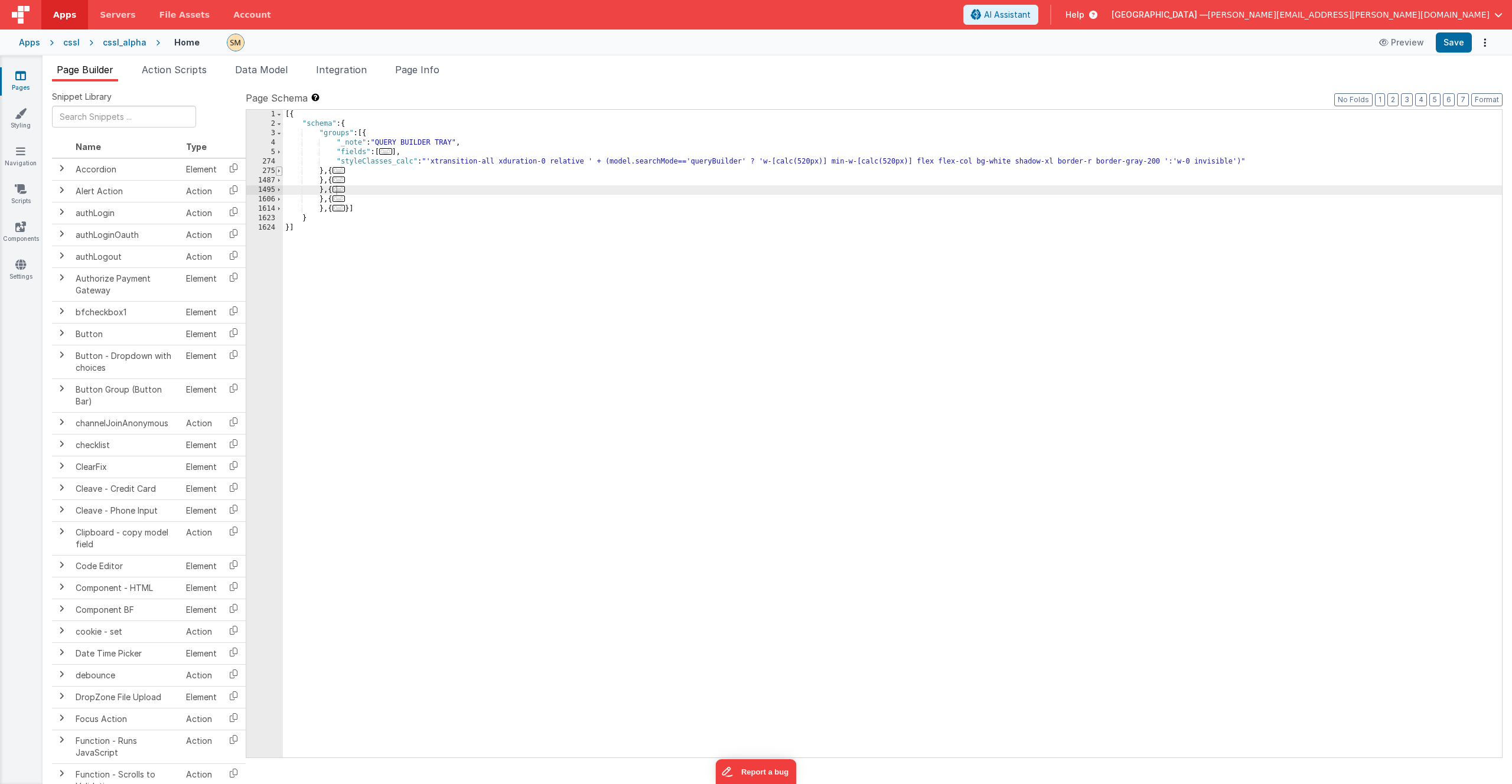
click at [280, 172] on span at bounding box center [279, 171] width 6 height 10
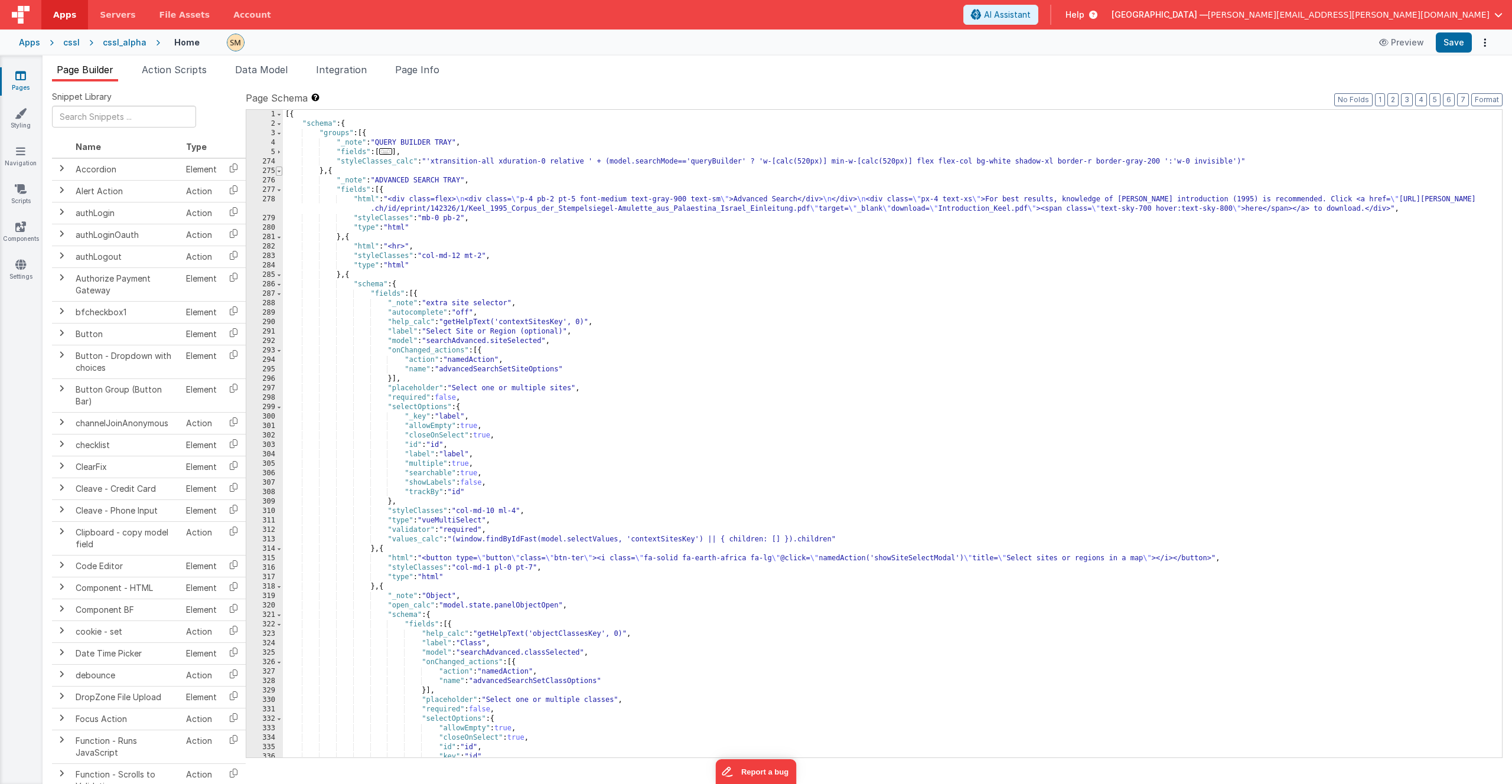
scroll to position [11716, 0]
click at [280, 172] on span at bounding box center [279, 171] width 6 height 10
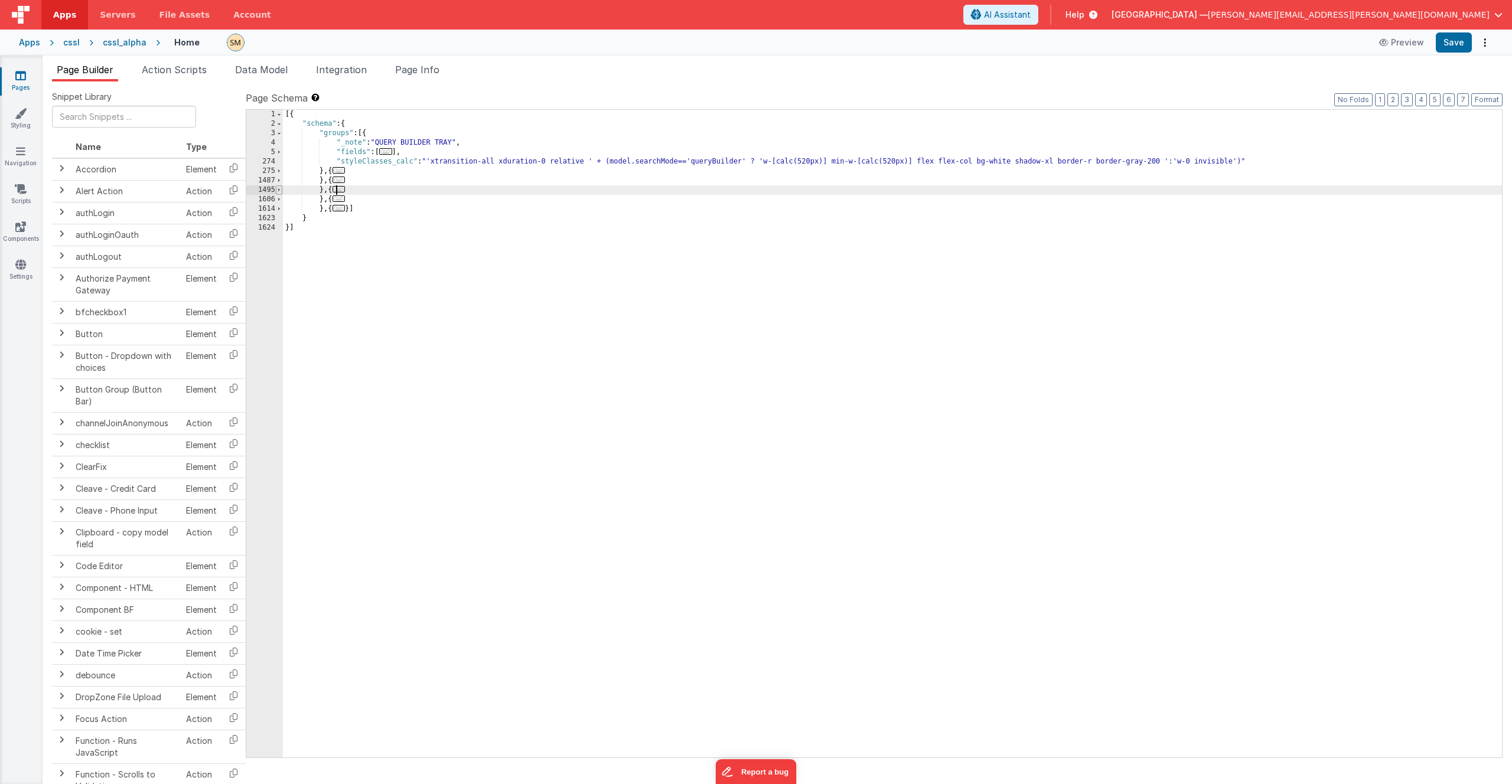
click at [280, 190] on span at bounding box center [279, 190] width 6 height 10
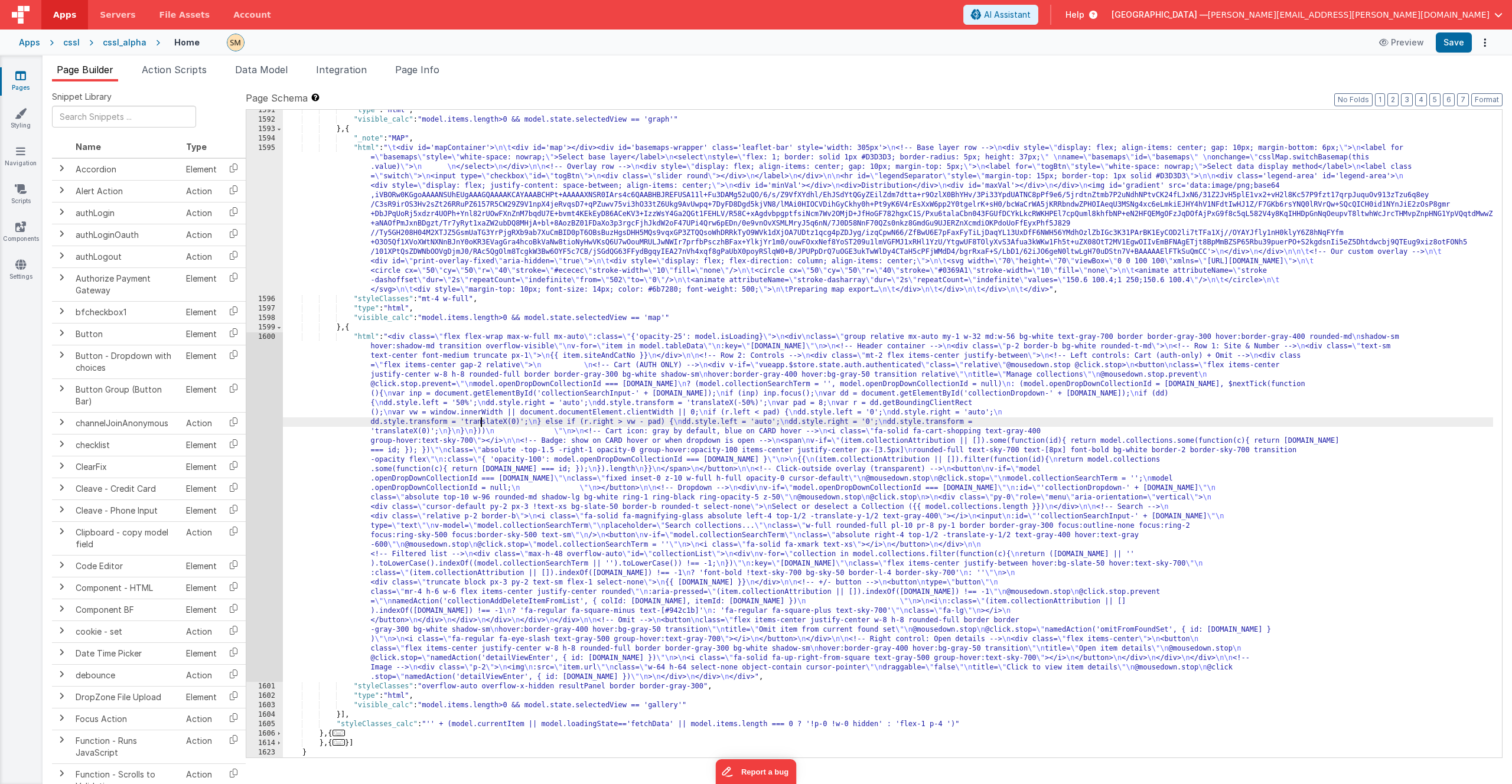
click at [480, 424] on div ""type" : "html" , "visible_calc" : "model.items.length>0 && model.state.selecte…" at bounding box center [888, 439] width 1210 height 666
click at [500, 466] on div ""type" : "html" , "visible_calc" : "model.items.length>0 && model.state.selecte…" at bounding box center [888, 439] width 1210 height 666
click at [262, 459] on div "1600" at bounding box center [264, 507] width 37 height 349
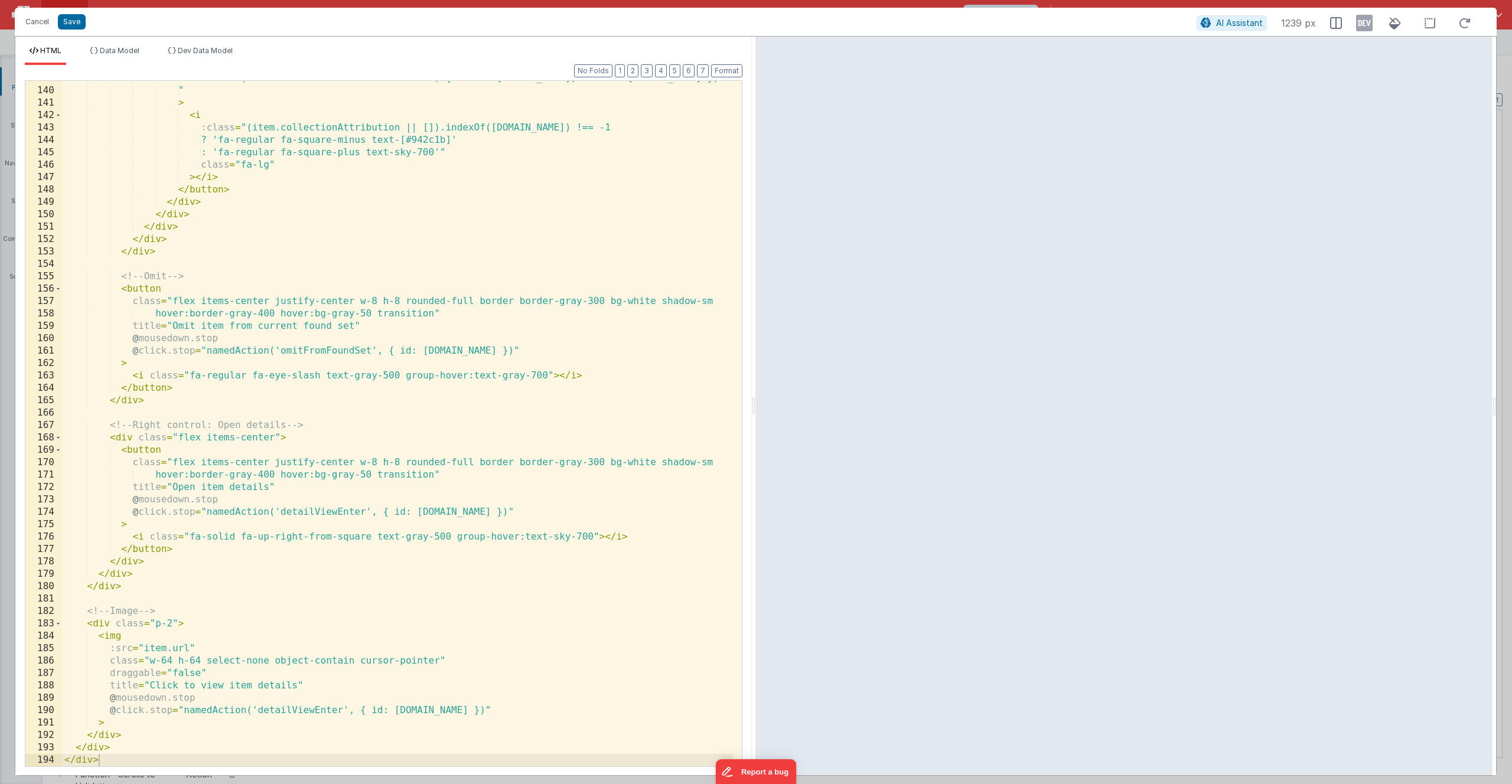
scroll to position [1794, 0]
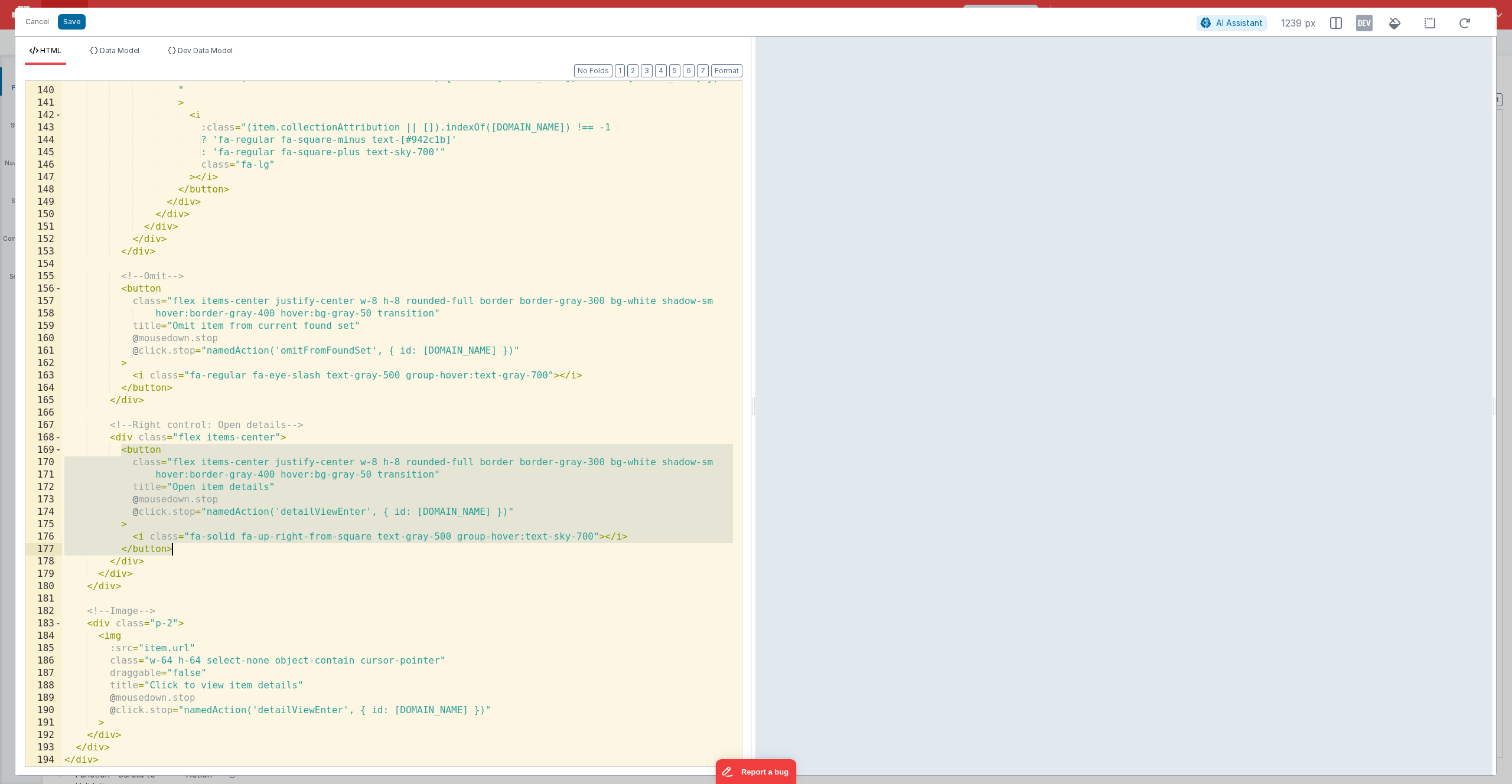
drag, startPoint x: 122, startPoint y: 452, endPoint x: 180, endPoint y: 550, distance: 113.9
click at [180, 551] on div "namedAction('collectionAddDeleteItemFromList', { colId: [DOMAIN_NAME], itemId: …" at bounding box center [397, 426] width 671 height 710
click at [38, 20] on button "Cancel" at bounding box center [37, 22] width 36 height 17
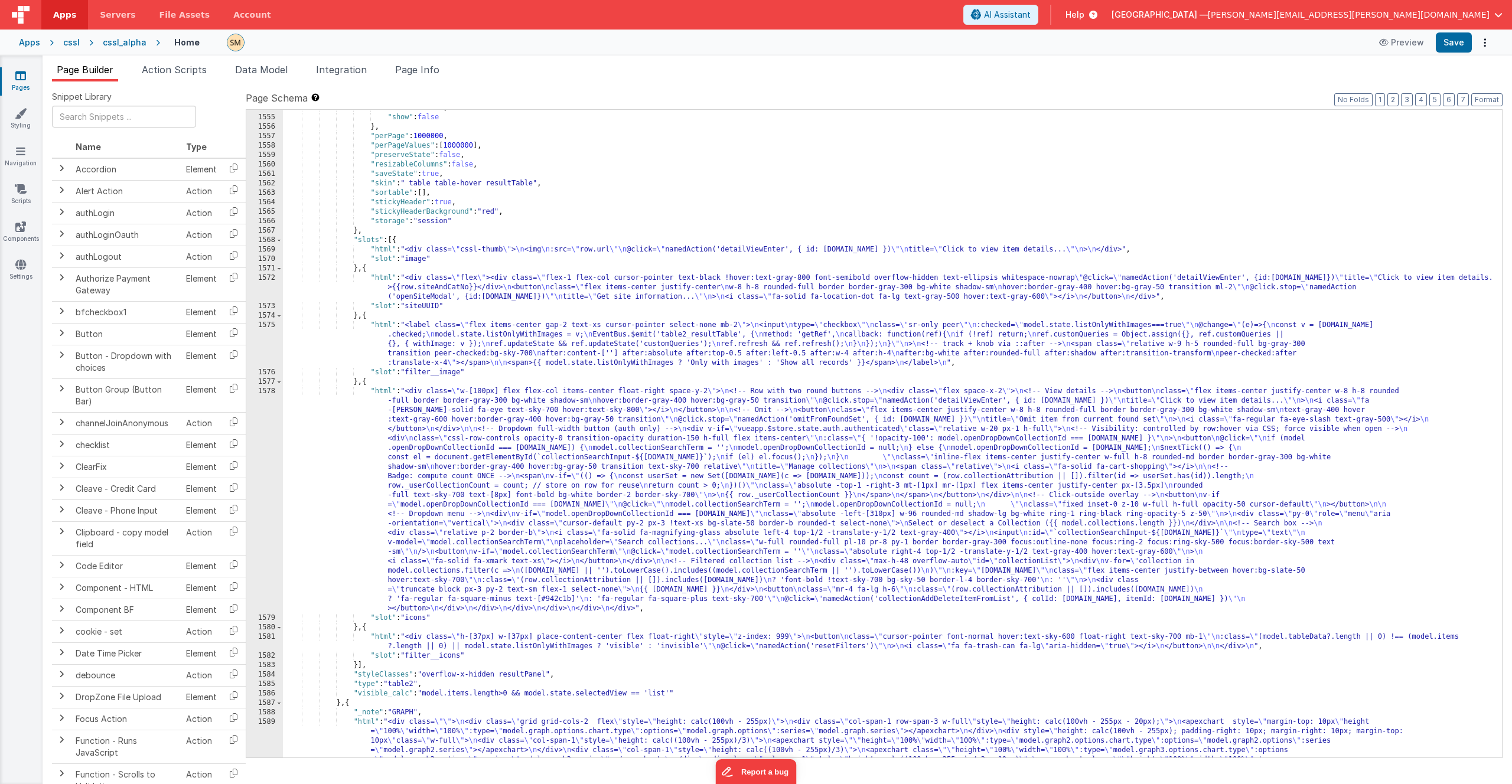
scroll to position [741, 0]
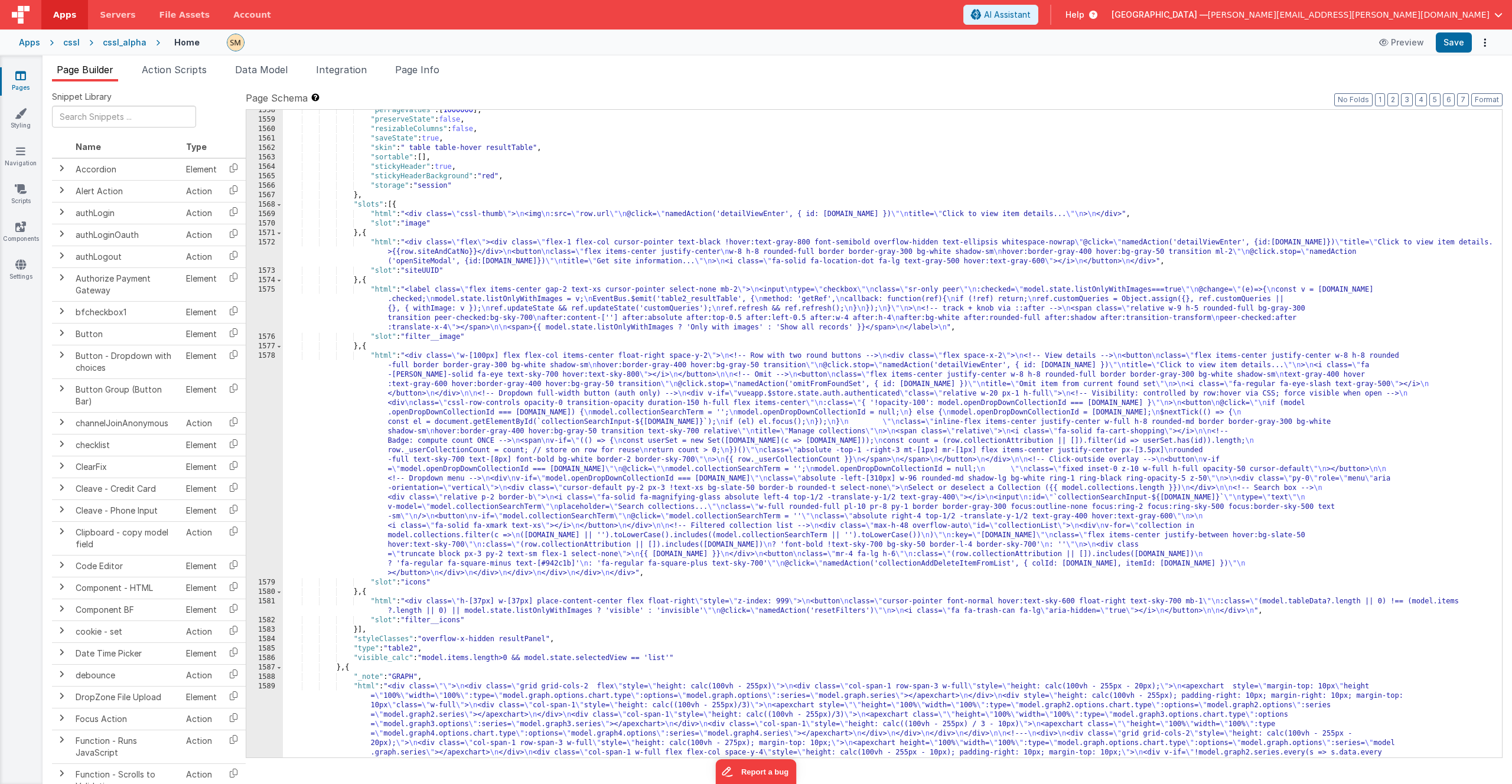
click at [489, 609] on div ""perPageValues" : [ 1000000 ] , "preserveState" : false , "resizableColumns" : …" at bounding box center [888, 491] width 1210 height 770
click at [478, 539] on div ""perPageValues" : [ 1000000 ] , "preserveState" : false , "resizableColumns" : …" at bounding box center [888, 491] width 1210 height 770
click at [267, 475] on div "1578" at bounding box center [264, 464] width 37 height 226
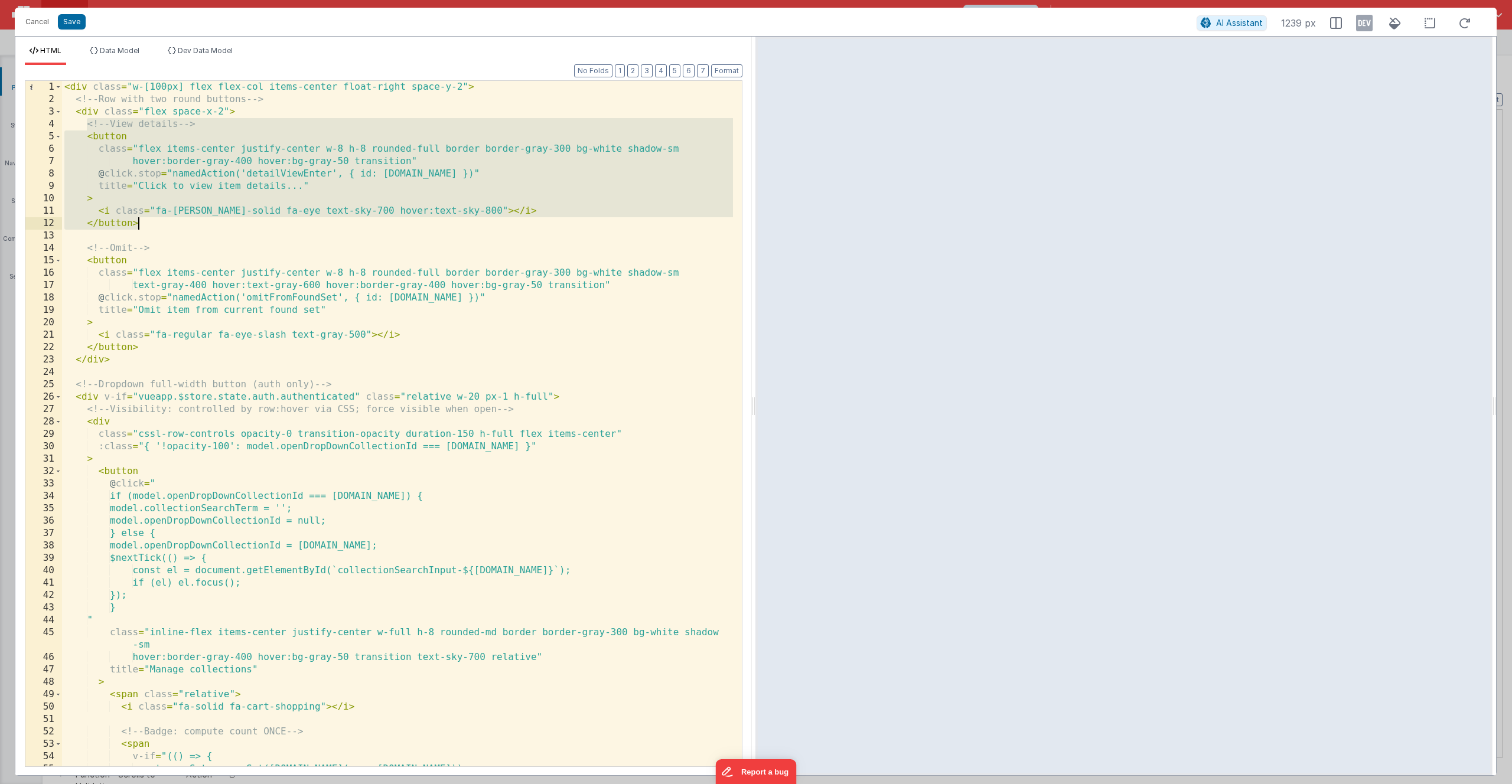
drag, startPoint x: 87, startPoint y: 125, endPoint x: 141, endPoint y: 222, distance: 111.0
click at [141, 222] on div "< div class = "w-[100px] flex flex-col items-center float-right space-y-2" > <!…" at bounding box center [397, 436] width 671 height 710
drag, startPoint x: 143, startPoint y: 224, endPoint x: 38, endPoint y: 134, distance: 138.3
click at [38, 134] on div "1 2 3 4 5 6 7 8 9 10 11 12 13 14 15 16 17 18 19 20 21 22 23 24 25 26 27 28 29 3…" at bounding box center [383, 423] width 717 height 686
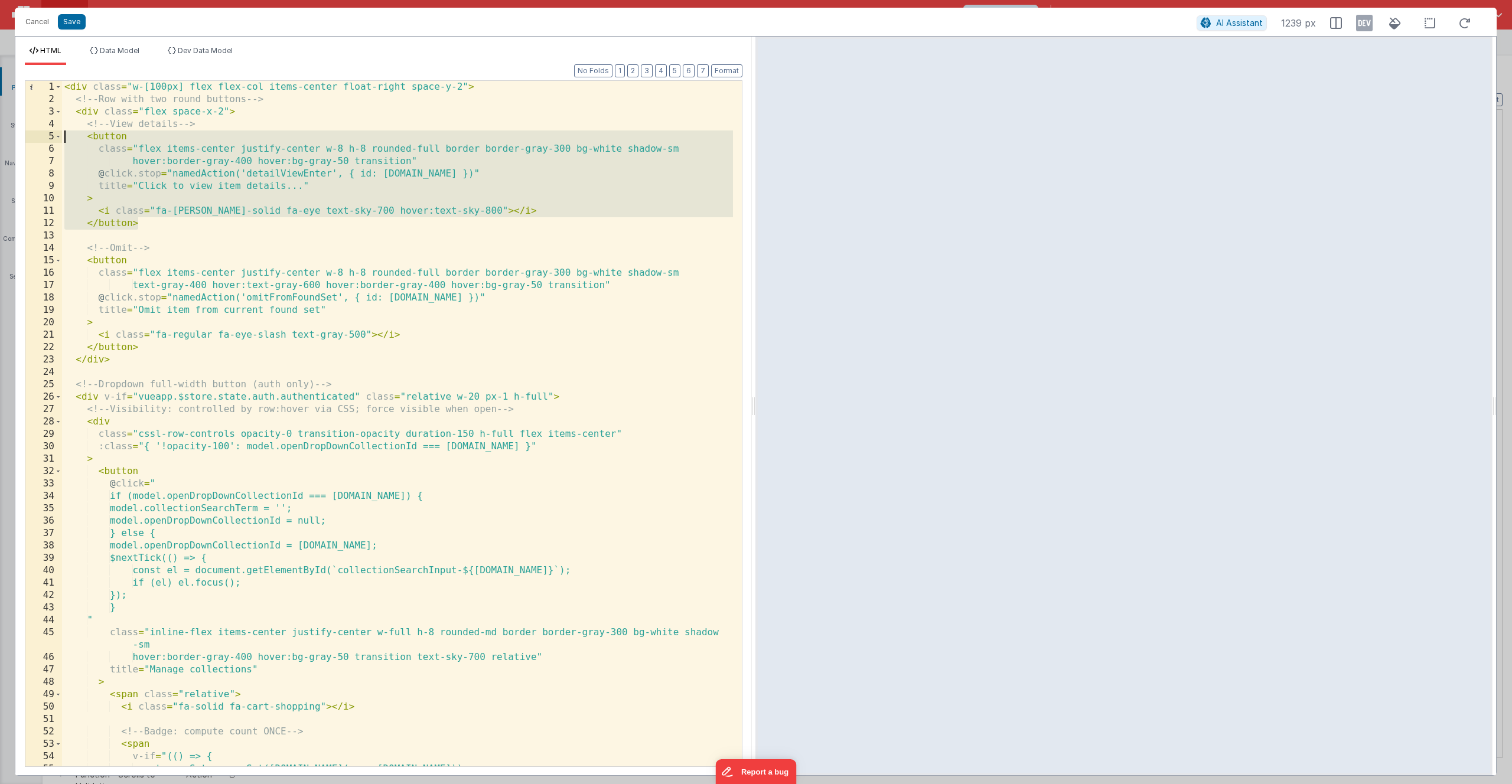
click at [142, 223] on div "< div class = "w-[100px] flex flex-col items-center float-right space-y-2" > <!…" at bounding box center [397, 436] width 671 height 710
drag, startPoint x: 142, startPoint y: 223, endPoint x: 49, endPoint y: 133, distance: 129.4
click at [49, 133] on div "1 2 3 4 5 6 7 8 9 10 11 12 13 14 15 16 17 18 19 20 21 22 23 24 25 26 27 28 29 3…" at bounding box center [383, 423] width 717 height 686
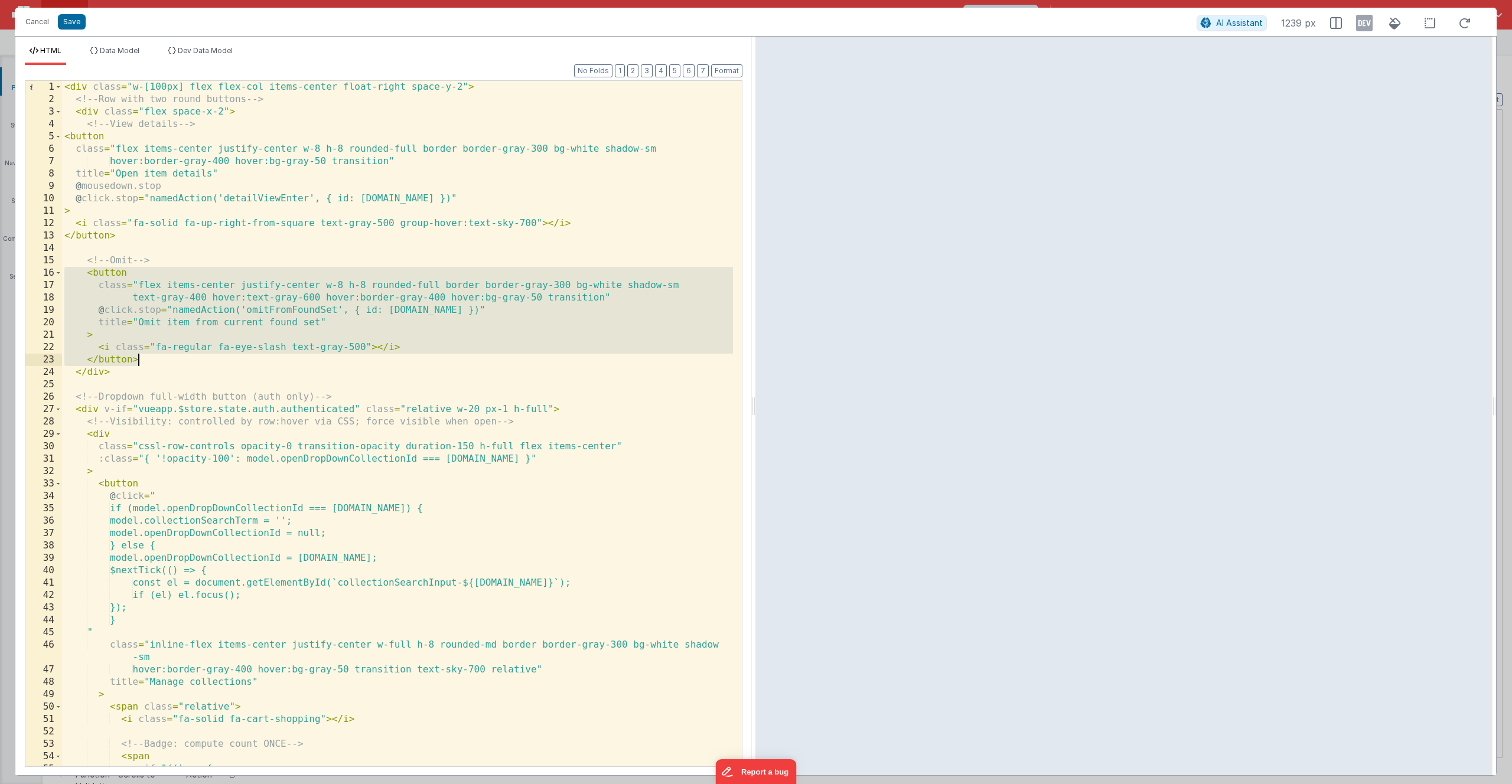
drag, startPoint x: 62, startPoint y: 273, endPoint x: 147, endPoint y: 360, distance: 121.6
click at [147, 360] on div "< div class = "w-[100px] flex flex-col items-center float-right space-y-2" > <!…" at bounding box center [397, 436] width 671 height 710
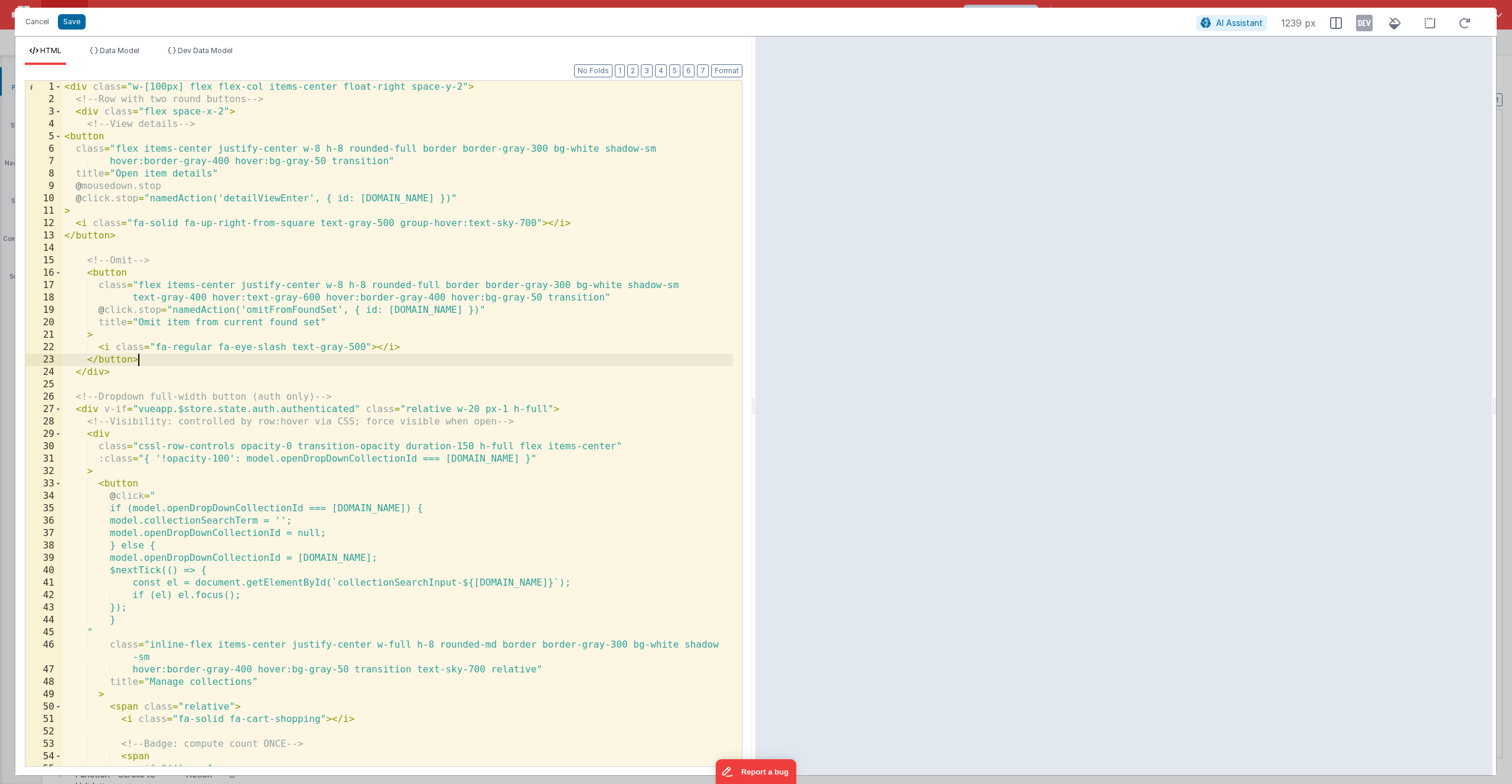
click at [206, 364] on div "< div class = "w-[100px] flex flex-col items-center float-right space-y-2" > <!…" at bounding box center [397, 436] width 671 height 710
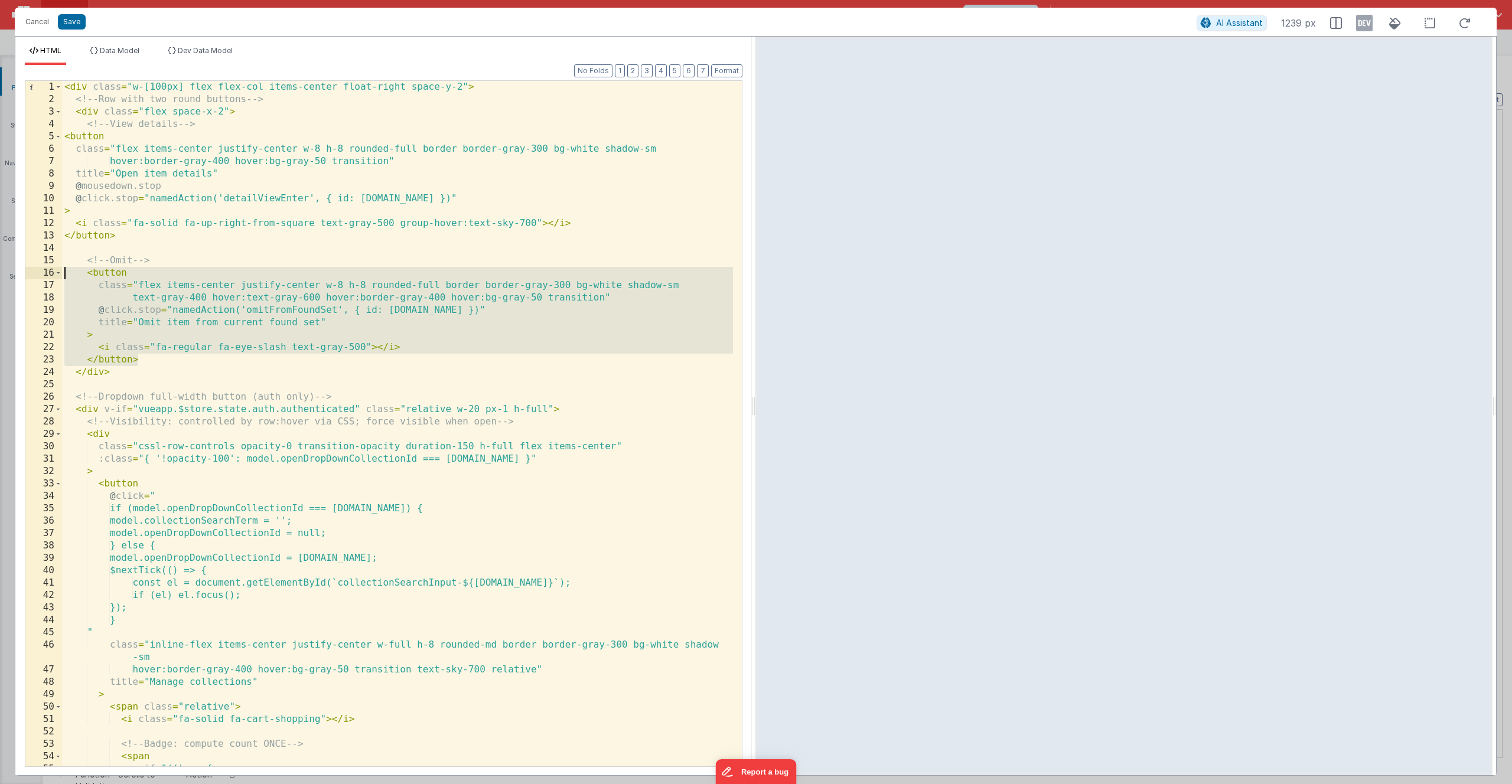
drag, startPoint x: 160, startPoint y: 361, endPoint x: 35, endPoint y: 275, distance: 151.7
click at [35, 275] on div "1 2 3 4 5 6 7 8 9 10 11 12 13 14 15 16 17 18 19 20 21 22 23 24 25 26 27 28 29 3…" at bounding box center [383, 423] width 717 height 686
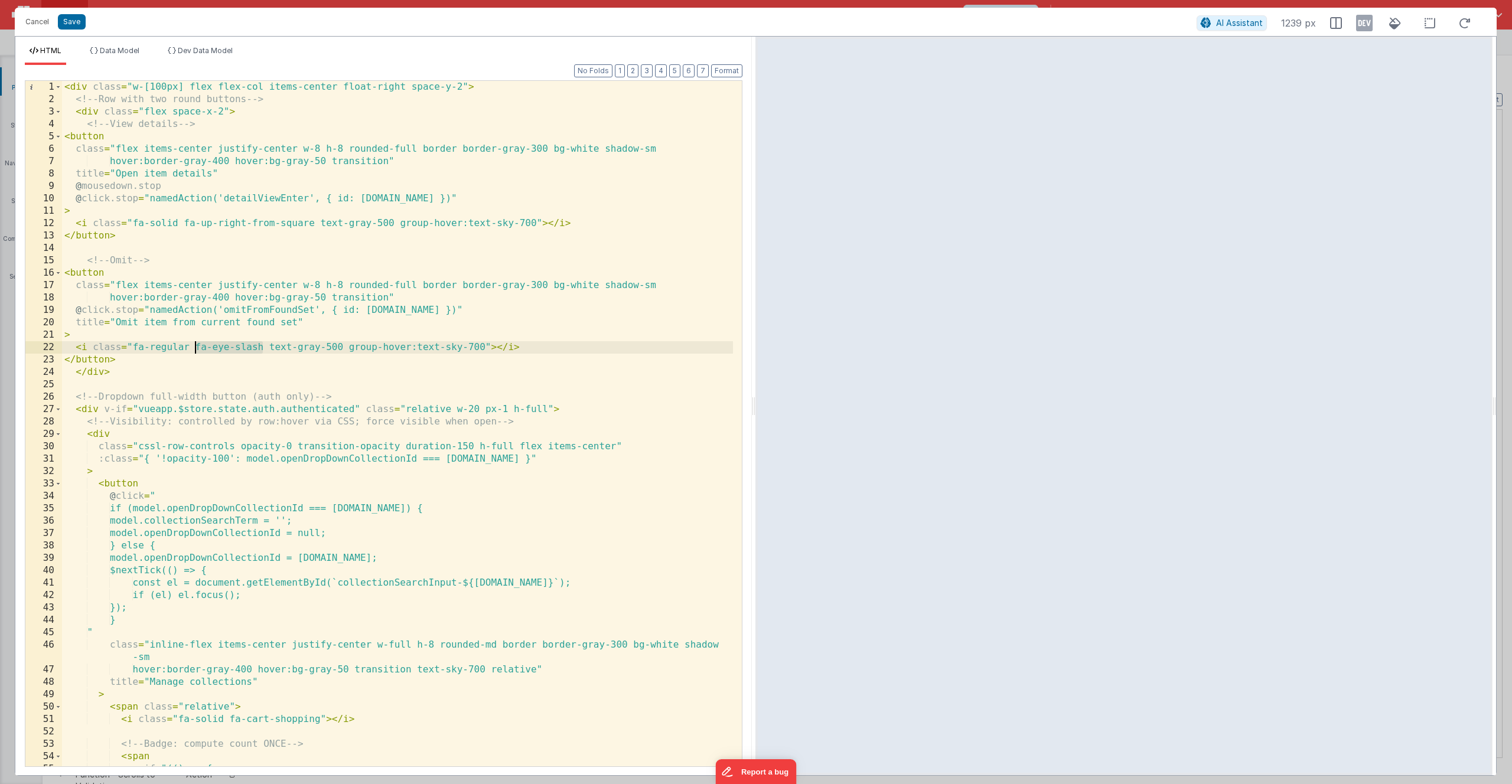
drag, startPoint x: 230, startPoint y: 349, endPoint x: 193, endPoint y: 349, distance: 37.0
click at [193, 349] on div "< div class = "w-[100px] flex flex-col items-center float-right space-y-2" > <!…" at bounding box center [397, 436] width 671 height 710
click at [68, 25] on button "Save" at bounding box center [72, 22] width 28 height 15
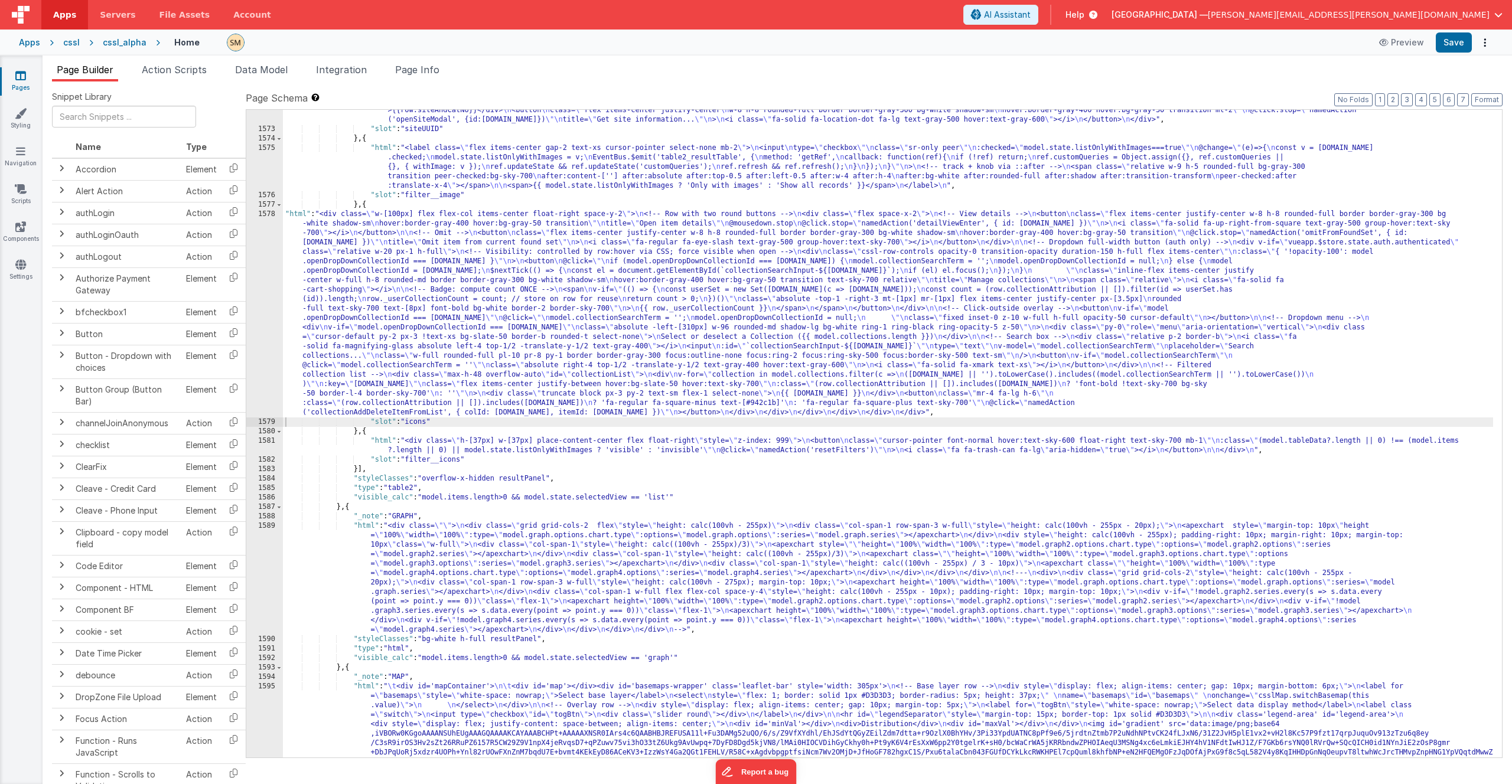
scroll to position [882, 0]
click at [400, 539] on div ""html" : "<div class= \" flex \" ><div class= \" flex-1 flex-col cursor-pointer…" at bounding box center [888, 509] width 1210 height 827
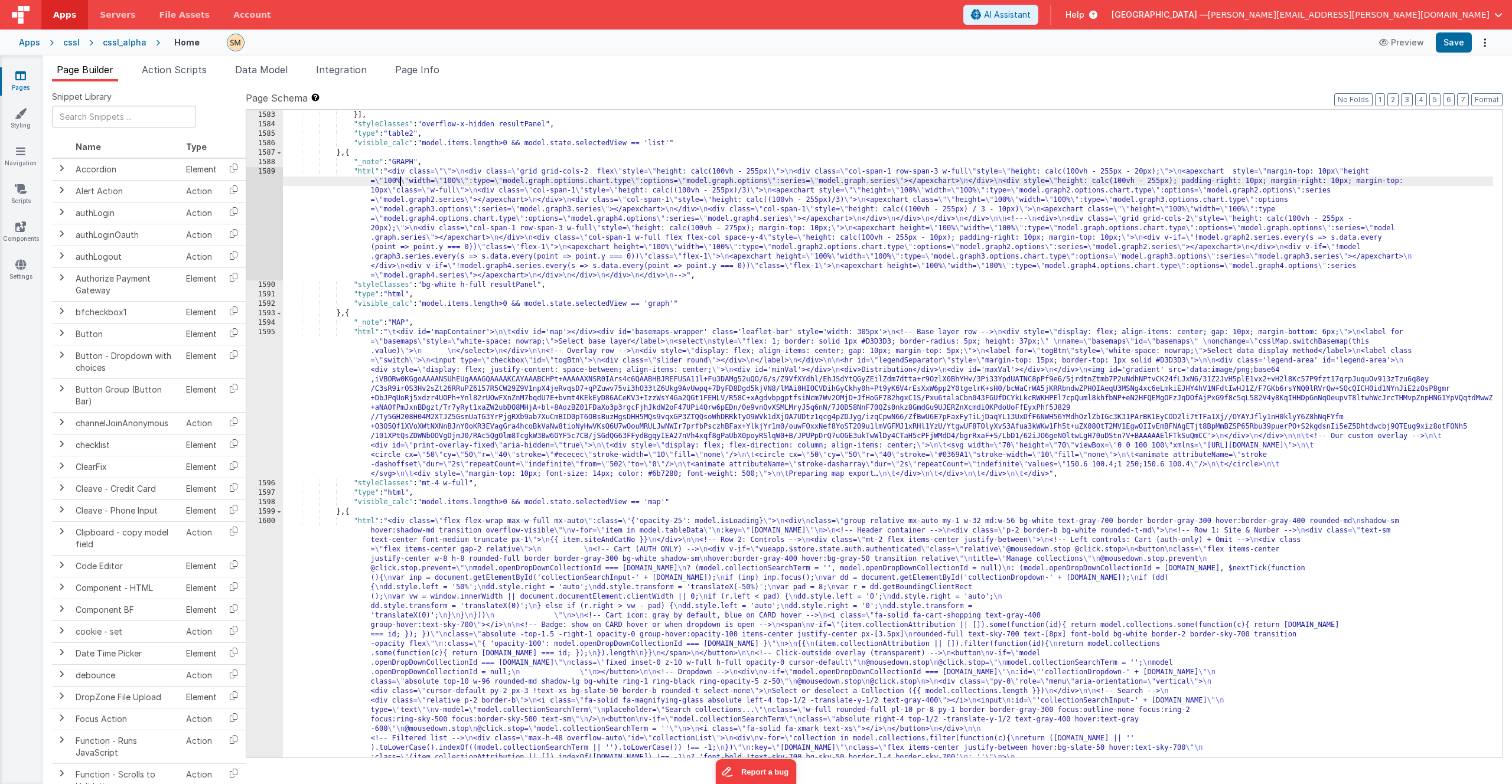
scroll to position [1431, 0]
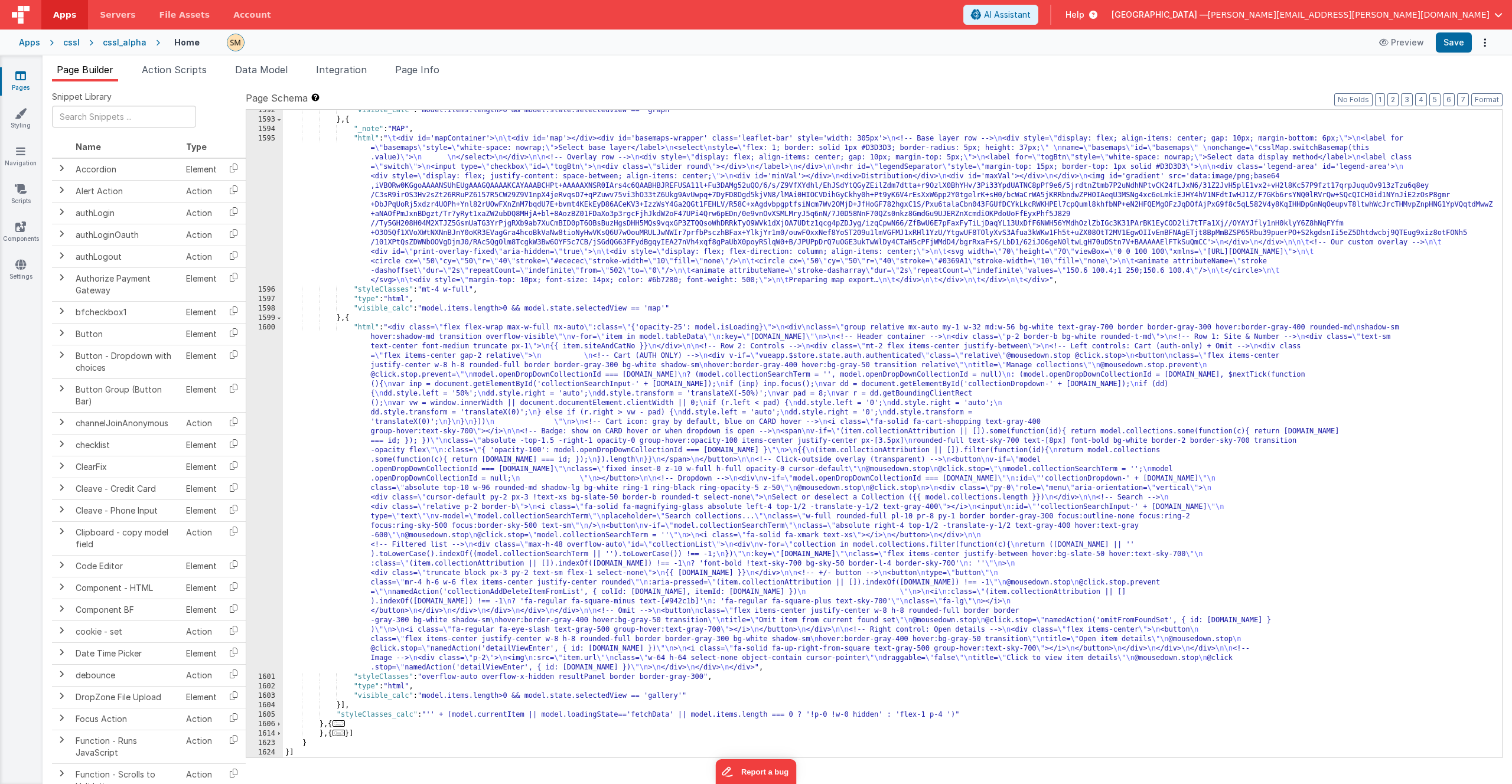
click at [415, 522] on div ""visible_calc" : "model.items.length>0 && model.state.selectedView == 'graph'" …" at bounding box center [888, 439] width 1210 height 666
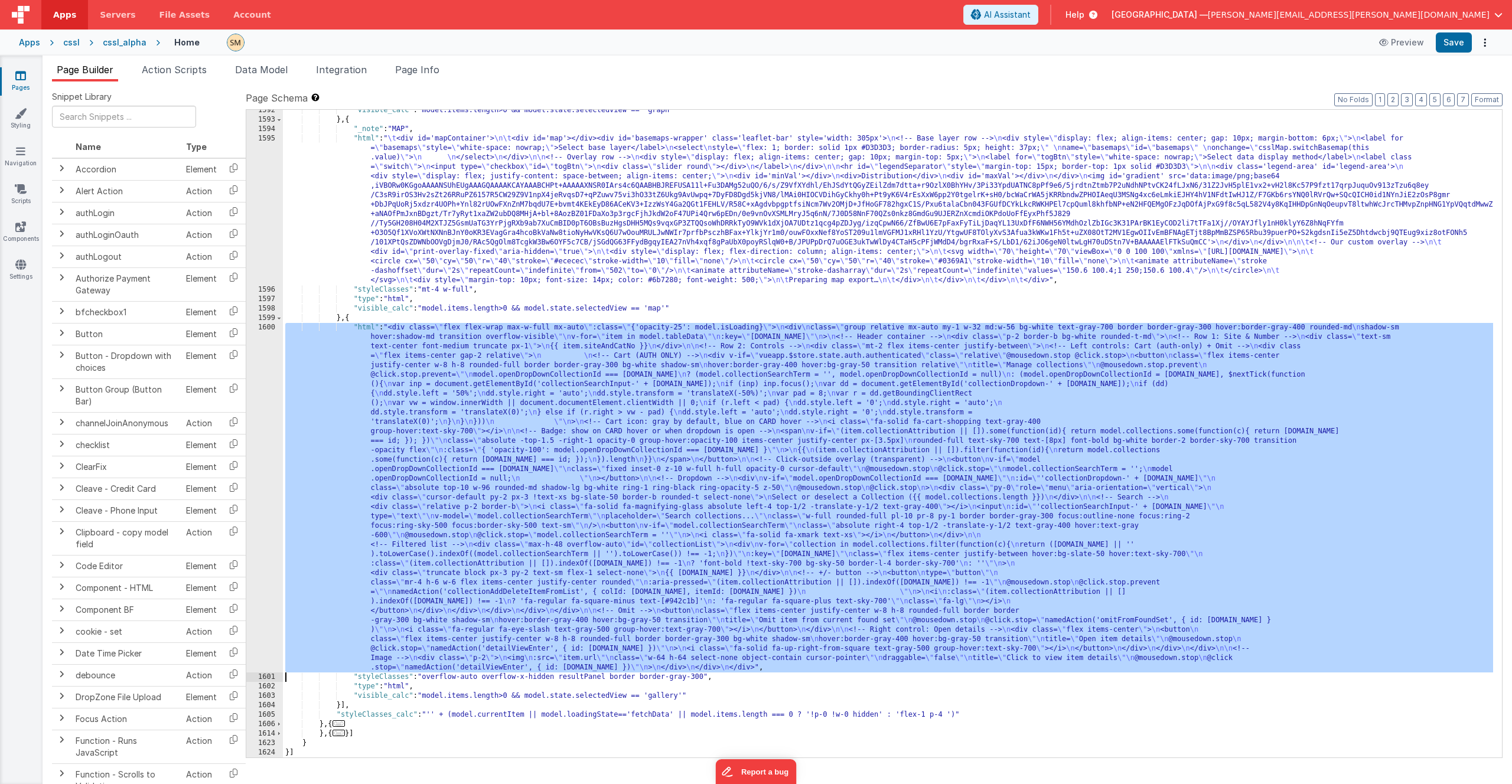
click at [269, 490] on div "1600" at bounding box center [264, 497] width 37 height 349
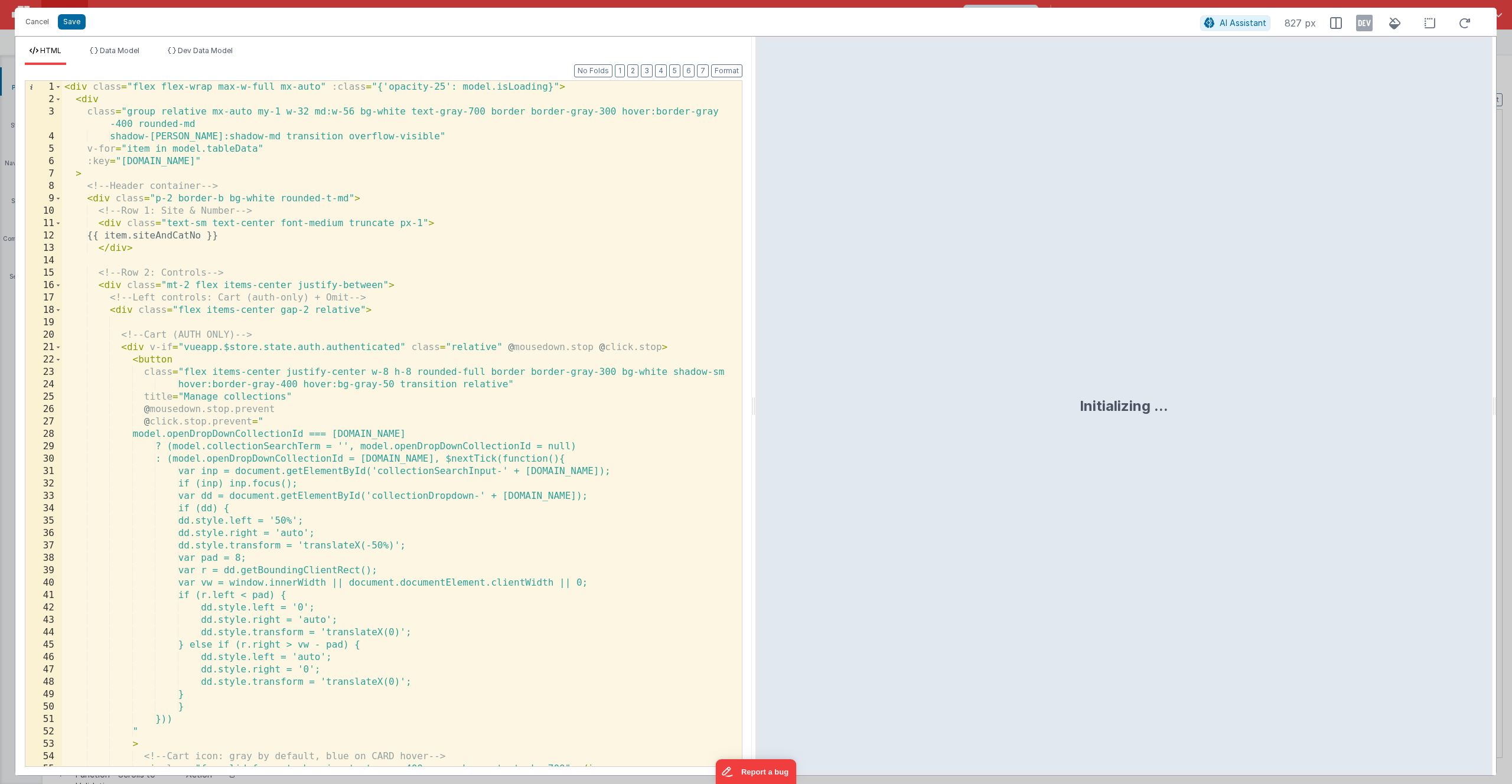
click at [303, 279] on div "< div class = "flex flex-wrap max-w-full mx-auto" :class = "{'opacity-25': mode…" at bounding box center [397, 436] width 671 height 710
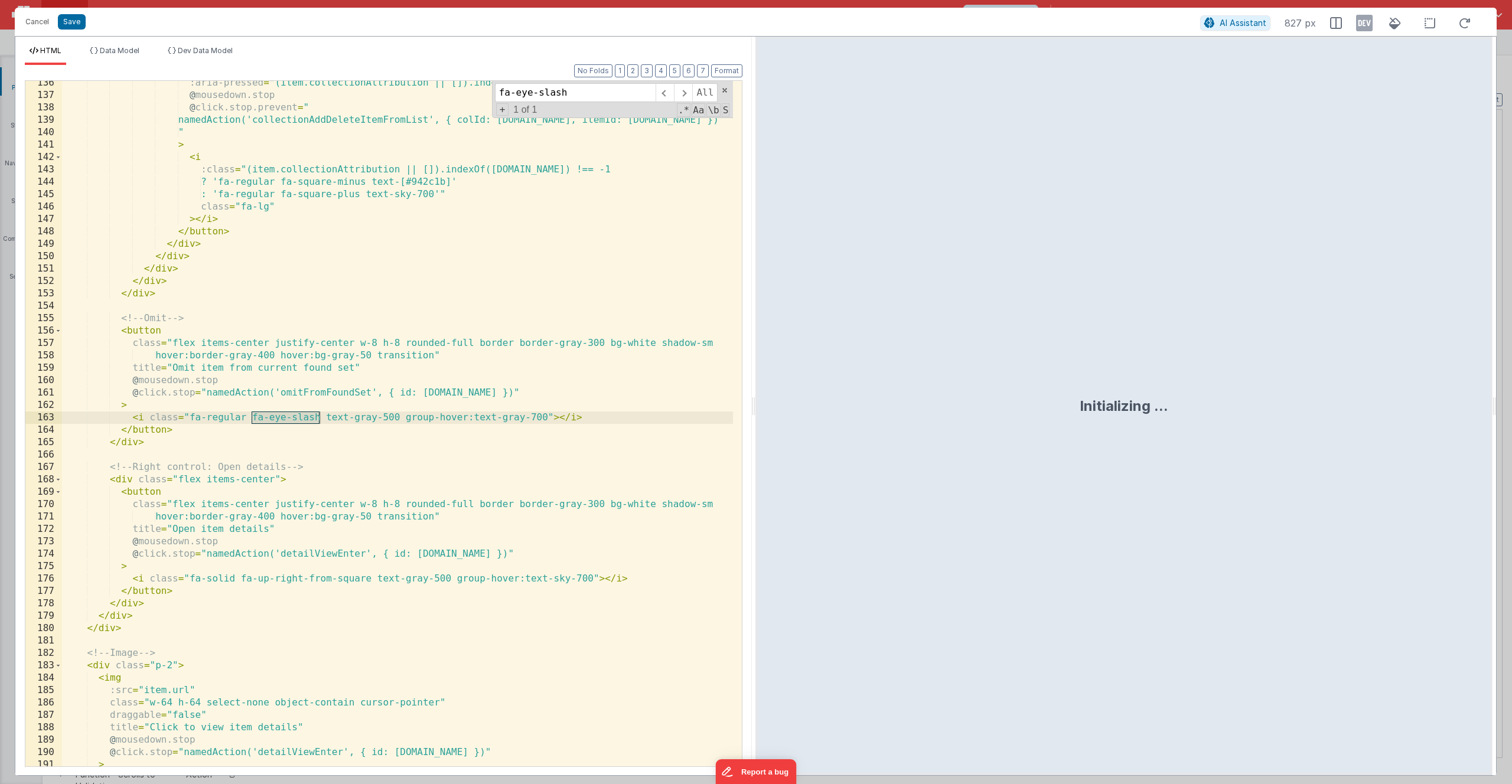
scroll to position [1753, 0]
type input "fa-eye-slash"
click at [68, 19] on button "Save" at bounding box center [72, 22] width 28 height 15
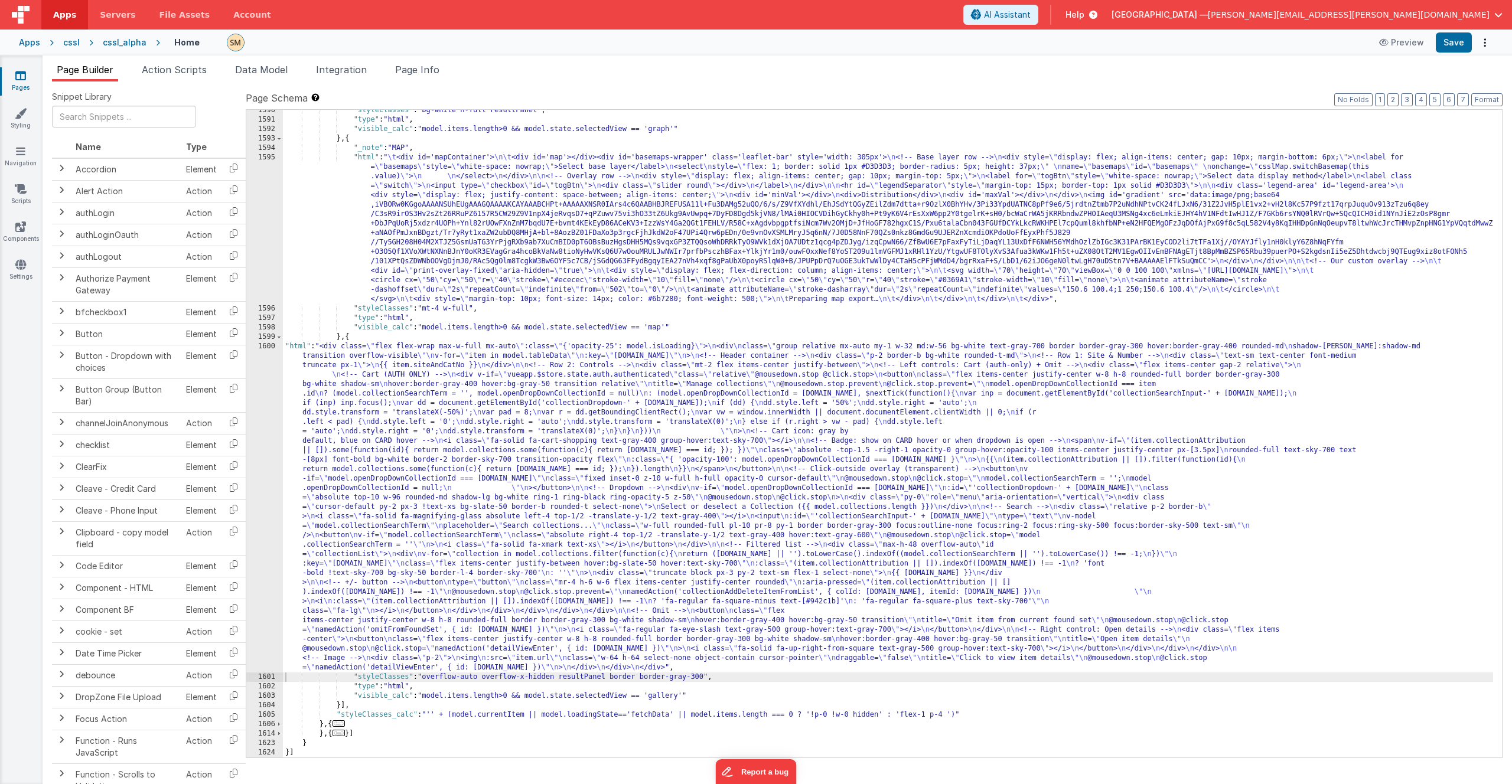
scroll to position [1411, 0]
click at [809, 164] on div ""styleClasses" : "bg-white h-full resultPanel" , "type" : "html" , "visible_cal…" at bounding box center [888, 439] width 1210 height 666
paste input "fa-eye-slash"
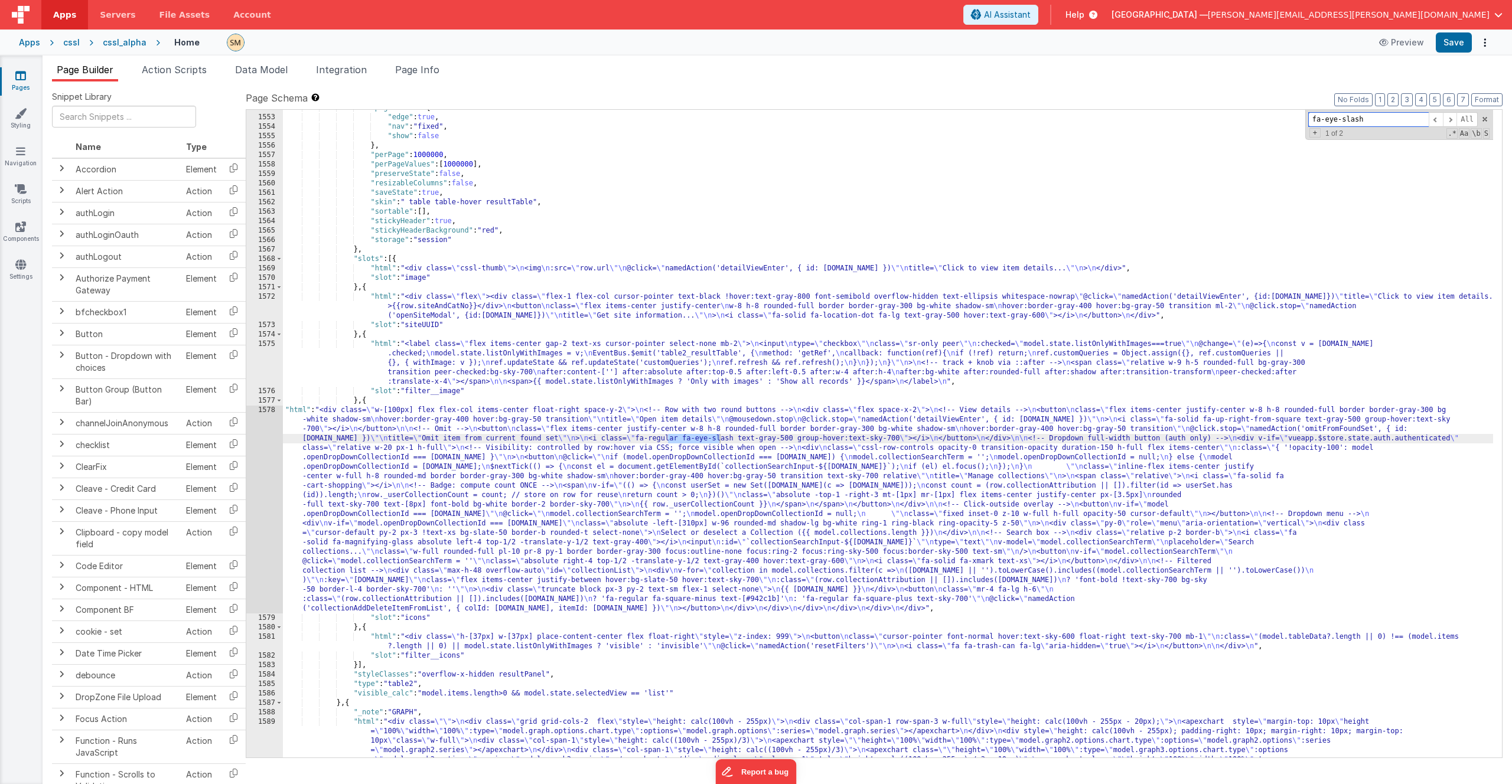
scroll to position [687, 0]
type input "fa-eye-slash"
drag, startPoint x: 867, startPoint y: 438, endPoint x: 855, endPoint y: 438, distance: 12.0
click at [855, 438] on div ""pagination" : { "edge" : true , "nav" : "fixed" , "show" : false } , "perPage"…" at bounding box center [888, 488] width 1210 height 770
click at [1458, 41] on button "Save" at bounding box center [1453, 43] width 36 height 20
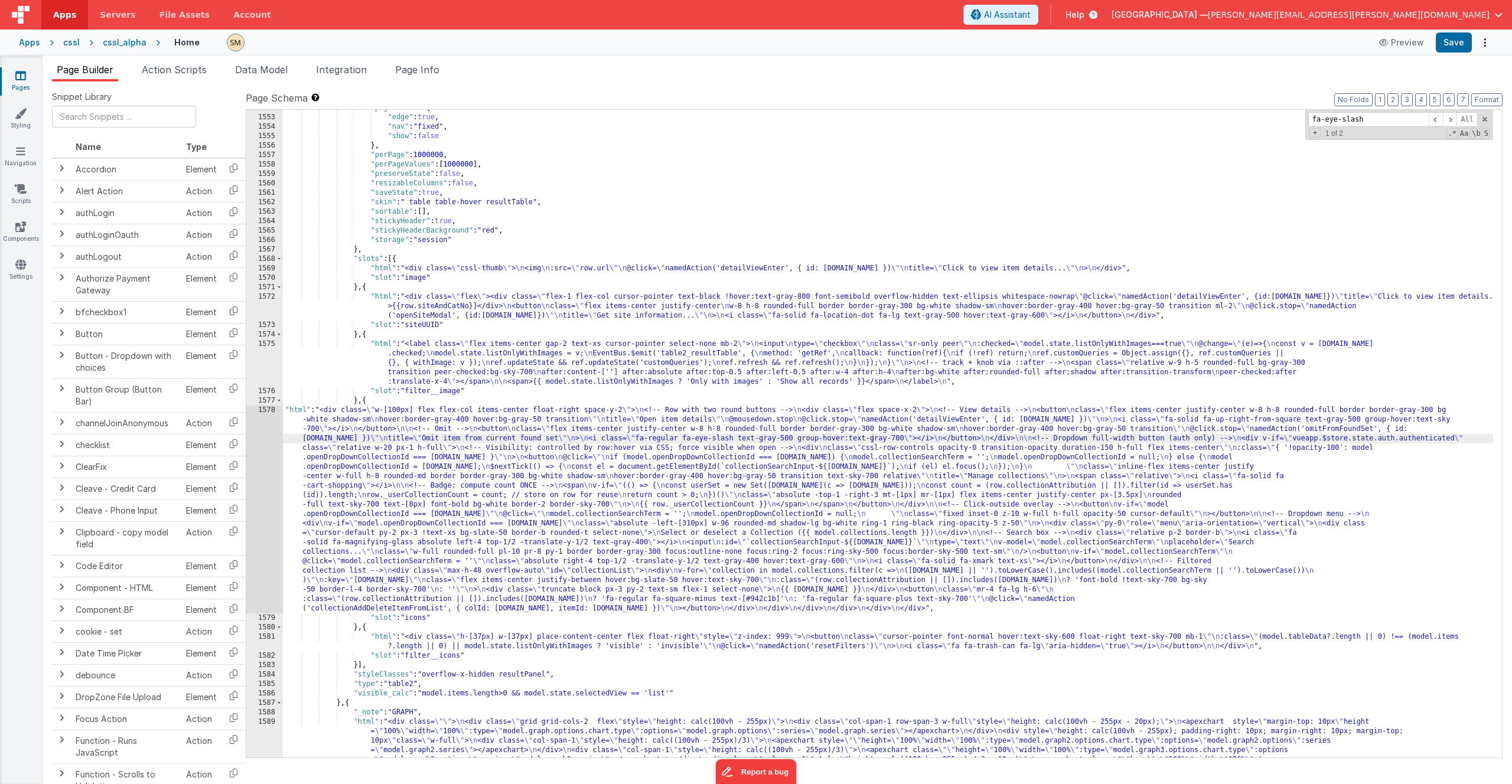
click at [547, 461] on div ""pagination" : { "edge" : true , "nav" : "fixed" , "show" : false } , "perPage"…" at bounding box center [888, 488] width 1210 height 770
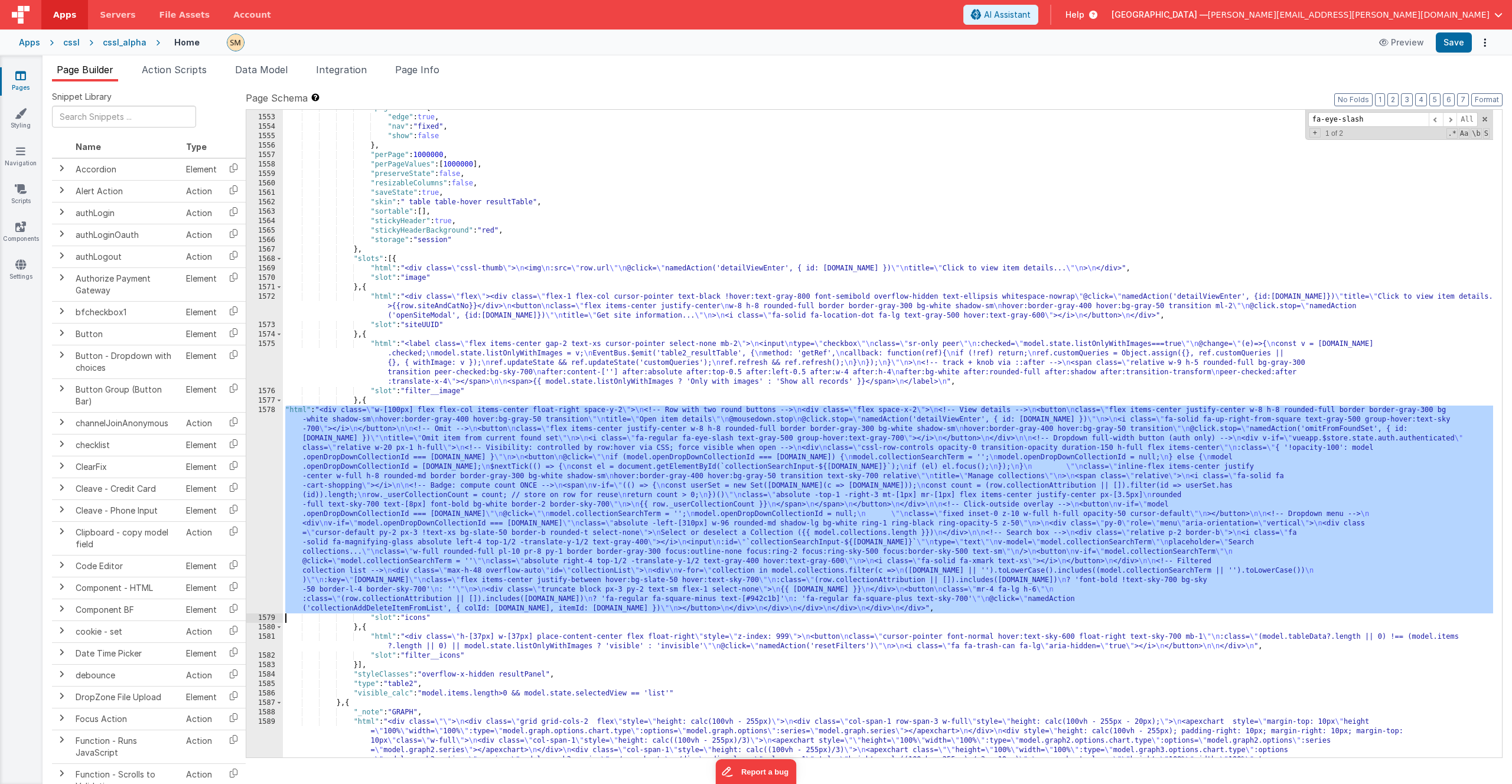
click at [263, 463] on div "1578" at bounding box center [264, 509] width 37 height 208
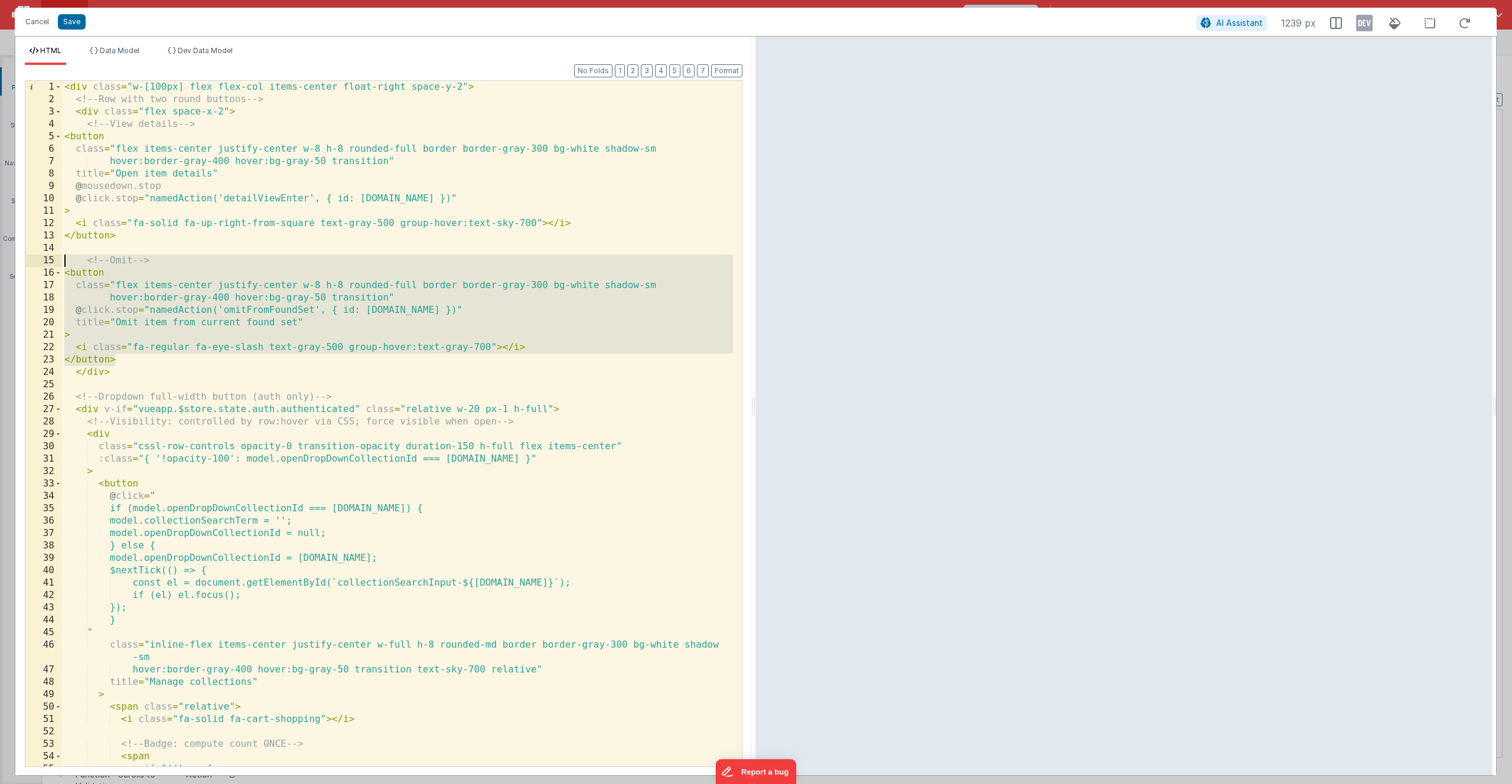
drag, startPoint x: 133, startPoint y: 359, endPoint x: 36, endPoint y: 263, distance: 136.5
click at [36, 263] on div "1 2 3 4 5 6 7 8 9 10 11 12 13 14 15 16 17 18 19 20 21 22 23 24 25 26 27 28 29 3…" at bounding box center [383, 423] width 717 height 686
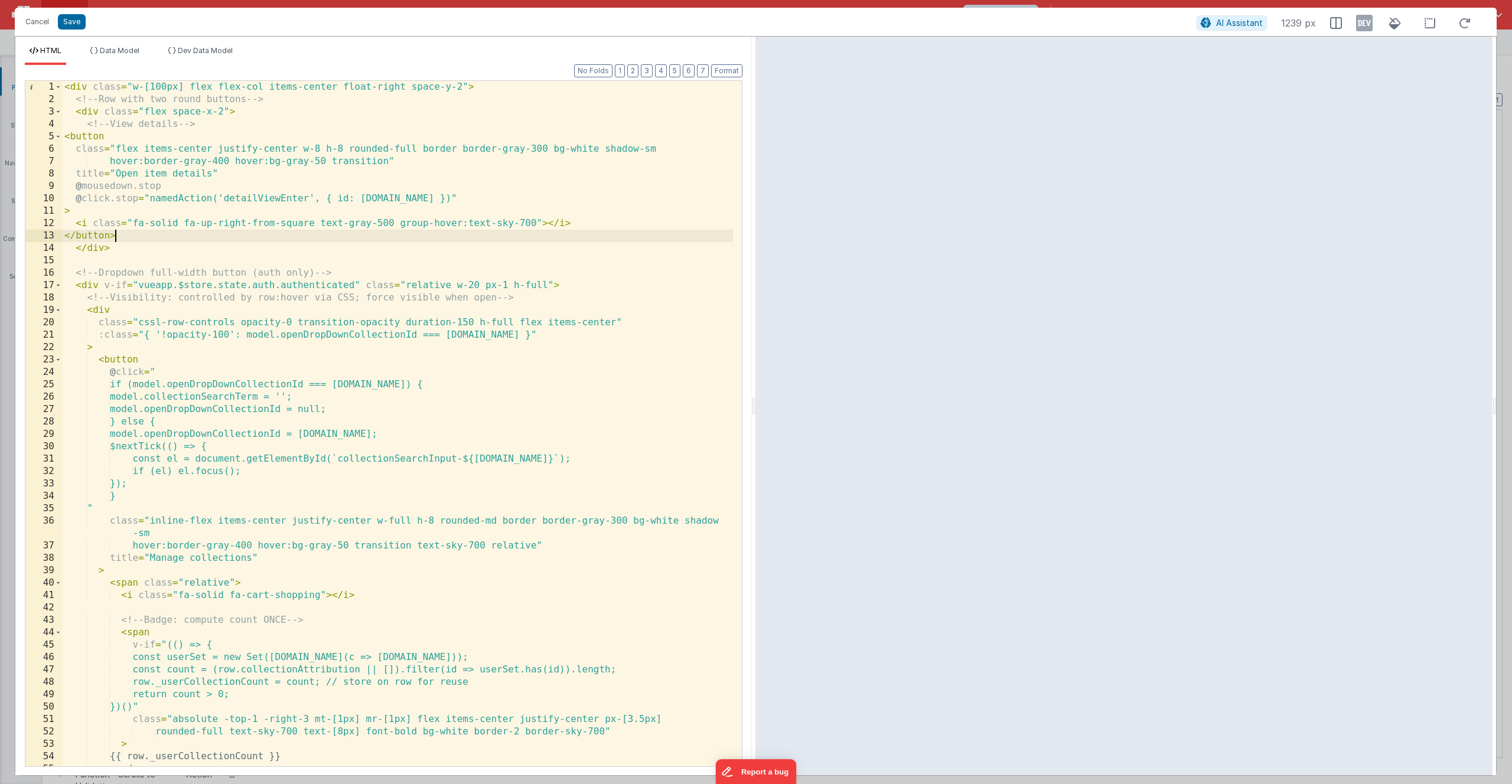
click at [241, 111] on div "< div class = "w-[100px] flex flex-col items-center float-right space-y-2" > <!…" at bounding box center [397, 436] width 671 height 710
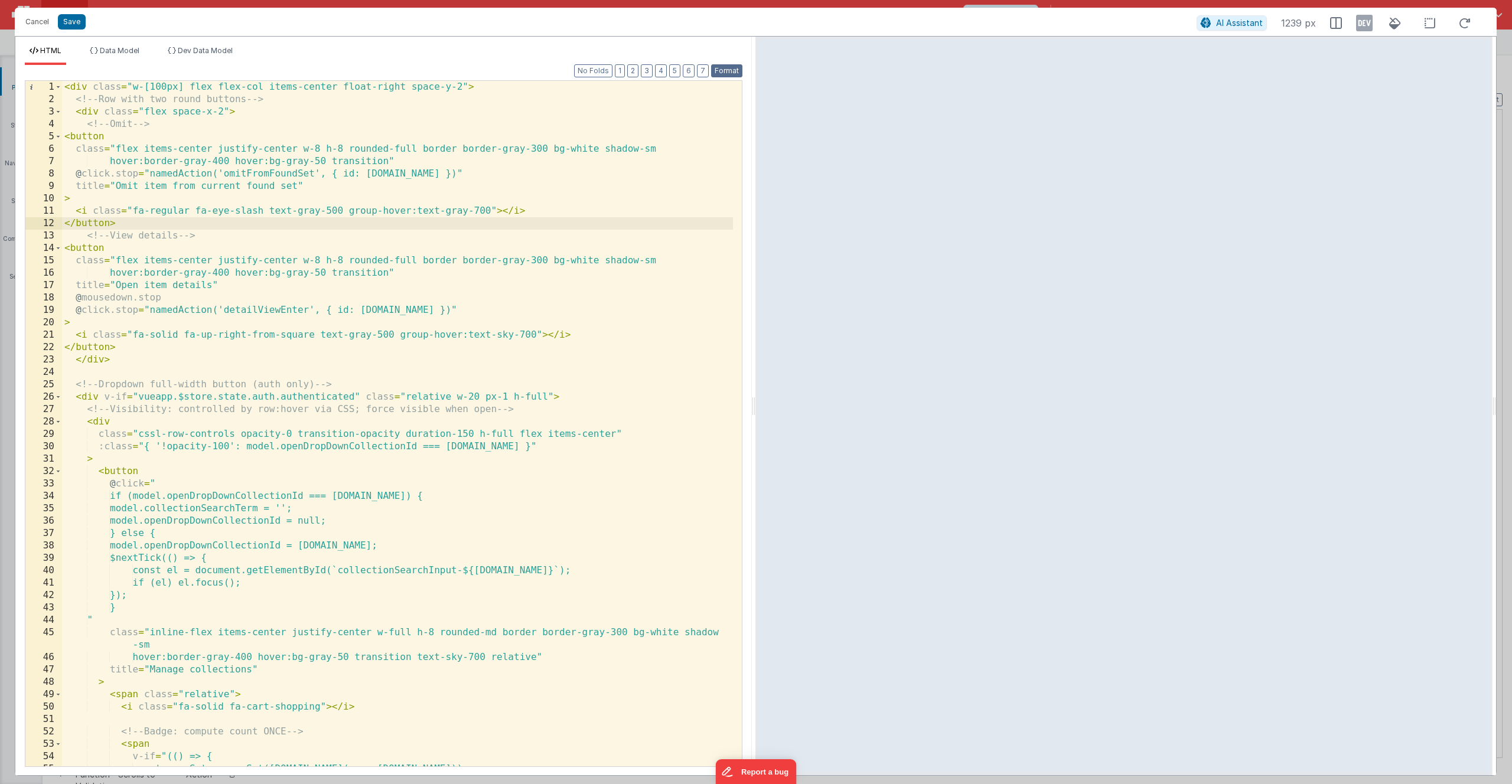
click at [731, 70] on button "Format" at bounding box center [726, 70] width 31 height 13
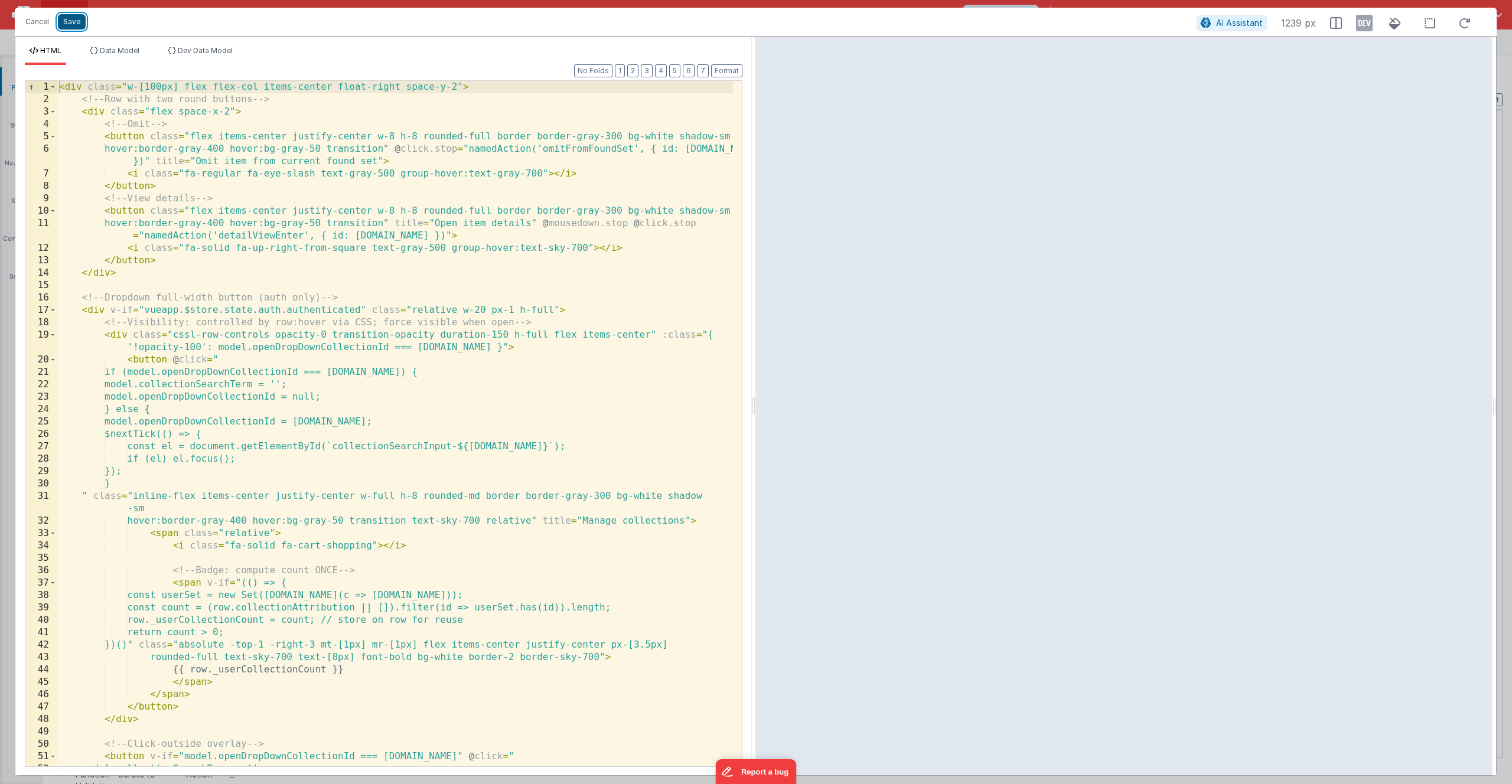
click at [71, 21] on button "Save" at bounding box center [72, 22] width 28 height 15
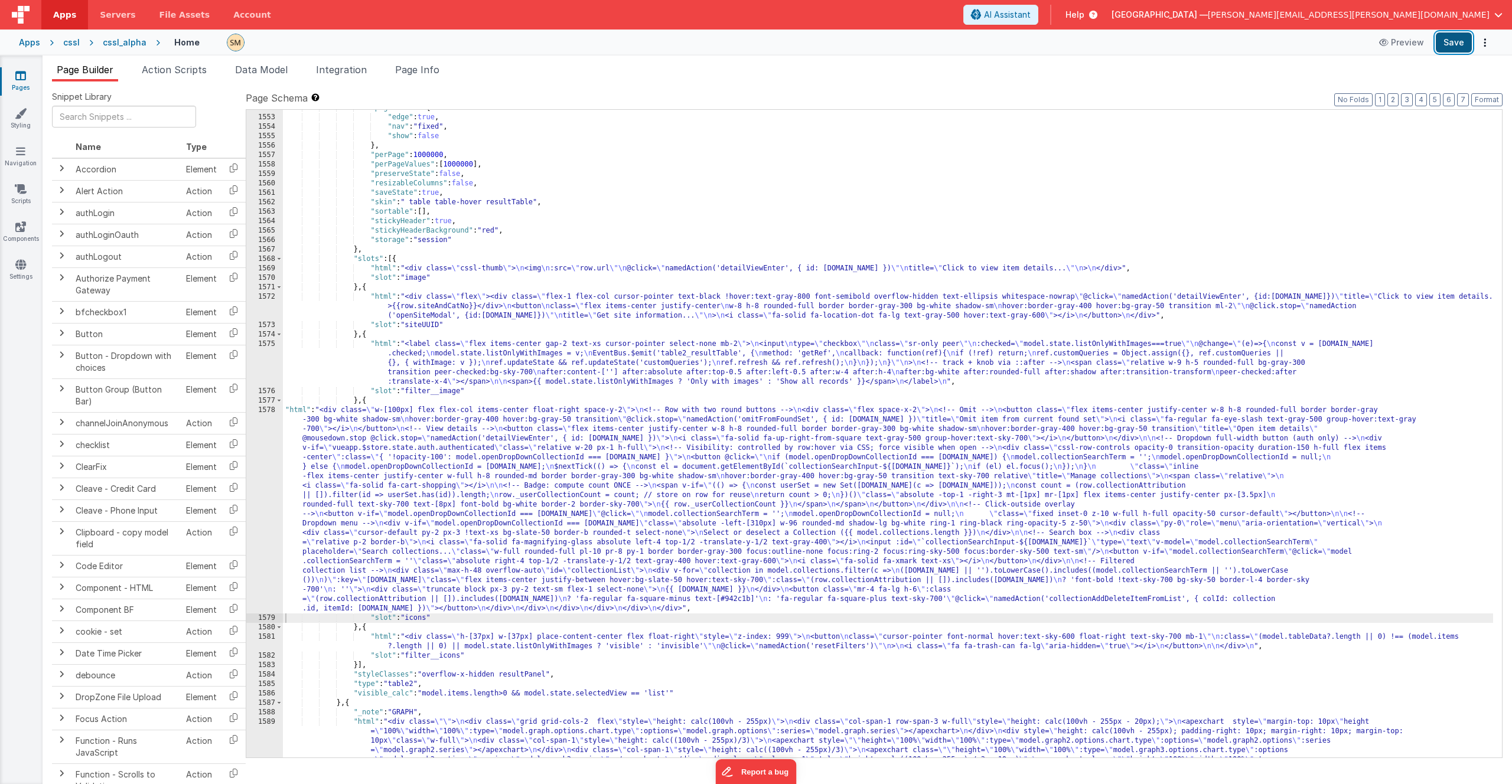
click at [1455, 45] on button "Save" at bounding box center [1453, 43] width 36 height 20
click at [466, 313] on div ""pagination" : { "edge" : true , "nav" : "fixed" , "show" : false } , "perPage"…" at bounding box center [888, 488] width 1210 height 770
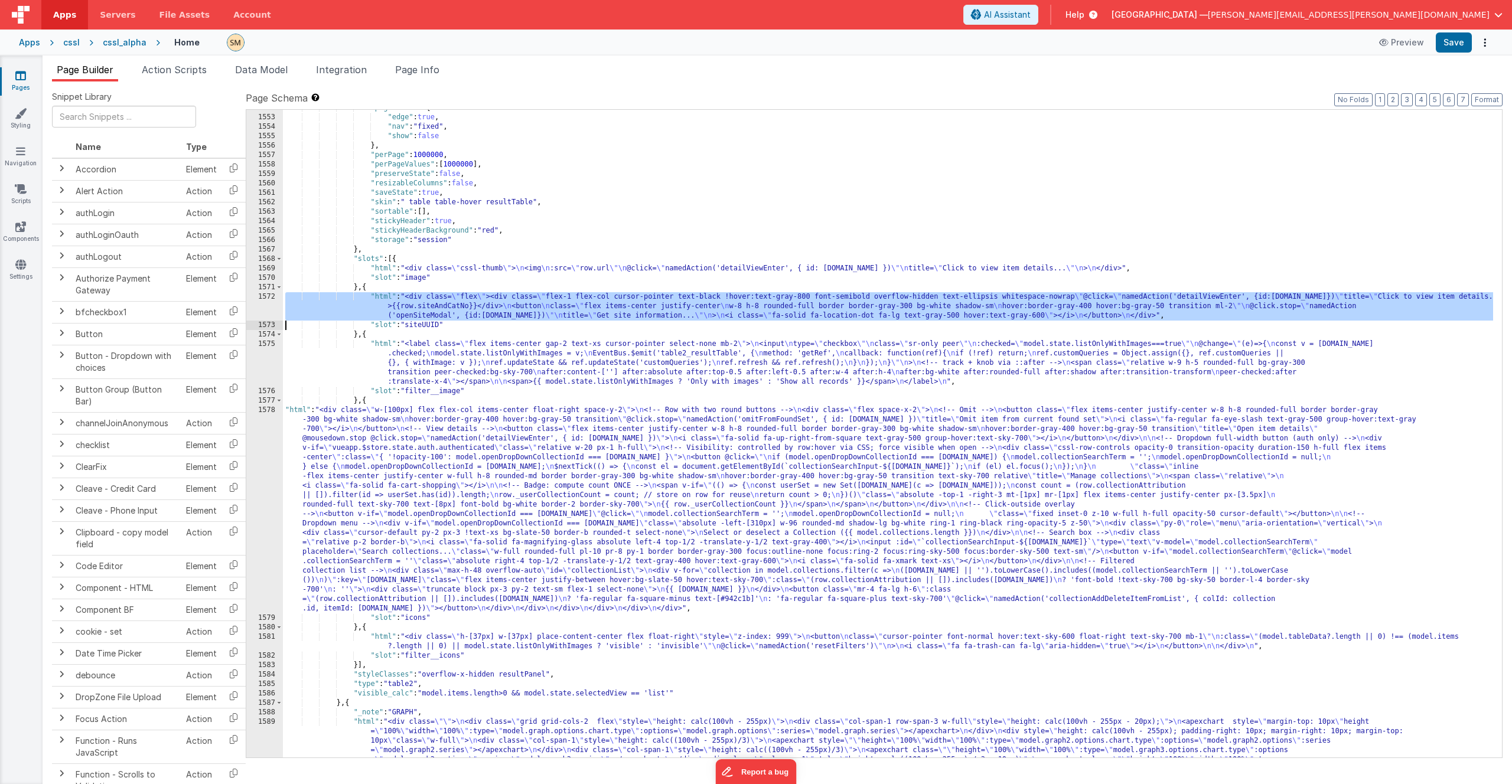
click at [262, 307] on div "1572" at bounding box center [264, 306] width 37 height 29
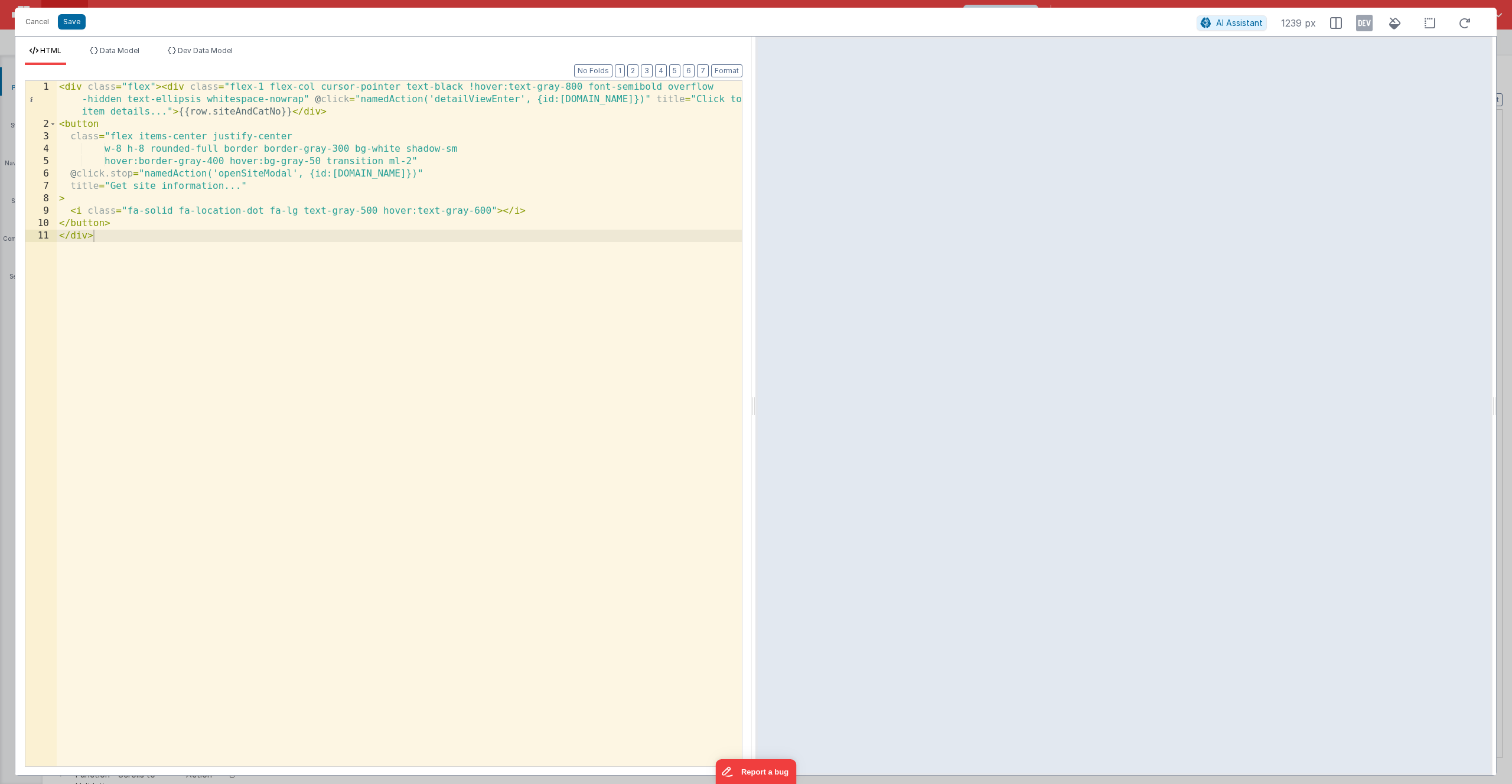
click at [115, 225] on div "< div class = "flex" > < div class = "flex-1 flex-col cursor-pointer text-black…" at bounding box center [399, 448] width 685 height 735
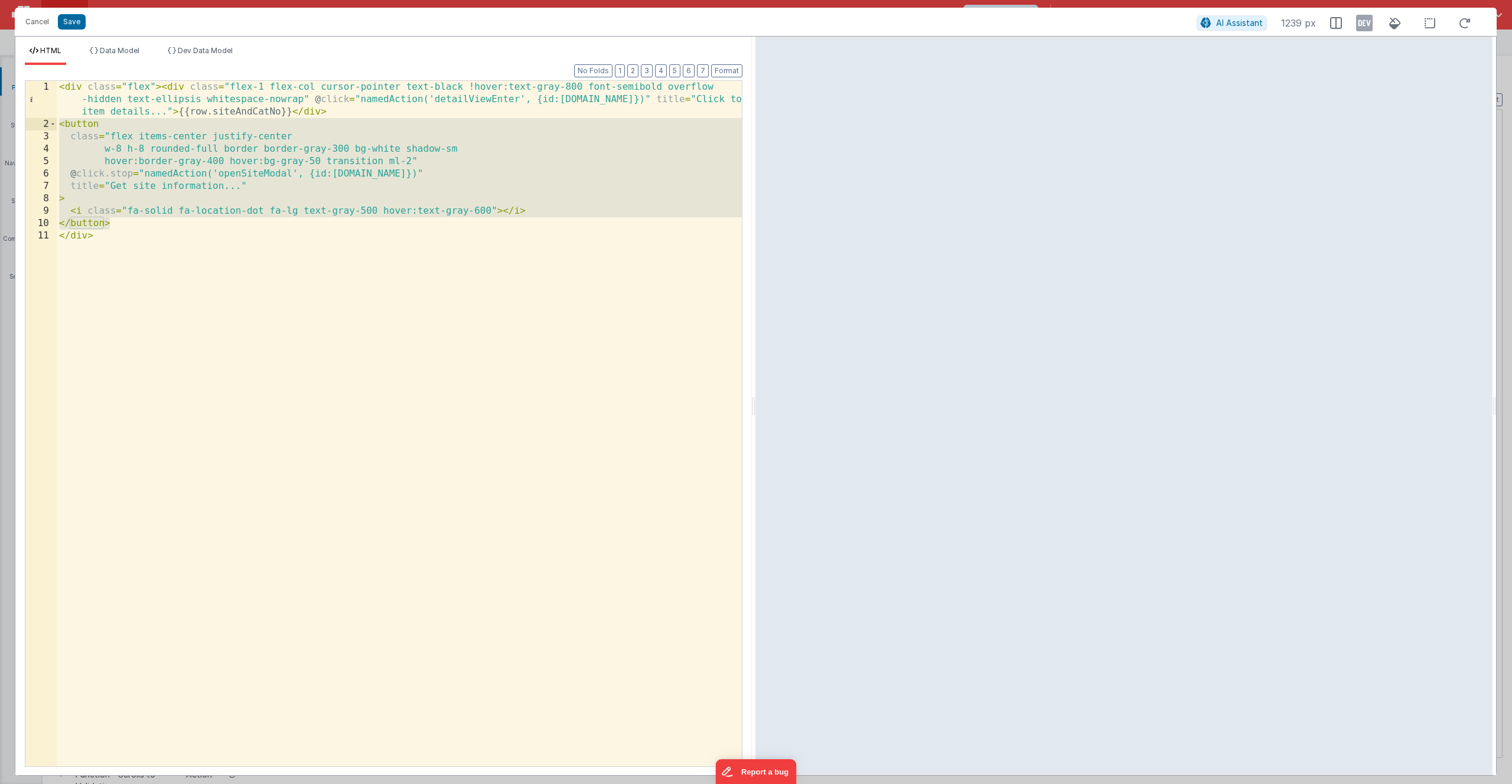
drag, startPoint x: 115, startPoint y: 225, endPoint x: 40, endPoint y: 123, distance: 126.6
click at [40, 123] on div "1 2 3 4 5 6 7 8 9 10 11 < div class = "flex" > < div class = "flex-1 flex-col c…" at bounding box center [383, 423] width 717 height 686
click at [376, 279] on div "< div class = "flex" > < div class = "flex-1 flex-col cursor-pointer text-black…" at bounding box center [399, 448] width 685 height 735
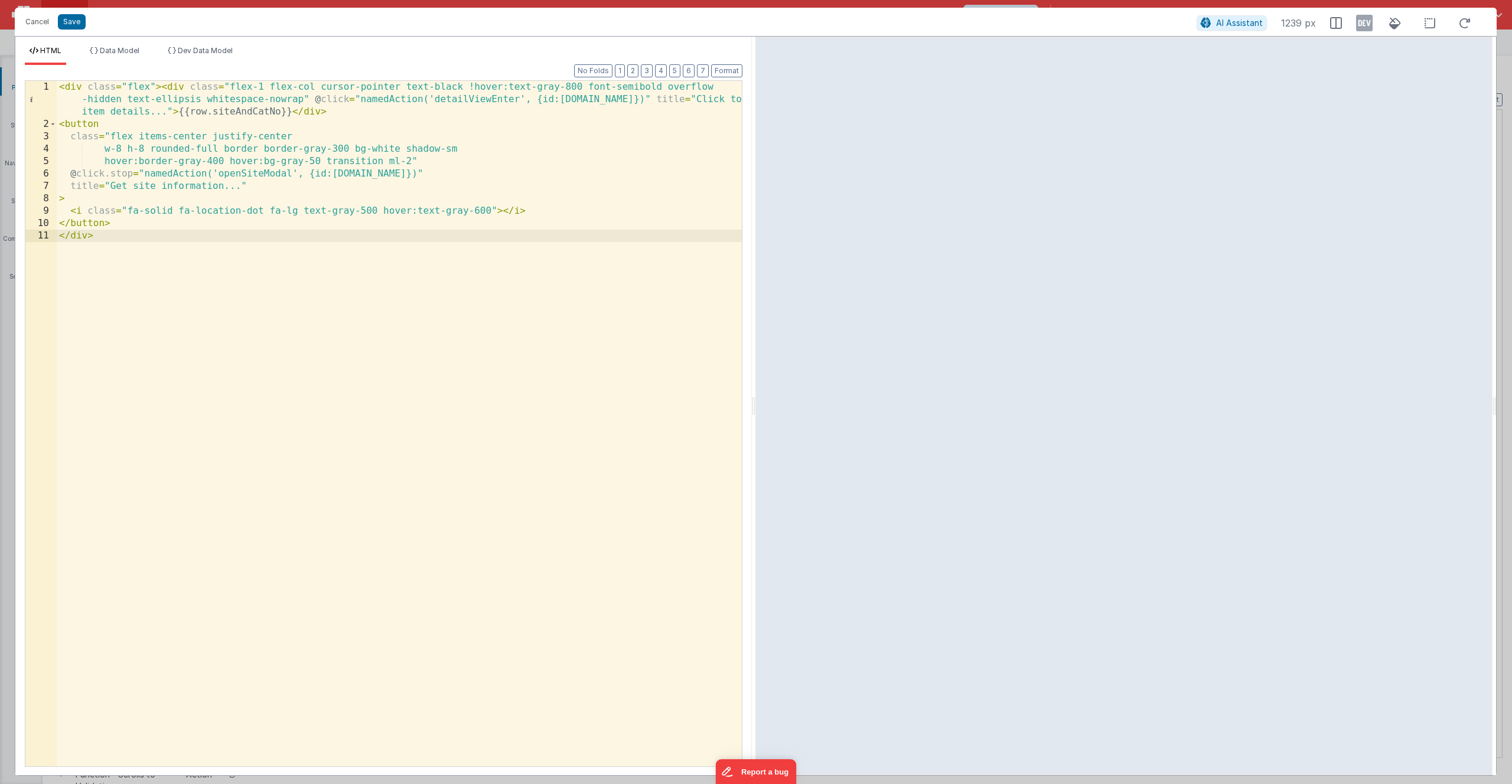
click at [479, 208] on div "< div class = "flex" > < div class = "flex-1 flex-col cursor-pointer text-black…" at bounding box center [399, 448] width 685 height 735
click at [381, 224] on div "< div class = "flex" > < div class = "flex-1 flex-col cursor-pointer text-black…" at bounding box center [399, 448] width 685 height 735
click at [371, 212] on div "< div class = "flex" > < div class = "flex-1 flex-col cursor-pointer text-black…" at bounding box center [399, 448] width 685 height 735
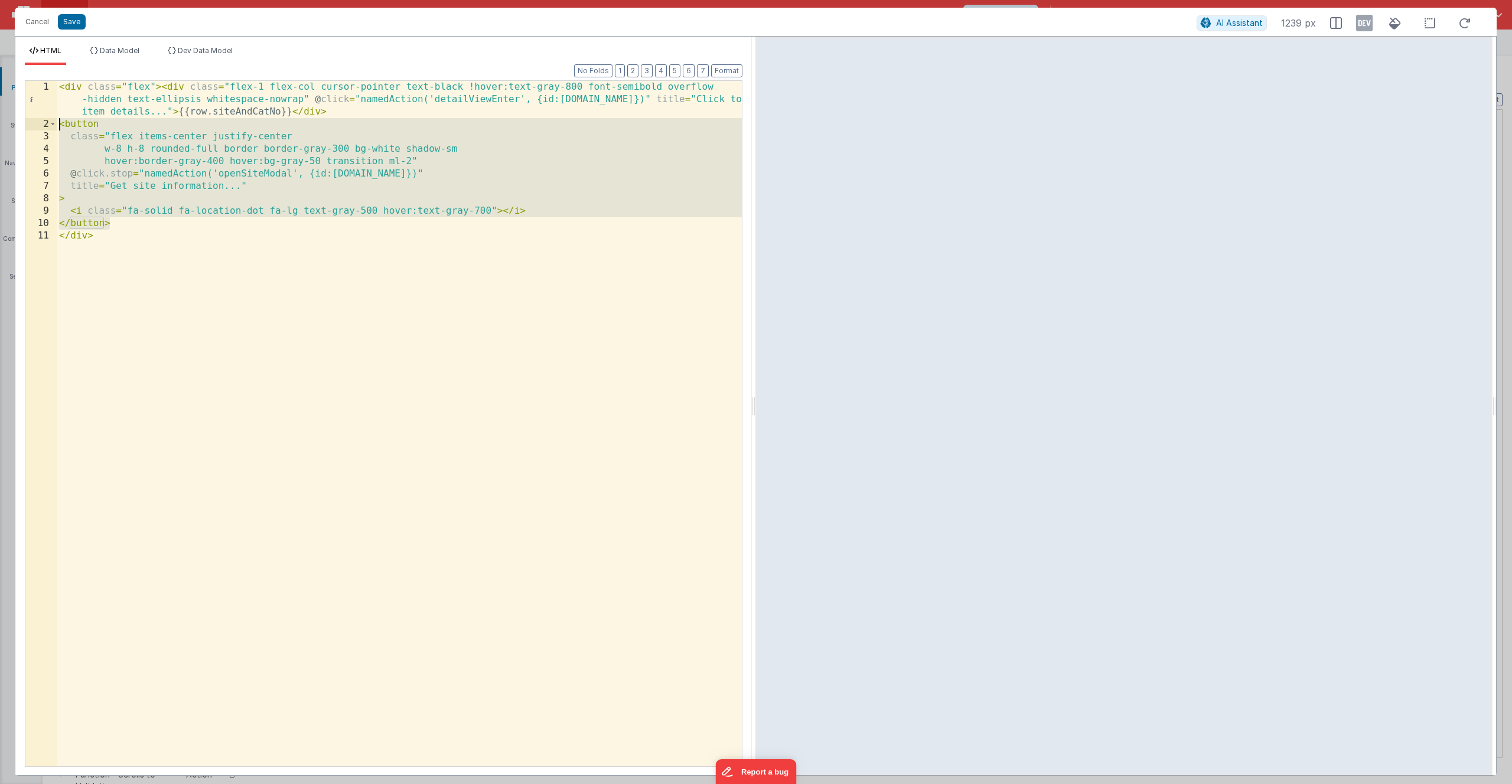
drag, startPoint x: 152, startPoint y: 224, endPoint x: 61, endPoint y: 124, distance: 135.2
click at [61, 124] on div "< div class = "flex" > < div class = "flex-1 flex-col cursor-pointer text-black…" at bounding box center [399, 448] width 685 height 735
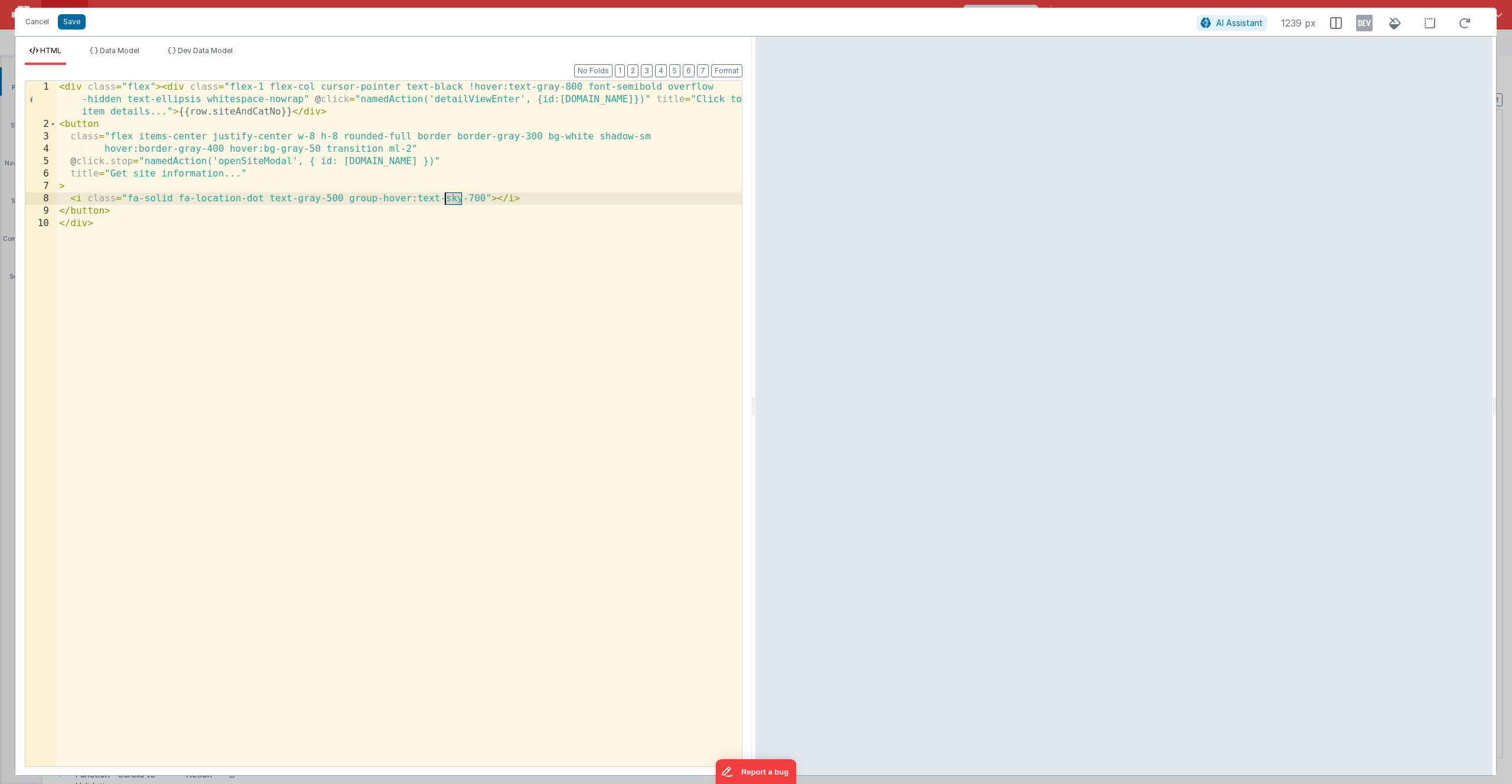
drag, startPoint x: 461, startPoint y: 198, endPoint x: 443, endPoint y: 197, distance: 18.0
click at [443, 197] on div "< div class = "flex" > < div class = "flex-1 flex-col cursor-pointer text-black…" at bounding box center [399, 448] width 685 height 735
click at [75, 20] on button "Save" at bounding box center [72, 22] width 28 height 15
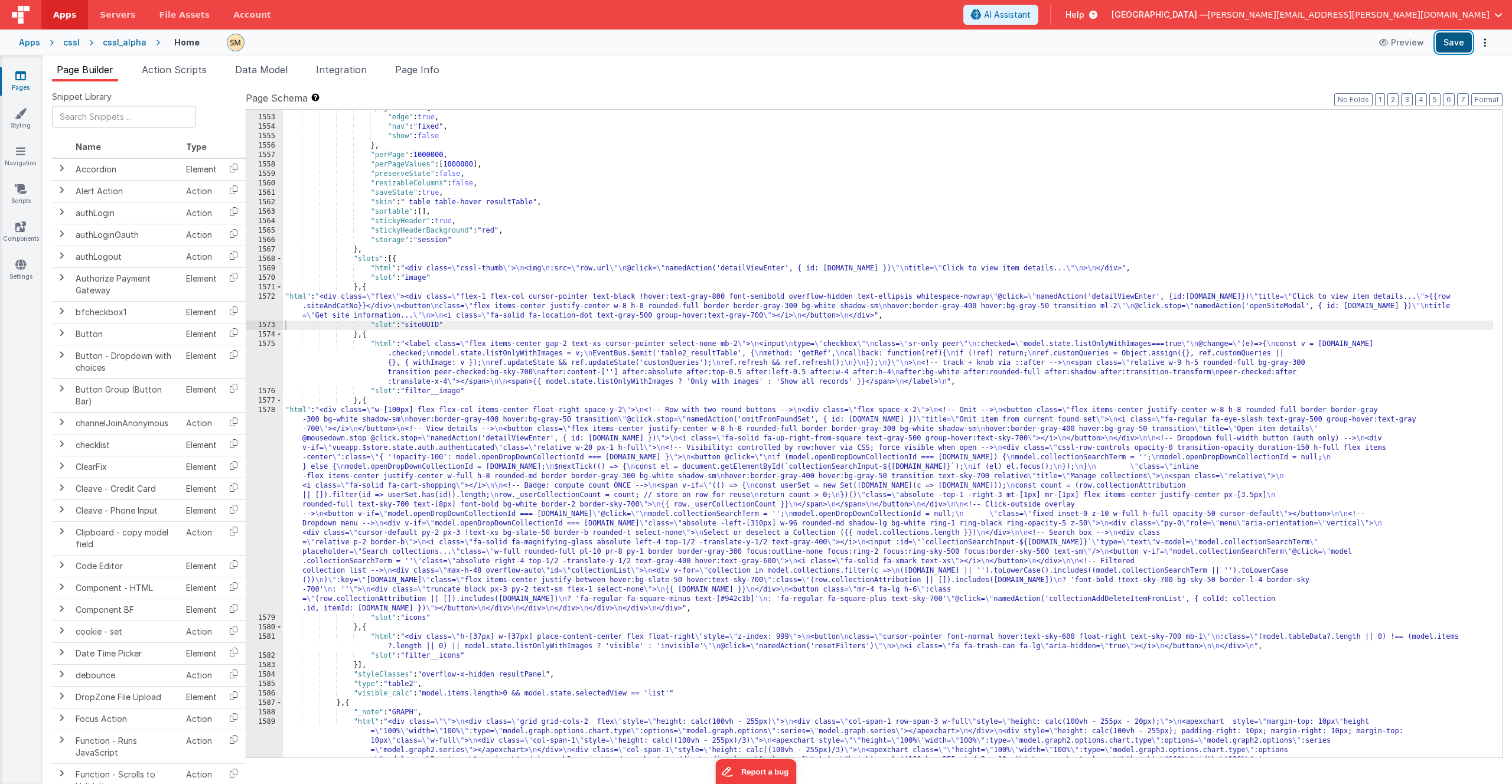
click at [1450, 43] on button "Save" at bounding box center [1453, 43] width 36 height 20
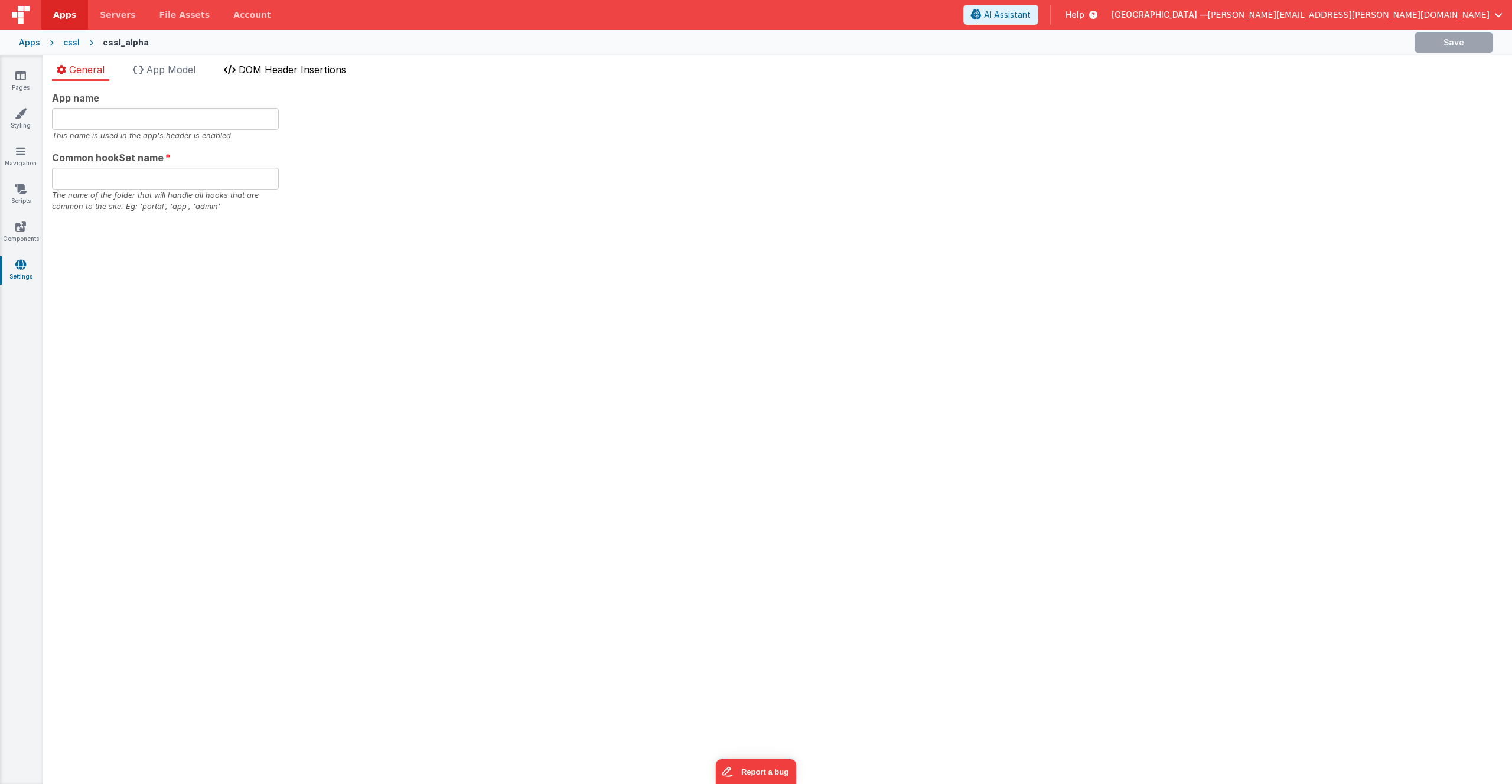
click at [282, 71] on span "DOM Header Insertions" at bounding box center [292, 69] width 107 height 12
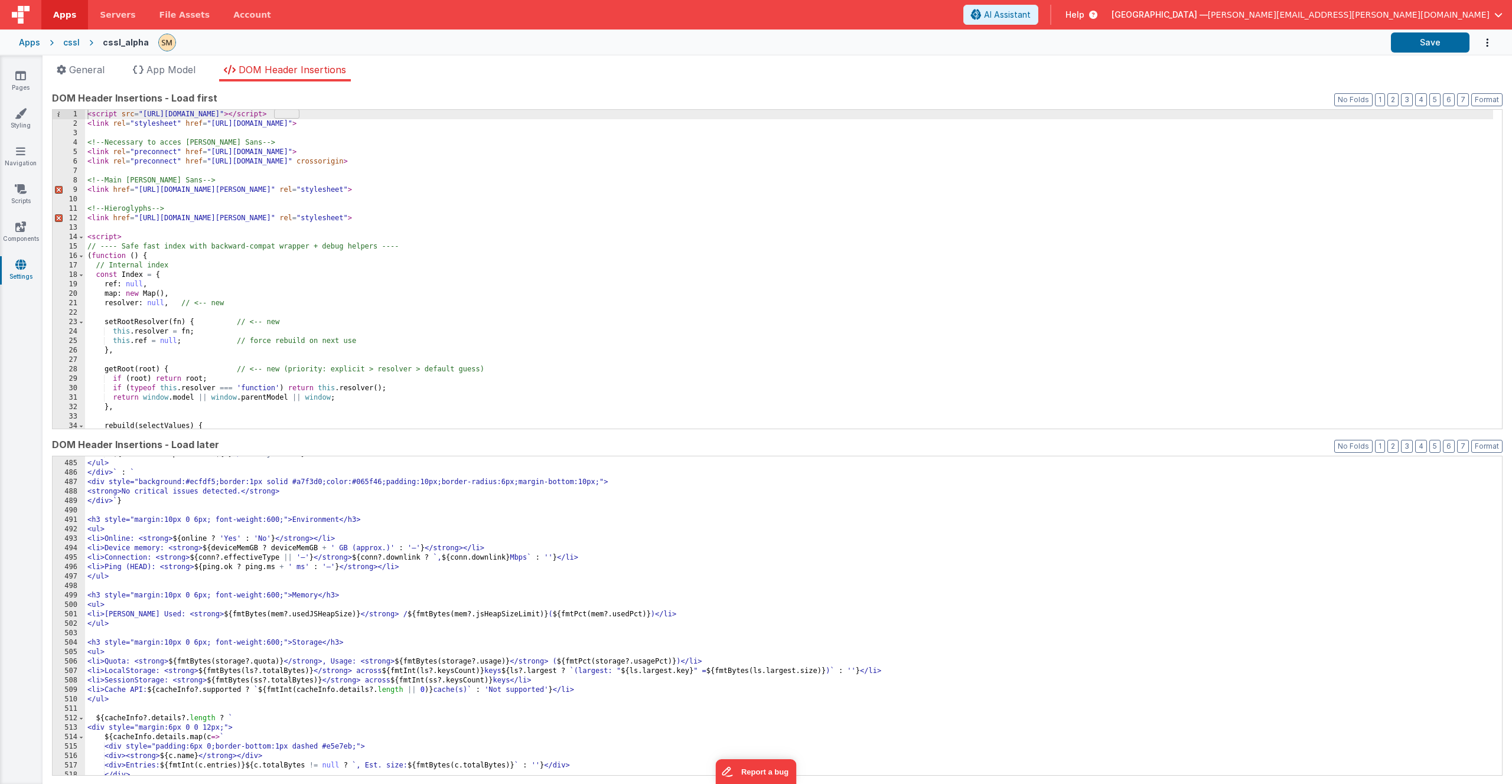
scroll to position [5452, 0]
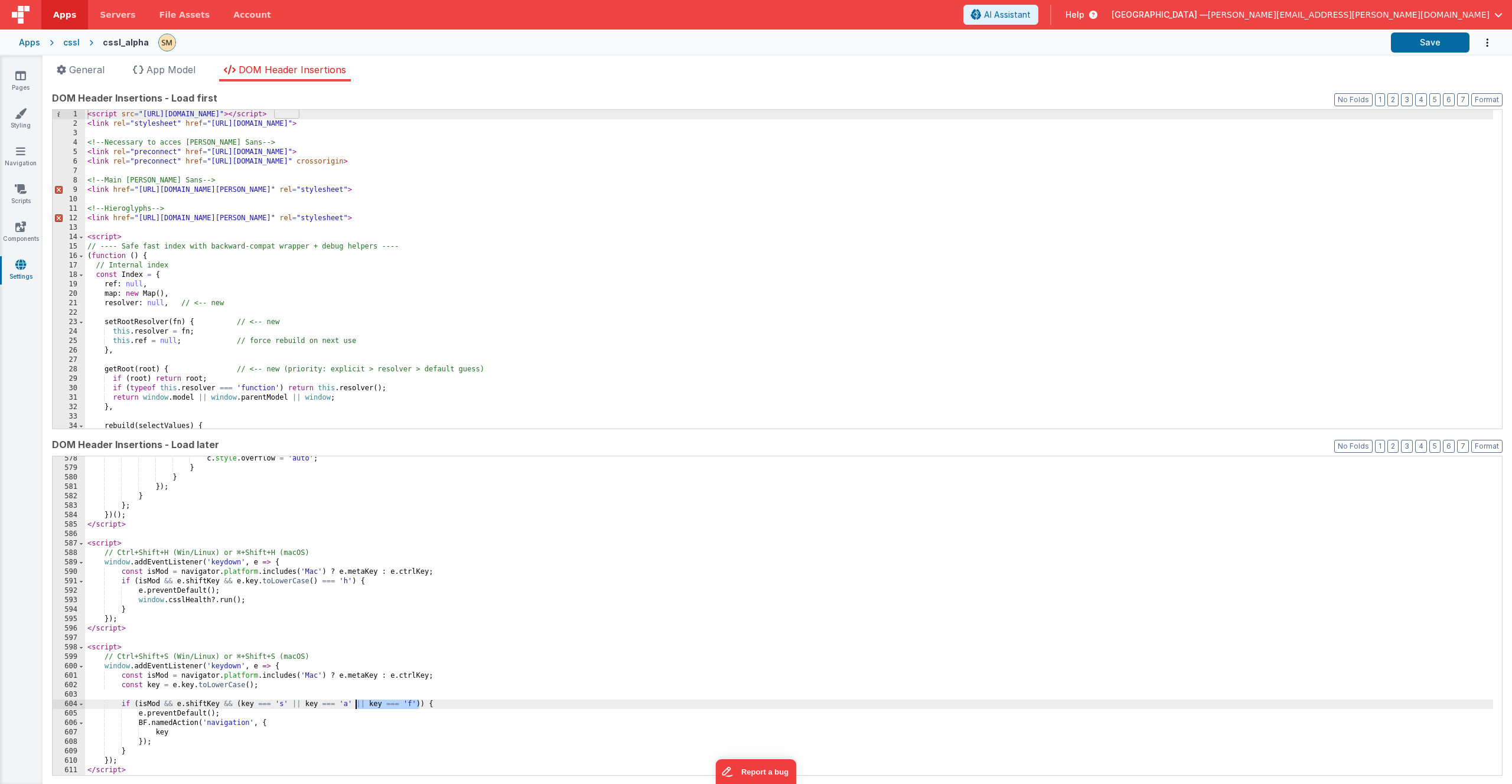
drag, startPoint x: 419, startPoint y: 705, endPoint x: 356, endPoint y: 707, distance: 63.0
click at [356, 707] on div "c . style . overflow = 'auto' ; } } }) ; } } ; }) ( ) ; </ script > < script > …" at bounding box center [788, 622] width 1407 height 338
drag, startPoint x: 356, startPoint y: 707, endPoint x: 416, endPoint y: 705, distance: 60.0
click at [416, 705] on div "c . style . overflow = 'auto' ; } } }) ; } } ; }) ( ) ; </ script > < script > …" at bounding box center [788, 622] width 1407 height 338
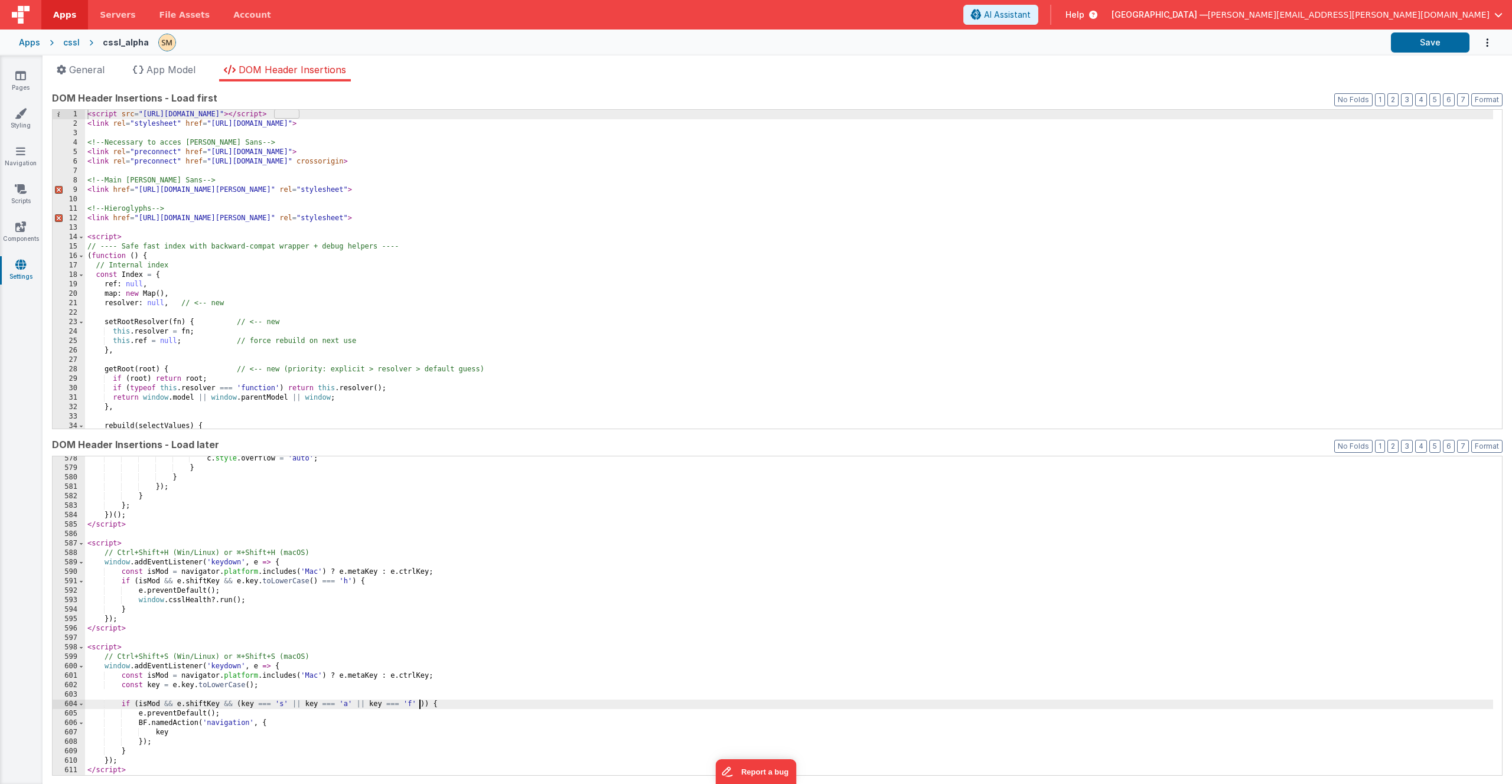
paste textarea
click at [1424, 42] on button "Save" at bounding box center [1430, 43] width 79 height 20
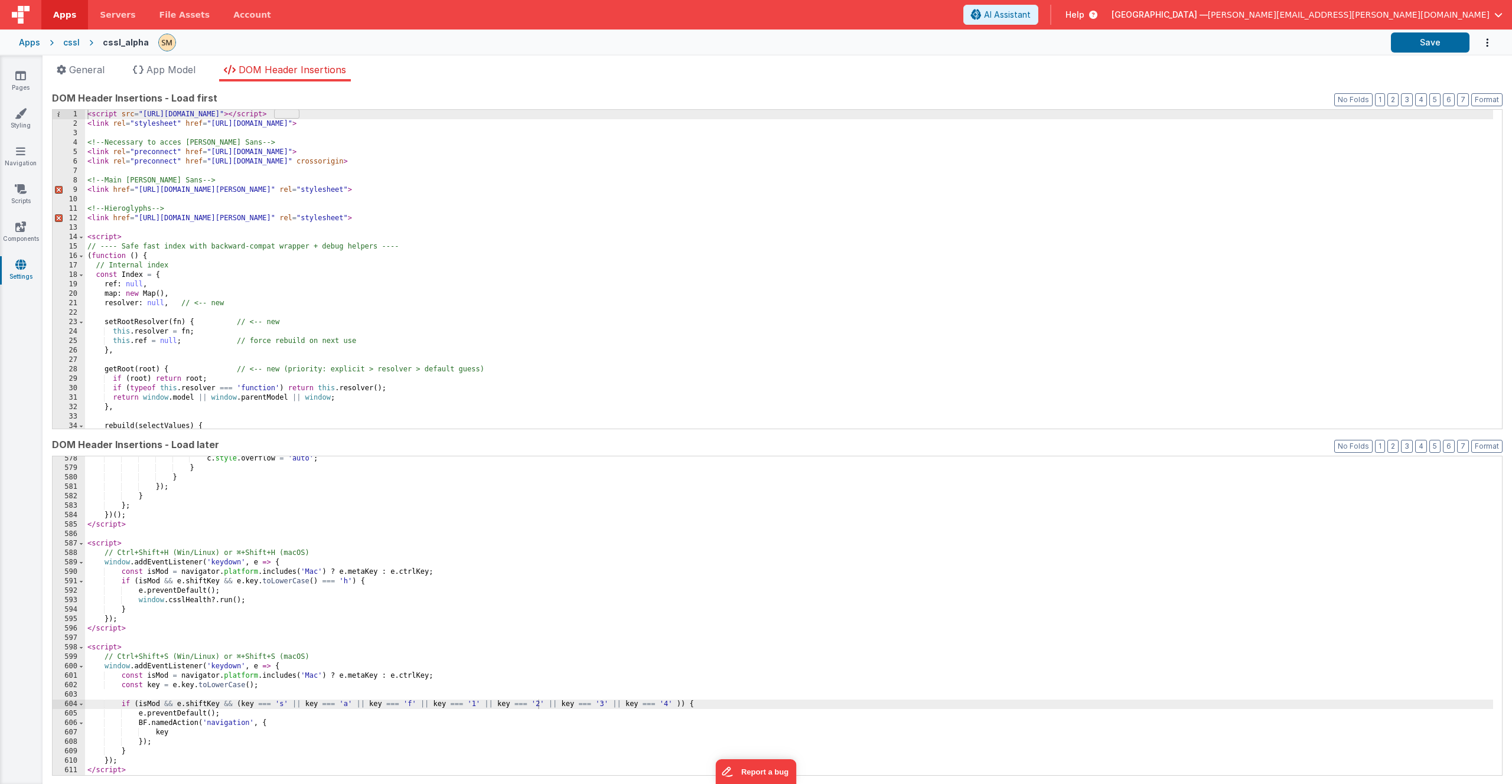
click at [313, 657] on div "c . style . overflow = 'auto' ; } } }) ; } } ; }) ( ) ; </ script > < script > …" at bounding box center [788, 622] width 1407 height 338
drag, startPoint x: 118, startPoint y: 655, endPoint x: 322, endPoint y: 659, distance: 204.0
click at [322, 659] on div "c . style . overflow = 'auto' ; } } }) ; } } ; }) ( ) ; </ script > < script > …" at bounding box center [788, 622] width 1407 height 338
click at [1440, 44] on button "Save" at bounding box center [1430, 43] width 79 height 20
click at [471, 704] on div "c . style . overflow = 'auto' ; } } }) ; } } ; }) ( ) ; </ script > < script > …" at bounding box center [788, 622] width 1407 height 338
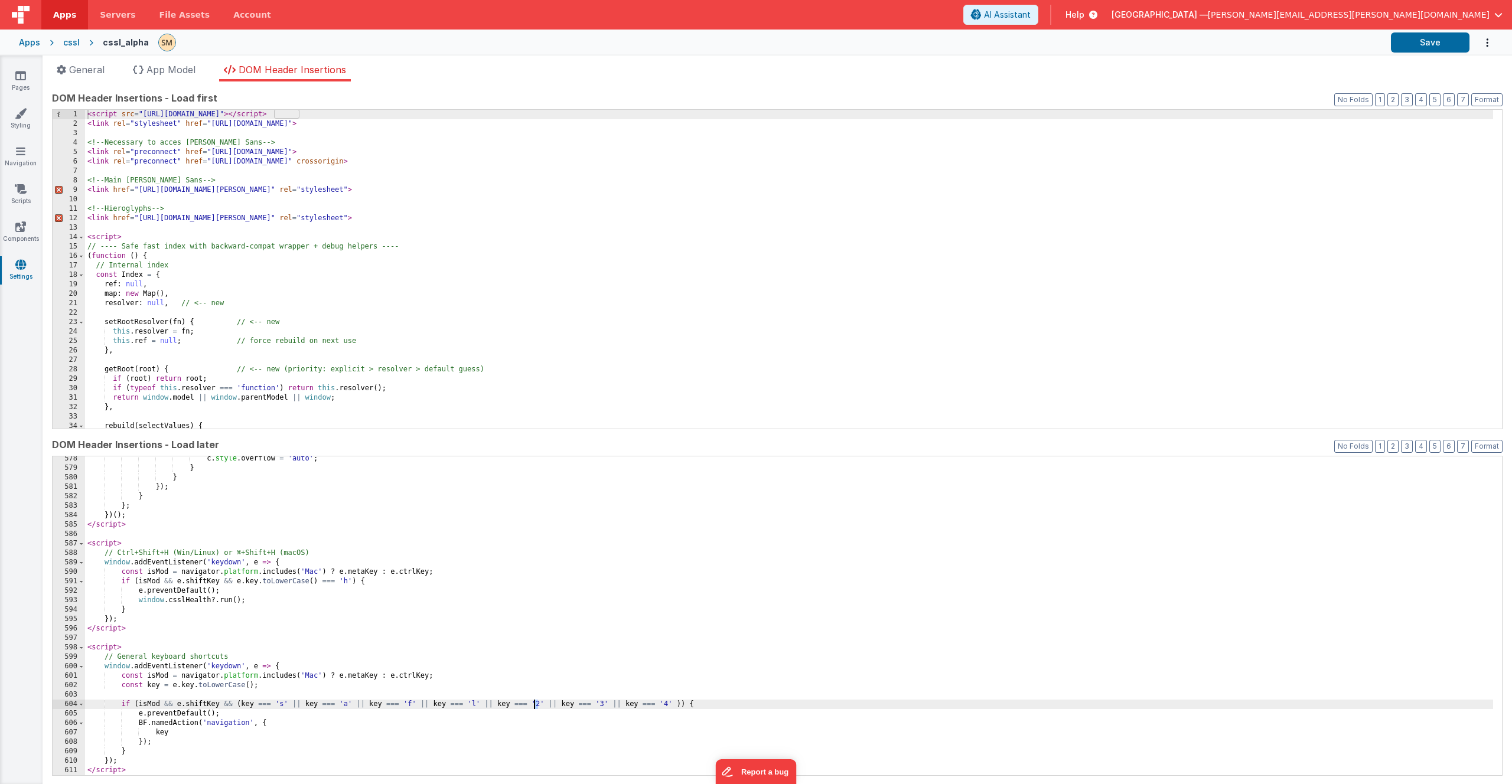
click at [535, 704] on div "c . style . overflow = 'auto' ; } } }) ; } } ; }) ( ) ; </ script > < script > …" at bounding box center [788, 622] width 1407 height 338
click at [533, 705] on div "c . style . overflow = 'auto' ; } } }) ; } } ; }) ( ) ; </ script > < script > …" at bounding box center [788, 622] width 1407 height 338
click at [597, 705] on div "c . style . overflow = 'auto' ; } } }) ; } } ; }) ( ) ; </ script > < script > …" at bounding box center [788, 622] width 1407 height 338
click at [661, 706] on div "c . style . overflow = 'auto' ; } } }) ; } } ; }) ( ) ; </ script > < script > …" at bounding box center [788, 622] width 1407 height 338
click at [1428, 44] on button "Save" at bounding box center [1430, 43] width 79 height 20
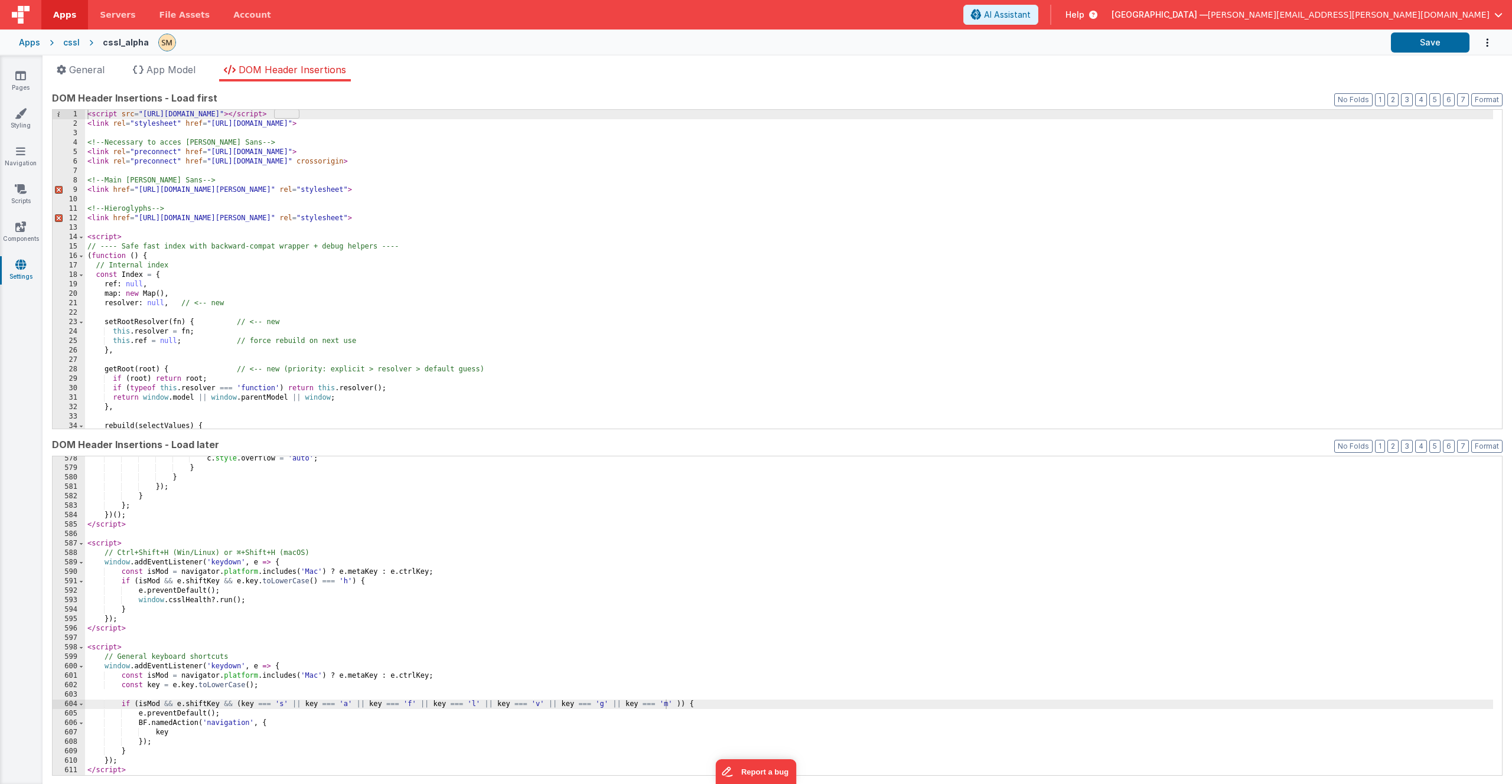
click at [468, 705] on div "c . style . overflow = 'auto' ; } } }) ; } } ; }) ( ) ; </ script > < script > …" at bounding box center [788, 622] width 1407 height 338
